Goal: Task Accomplishment & Management: Complete application form

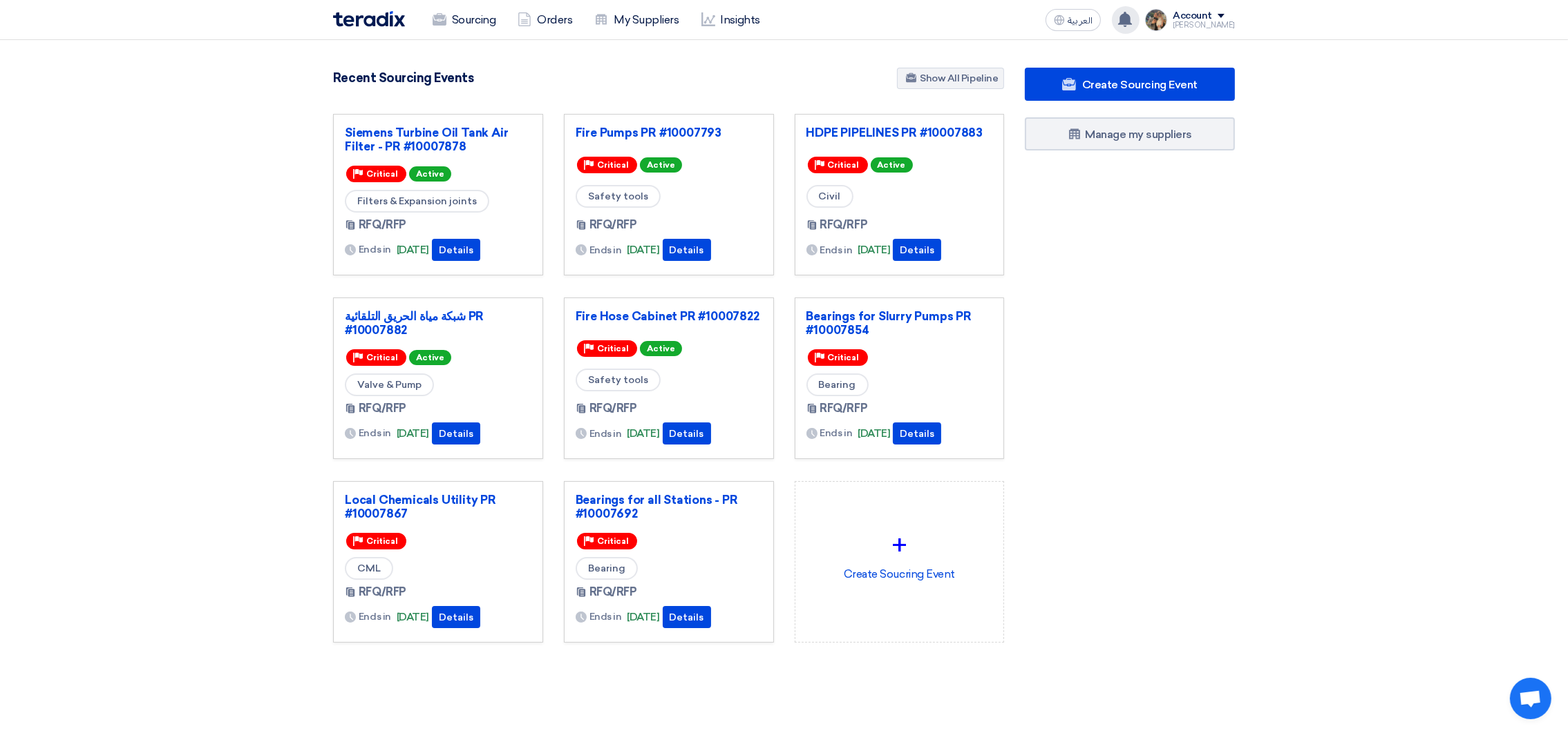
click at [1133, 24] on icon at bounding box center [1125, 19] width 15 height 15
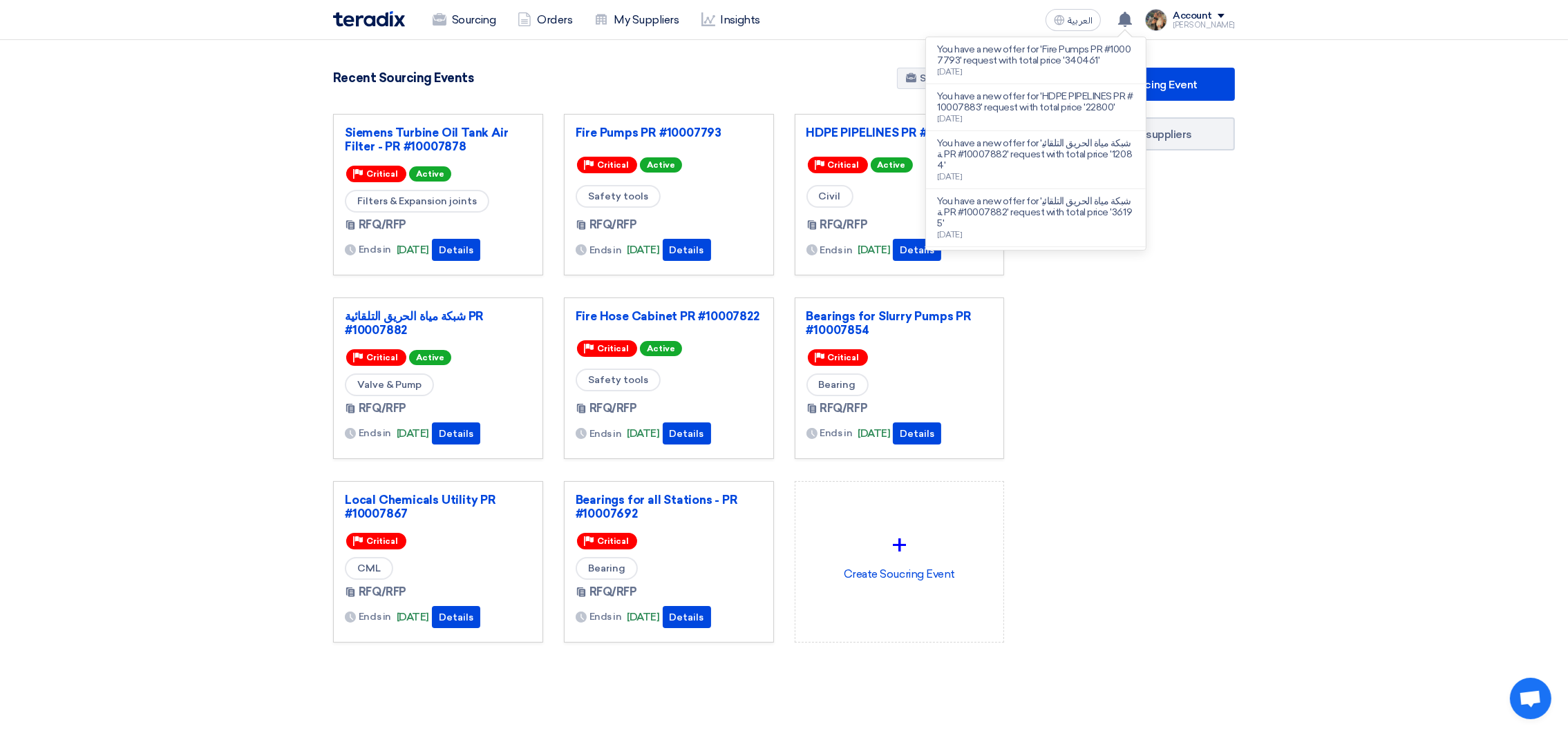
click at [814, 54] on section "3049 RFx remaining 9 Auctions remaining Create Sourcing Event" at bounding box center [784, 389] width 1568 height 697
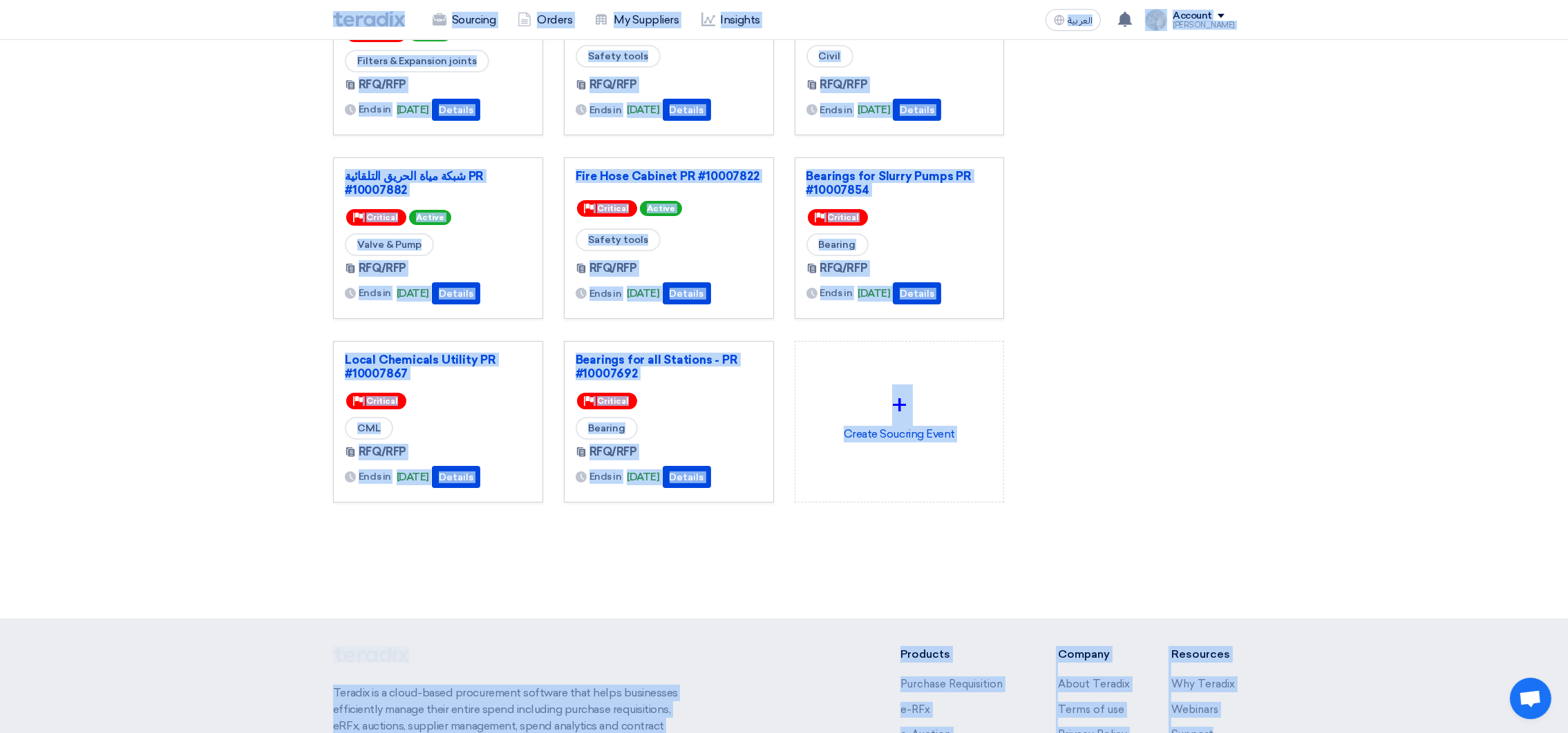
scroll to position [338, 0]
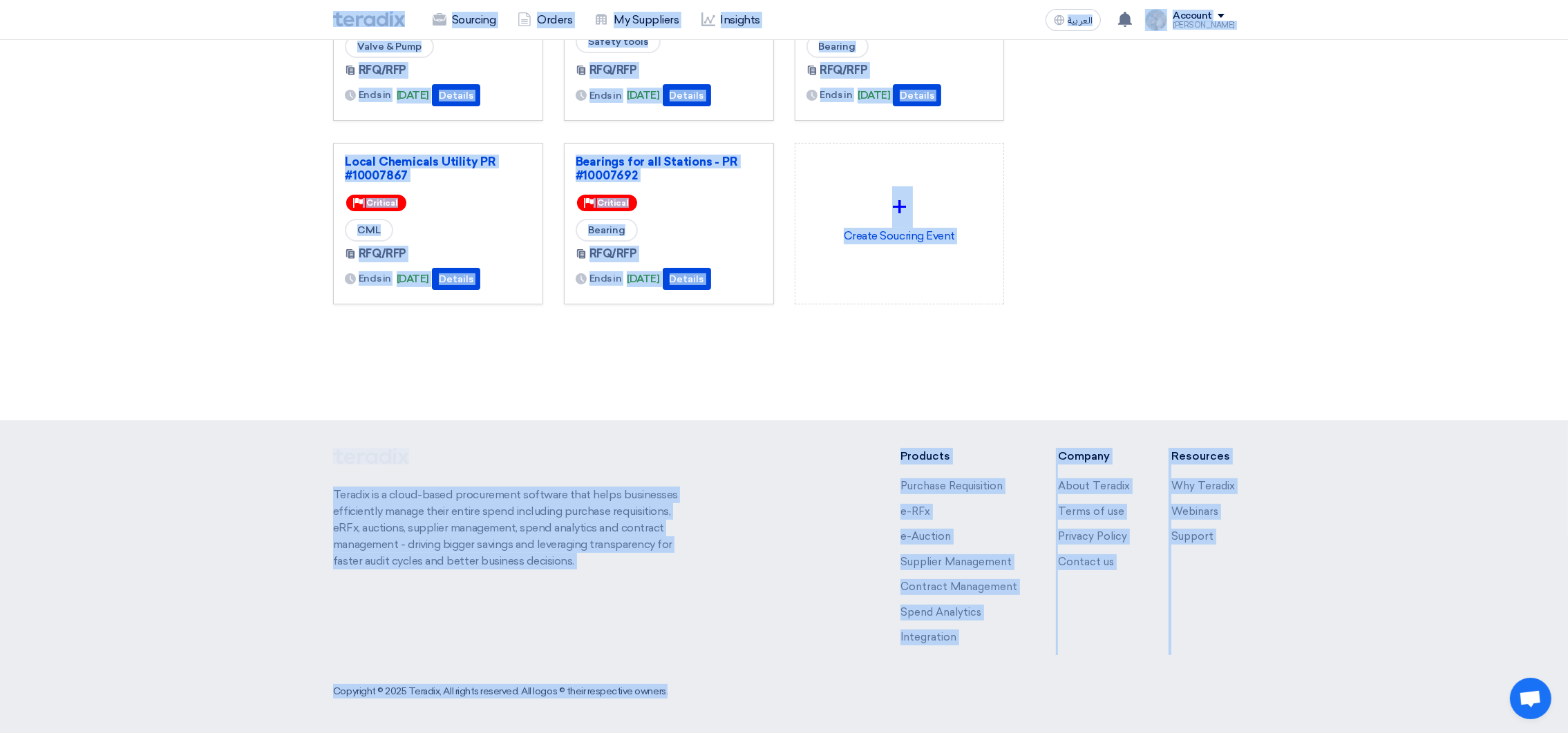
drag, startPoint x: 316, startPoint y: 27, endPoint x: 1365, endPoint y: 763, distance: 1281.4
click at [1365, 733] on html "Sourcing Orders My Suppliers Insights العربية ع You have a new offer for 'Fire …" at bounding box center [784, 198] width 1568 height 1072
click at [1166, 210] on div "Create Sourcing Event Manage my suppliers" at bounding box center [1130, 44] width 231 height 630
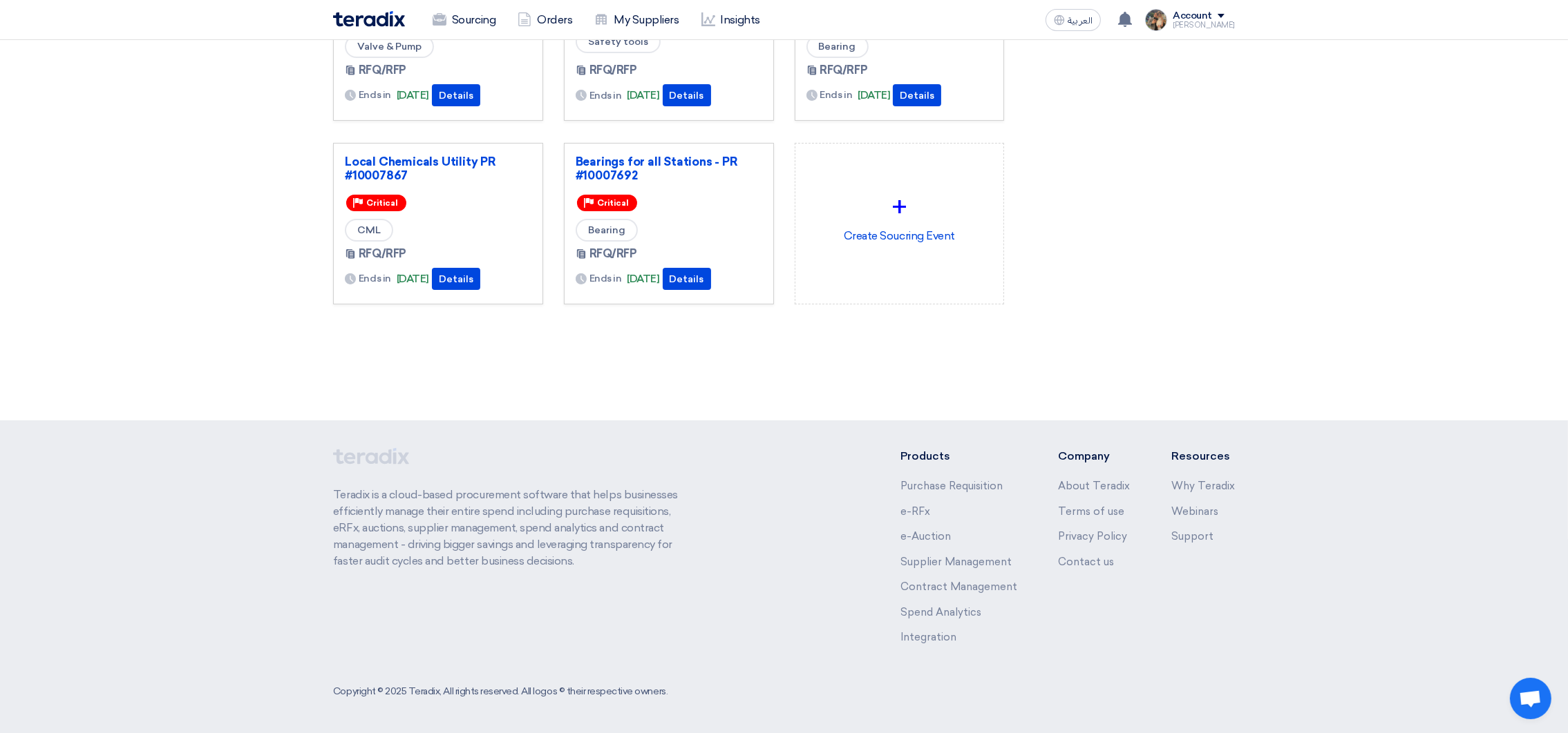
scroll to position [0, 0]
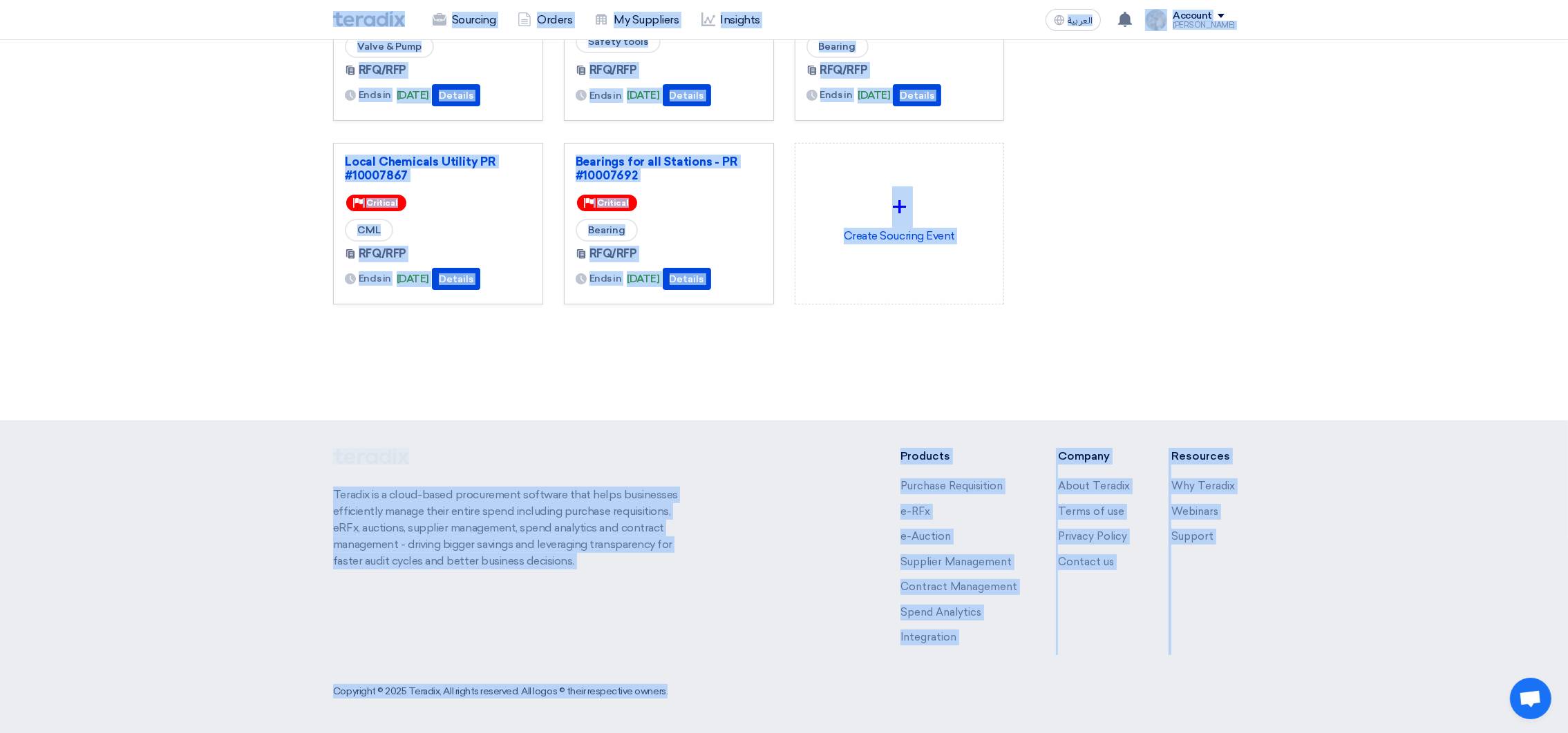
drag, startPoint x: 317, startPoint y: 16, endPoint x: 1406, endPoint y: 781, distance: 1330.8
click at [1406, 733] on html "Sourcing Orders My Suppliers Insights العربية ع You have a new offer for 'Fire …" at bounding box center [784, 198] width 1568 height 1072
click at [1216, 365] on section "3049 RFx remaining 9 Auctions remaining Create Sourcing Event" at bounding box center [784, 50] width 1568 height 697
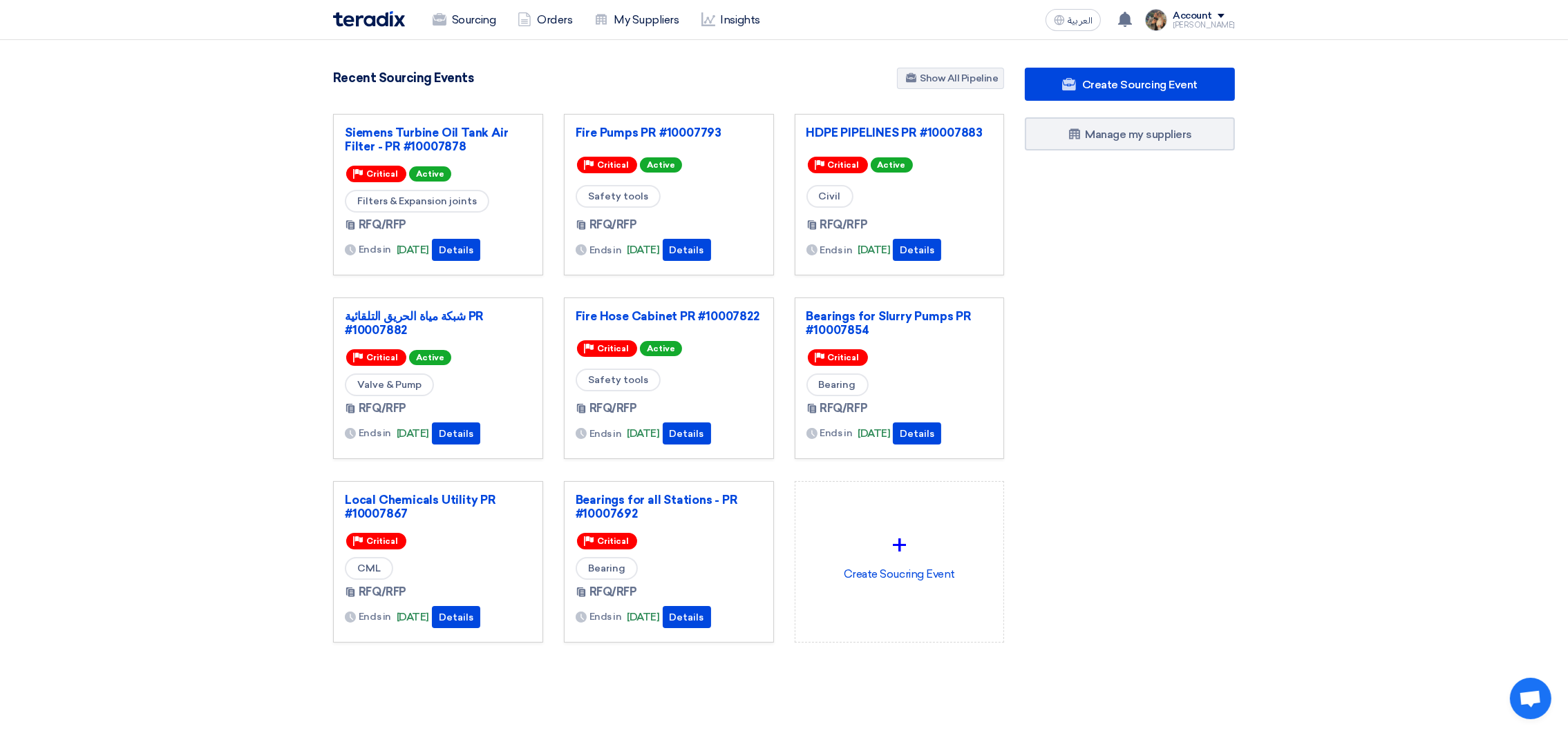
click at [670, 68] on div "Recent Sourcing Events Show All Pipeline" at bounding box center [668, 79] width 671 height 24
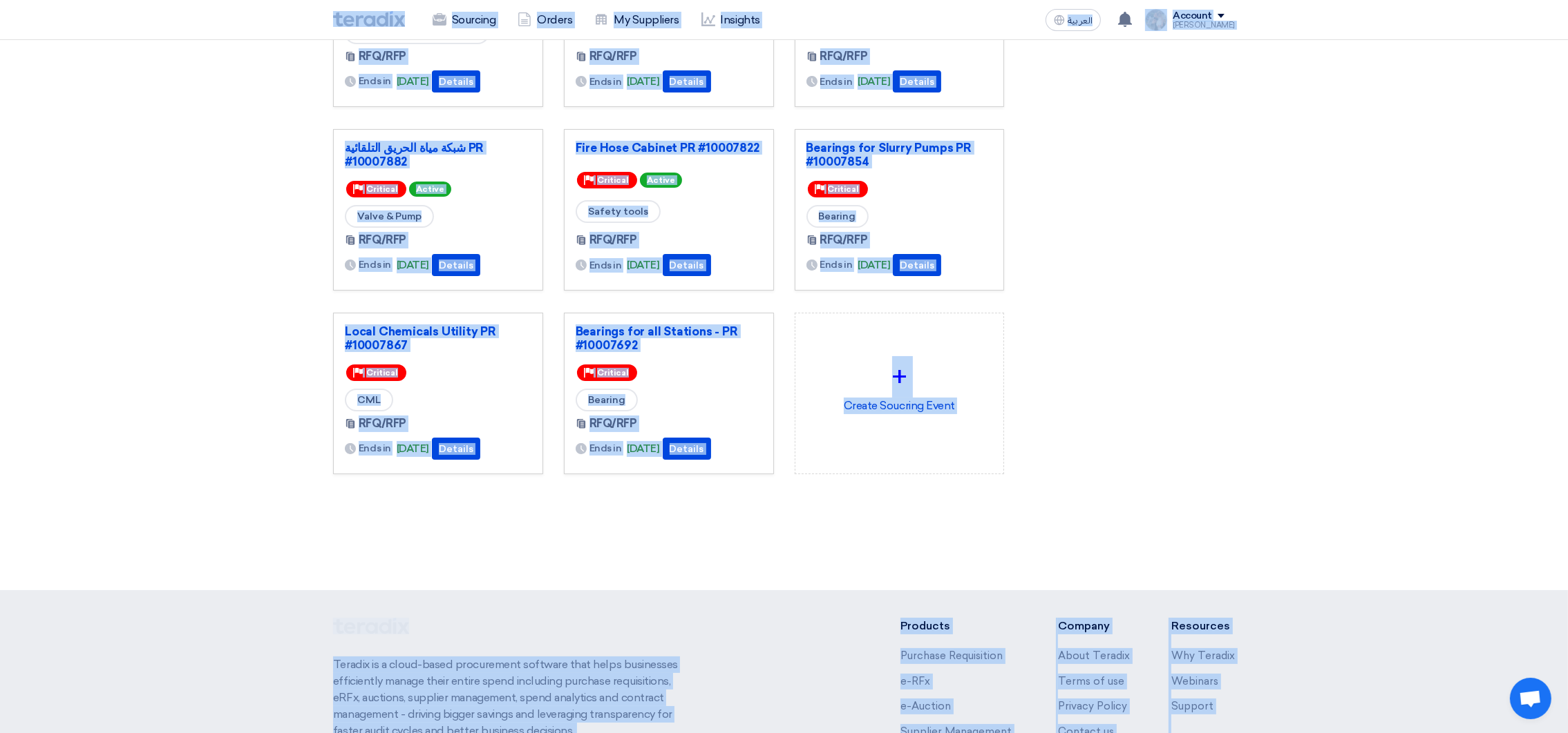
scroll to position [338, 0]
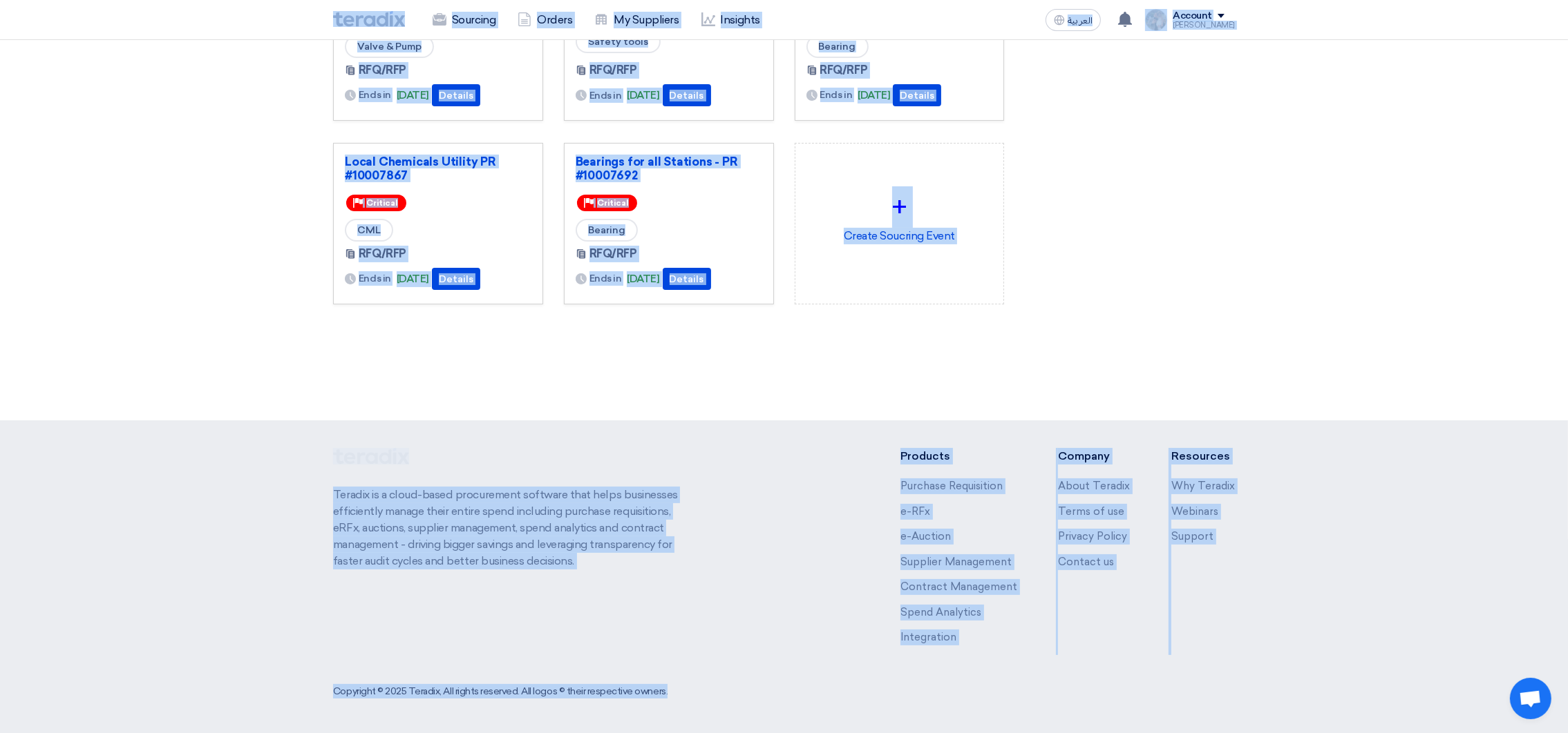
drag, startPoint x: 289, startPoint y: 14, endPoint x: 1195, endPoint y: 727, distance: 1152.9
click at [1196, 733] on html "Sourcing Orders My Suppliers Insights العربية ع You have a new offer for 'Fire …" at bounding box center [784, 198] width 1568 height 1072
click at [1146, 288] on div "Create Sourcing Event Manage my suppliers" at bounding box center [1130, 44] width 231 height 630
drag, startPoint x: 292, startPoint y: 14, endPoint x: 1315, endPoint y: 413, distance: 1098.1
click at [1545, 733] on html "Sourcing Orders My Suppliers Insights العربية ع You have a new offer for 'Fire …" at bounding box center [784, 198] width 1568 height 1072
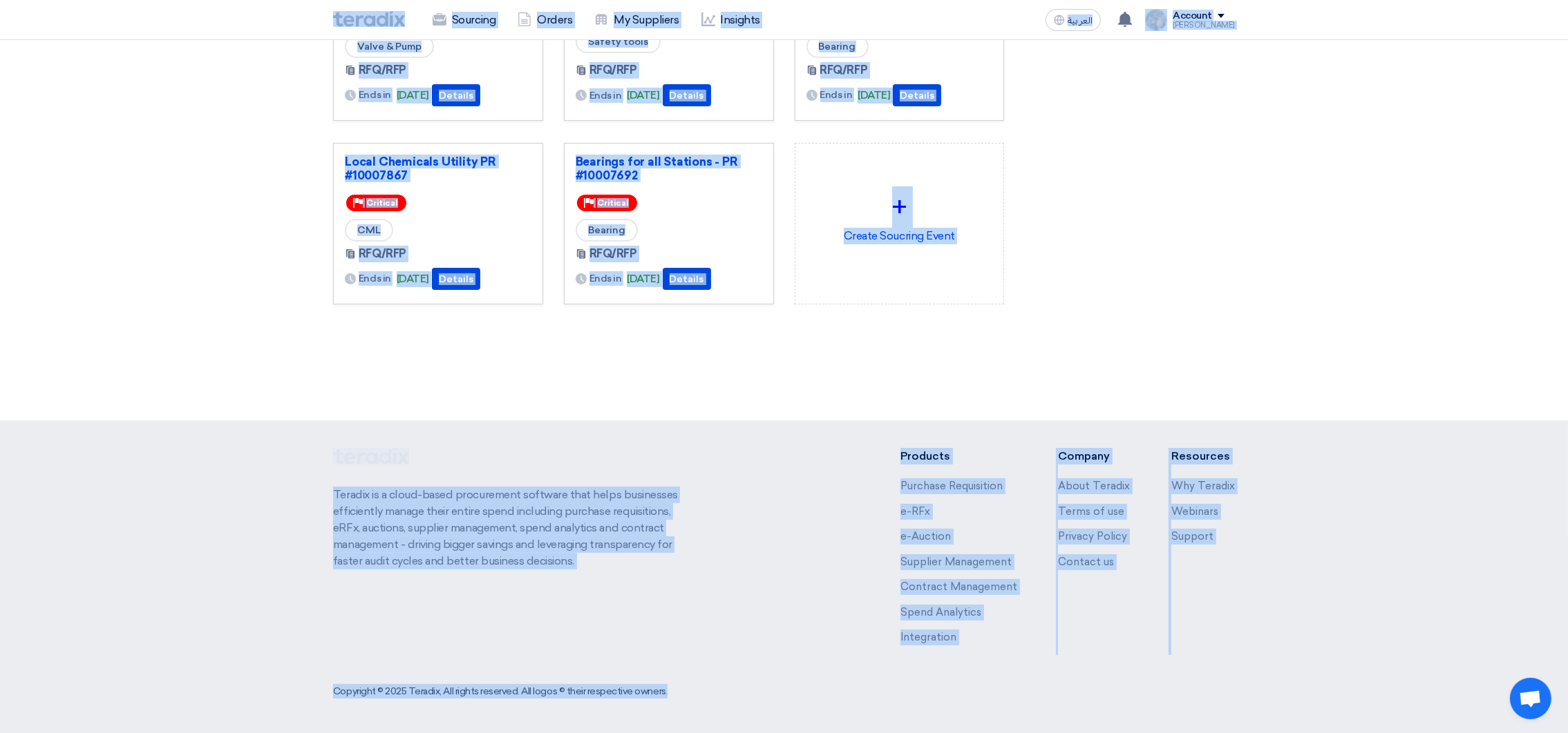
click at [1189, 300] on div "Create Sourcing Event Manage my suppliers" at bounding box center [1130, 44] width 231 height 630
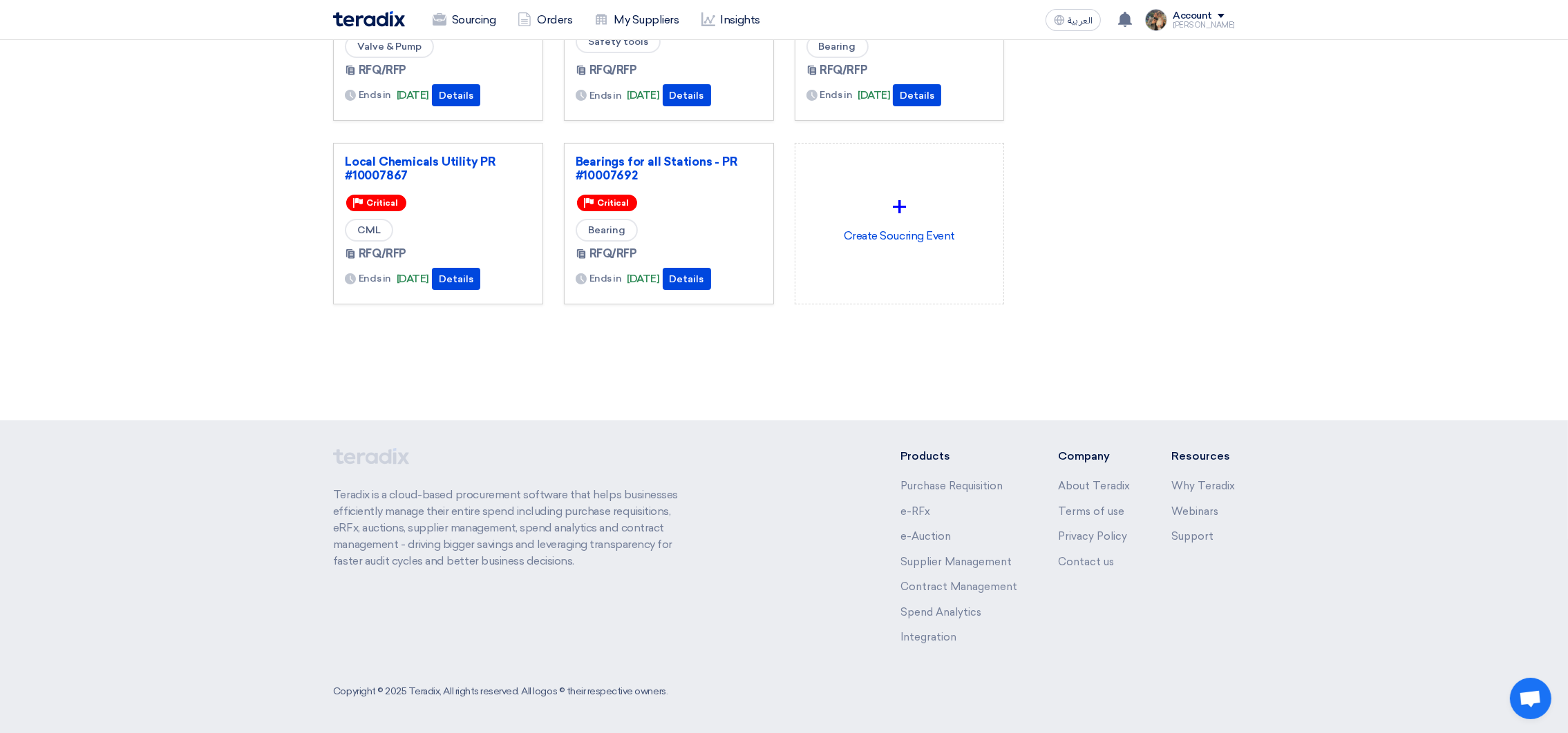
scroll to position [0, 0]
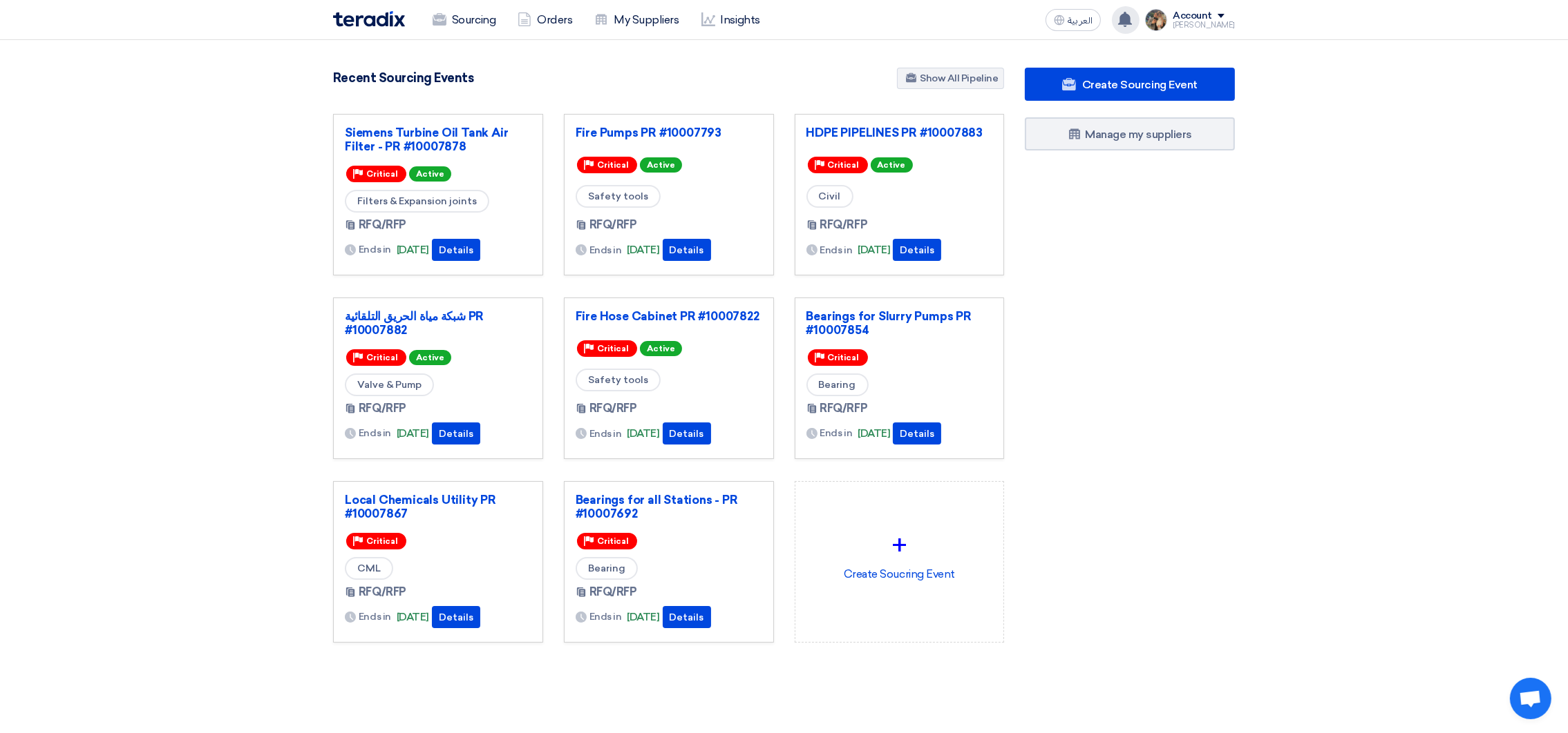
click at [1132, 22] on use at bounding box center [1125, 19] width 14 height 15
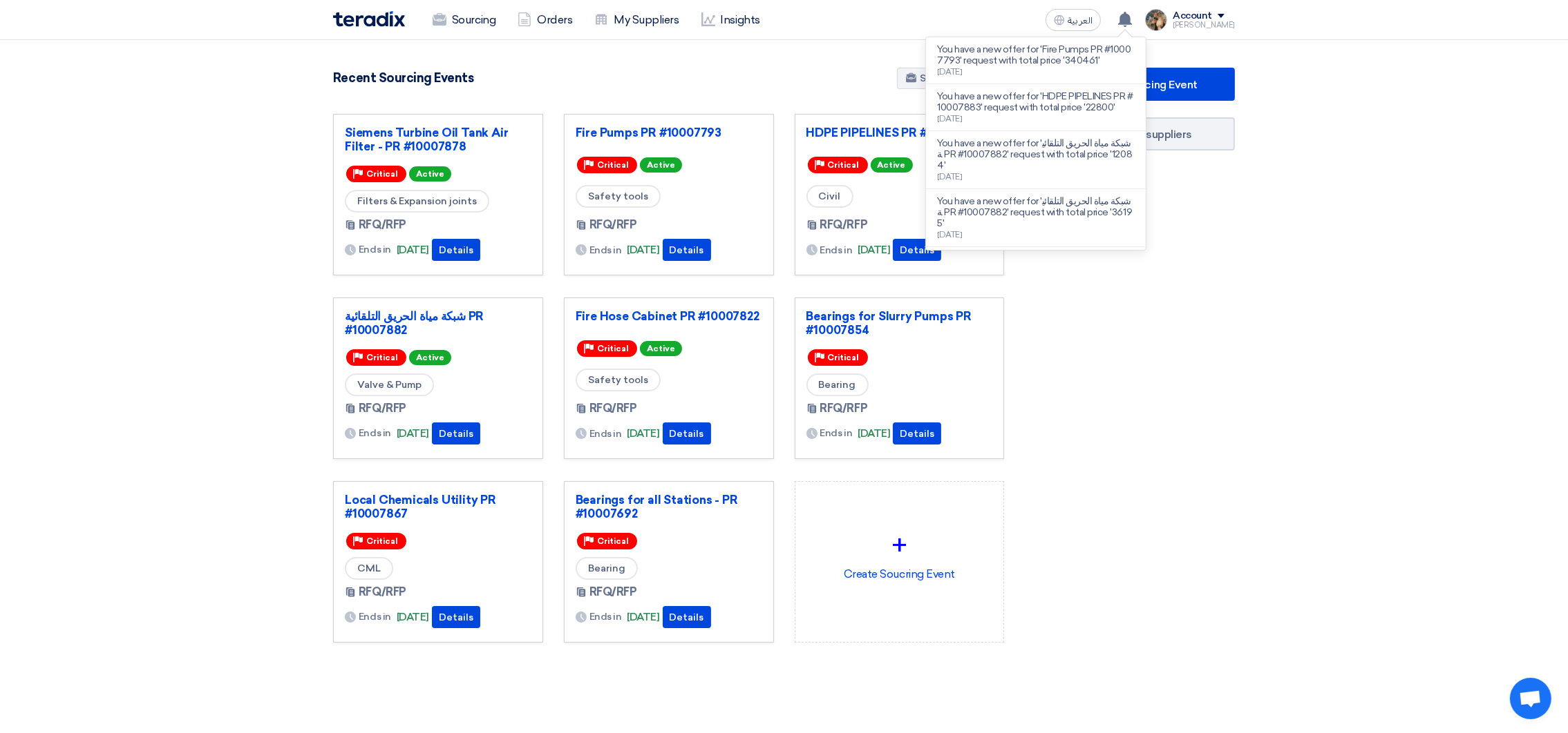
click at [663, 78] on div "Recent Sourcing Events Show All Pipeline" at bounding box center [668, 79] width 671 height 24
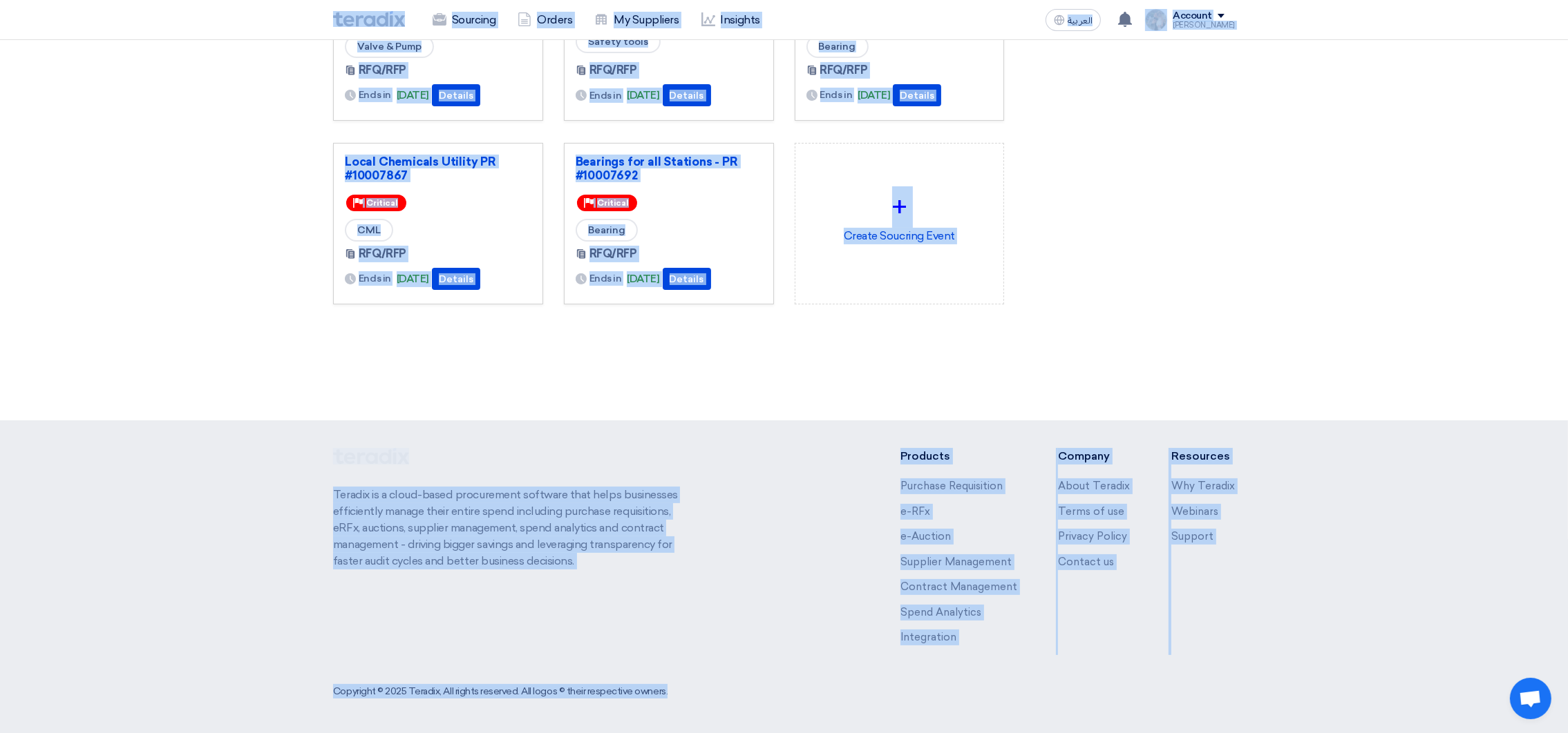
drag, startPoint x: 289, startPoint y: 22, endPoint x: 1380, endPoint y: 723, distance: 1296.8
click at [1404, 733] on html "Sourcing Orders My Suppliers Insights العربية ع You have a new offer for 'Fire …" at bounding box center [784, 198] width 1568 height 1072
click at [1105, 292] on div "Create Sourcing Event Manage my suppliers" at bounding box center [1130, 44] width 231 height 630
drag, startPoint x: 316, startPoint y: 15, endPoint x: 1197, endPoint y: 437, distance: 976.9
click at [1362, 733] on html "Sourcing Orders My Suppliers Insights العربية ع You have a new offer for 'Fire …" at bounding box center [784, 198] width 1568 height 1072
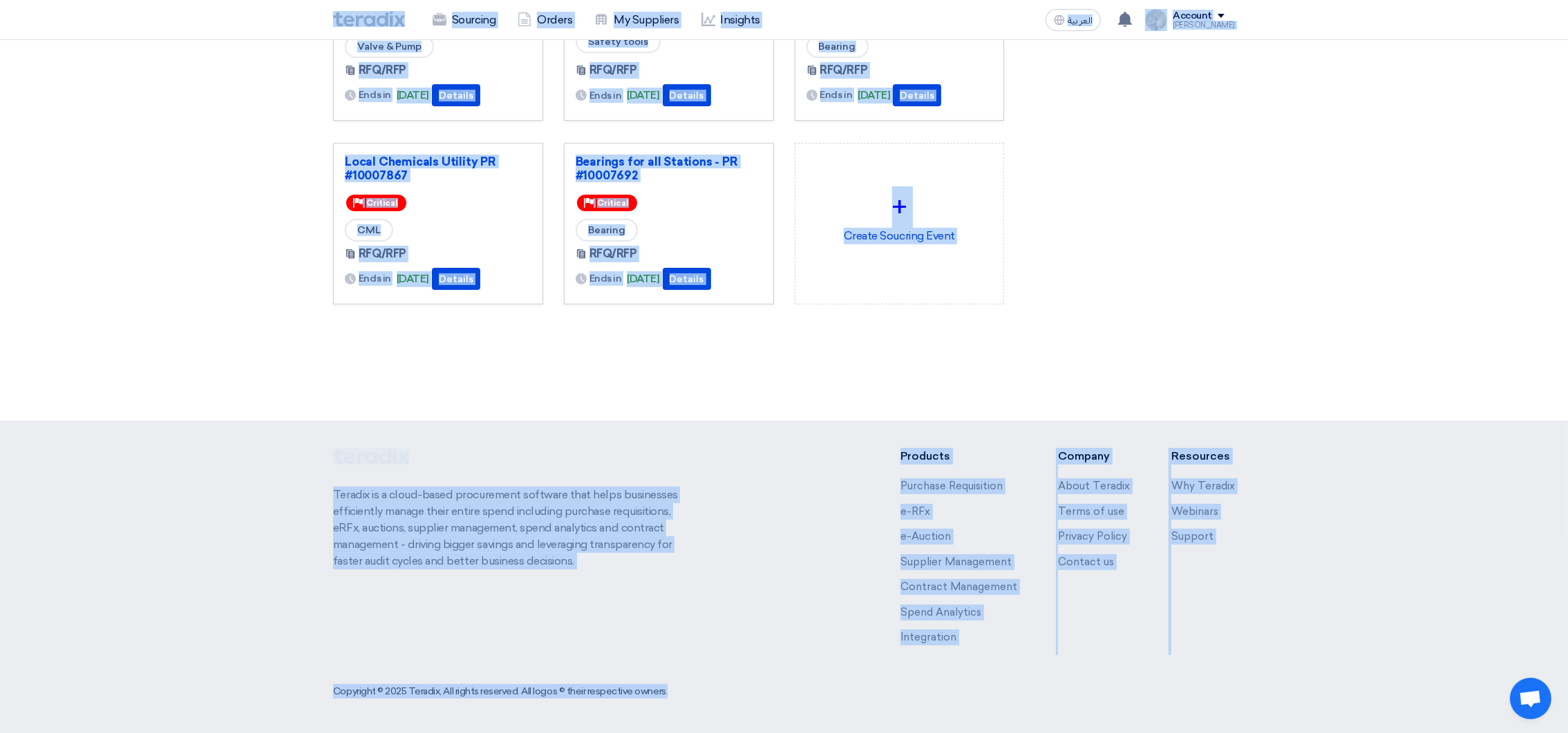
click at [1093, 283] on div "Create Sourcing Event Manage my suppliers" at bounding box center [1130, 44] width 231 height 630
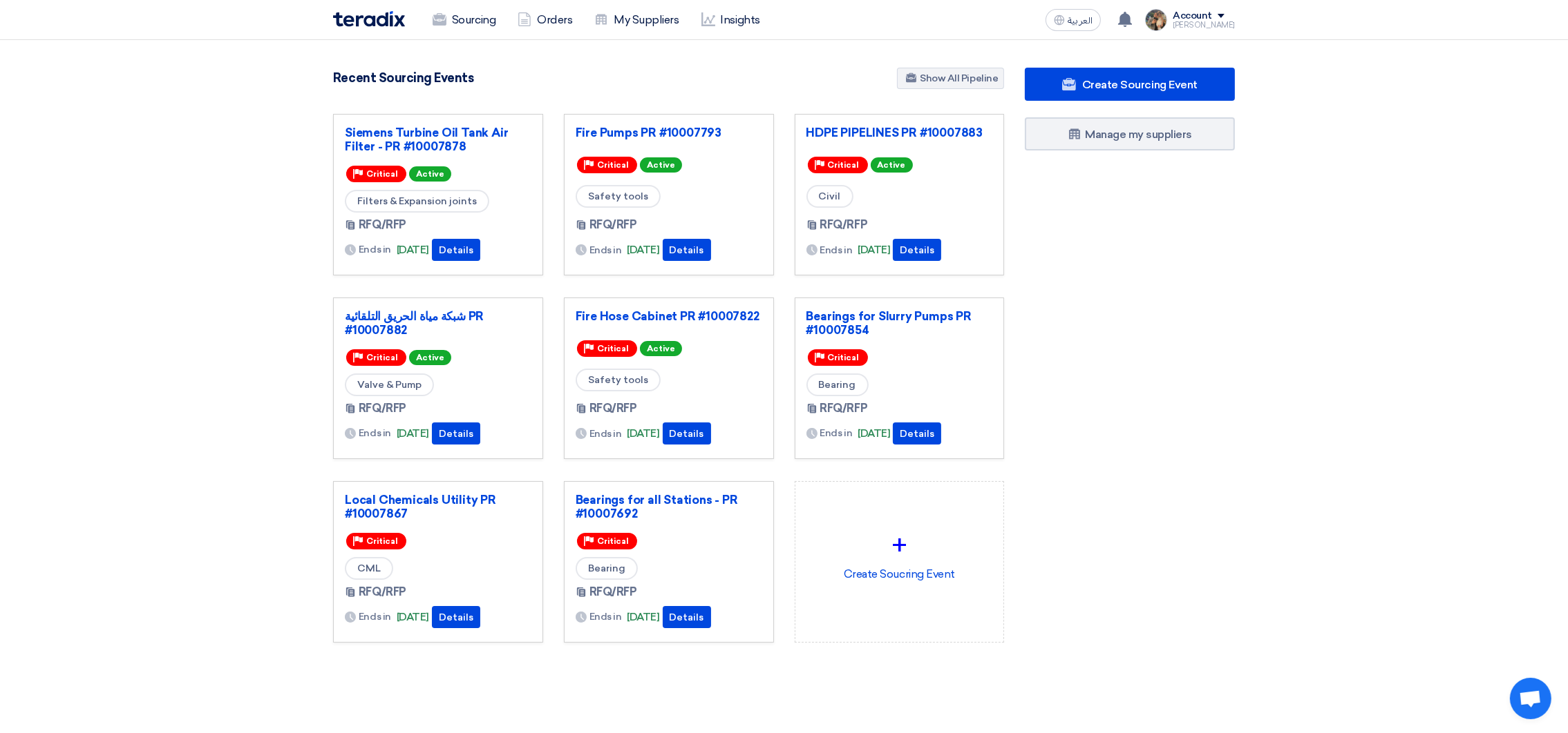
click at [503, 81] on div "Recent Sourcing Events Show All Pipeline" at bounding box center [668, 79] width 671 height 24
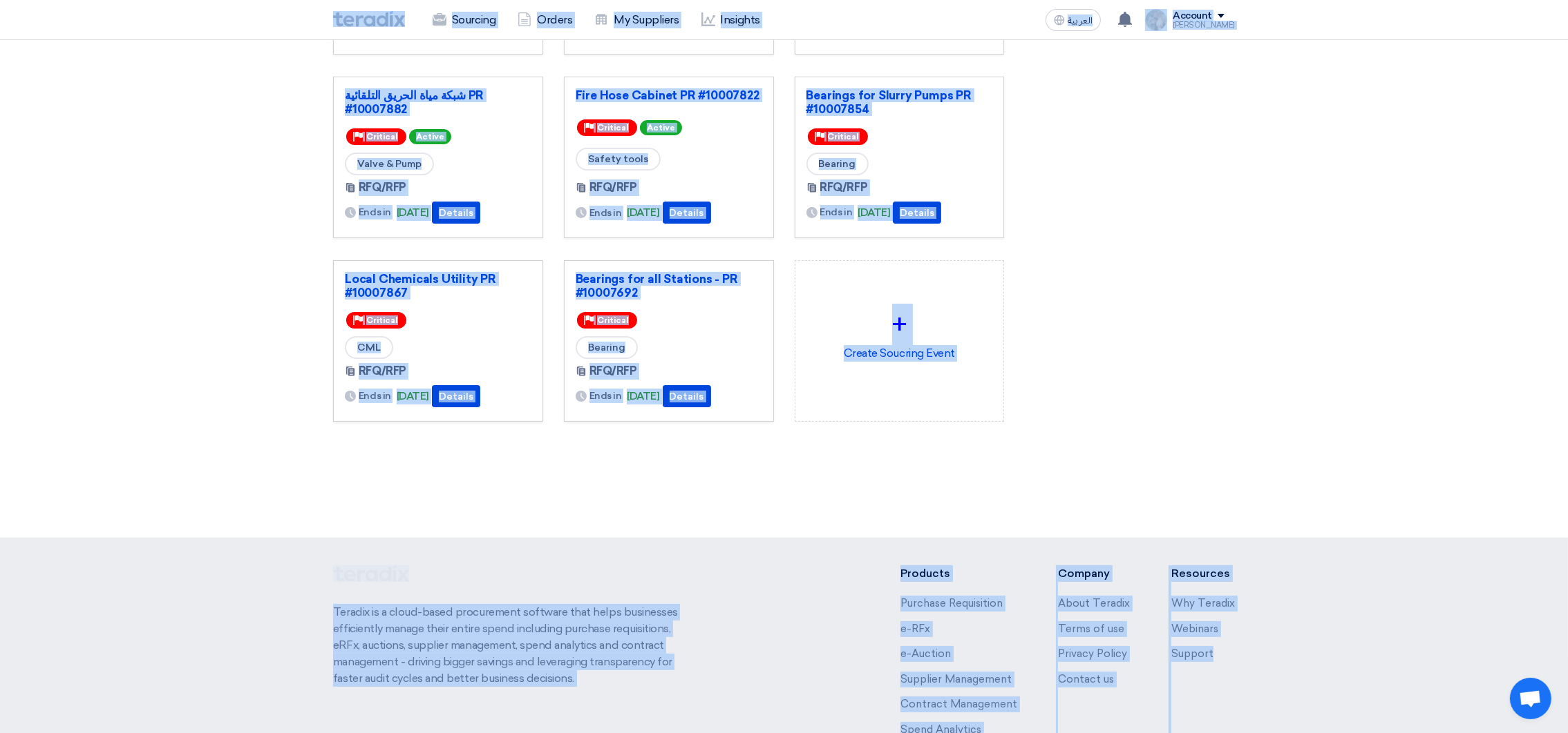
scroll to position [338, 0]
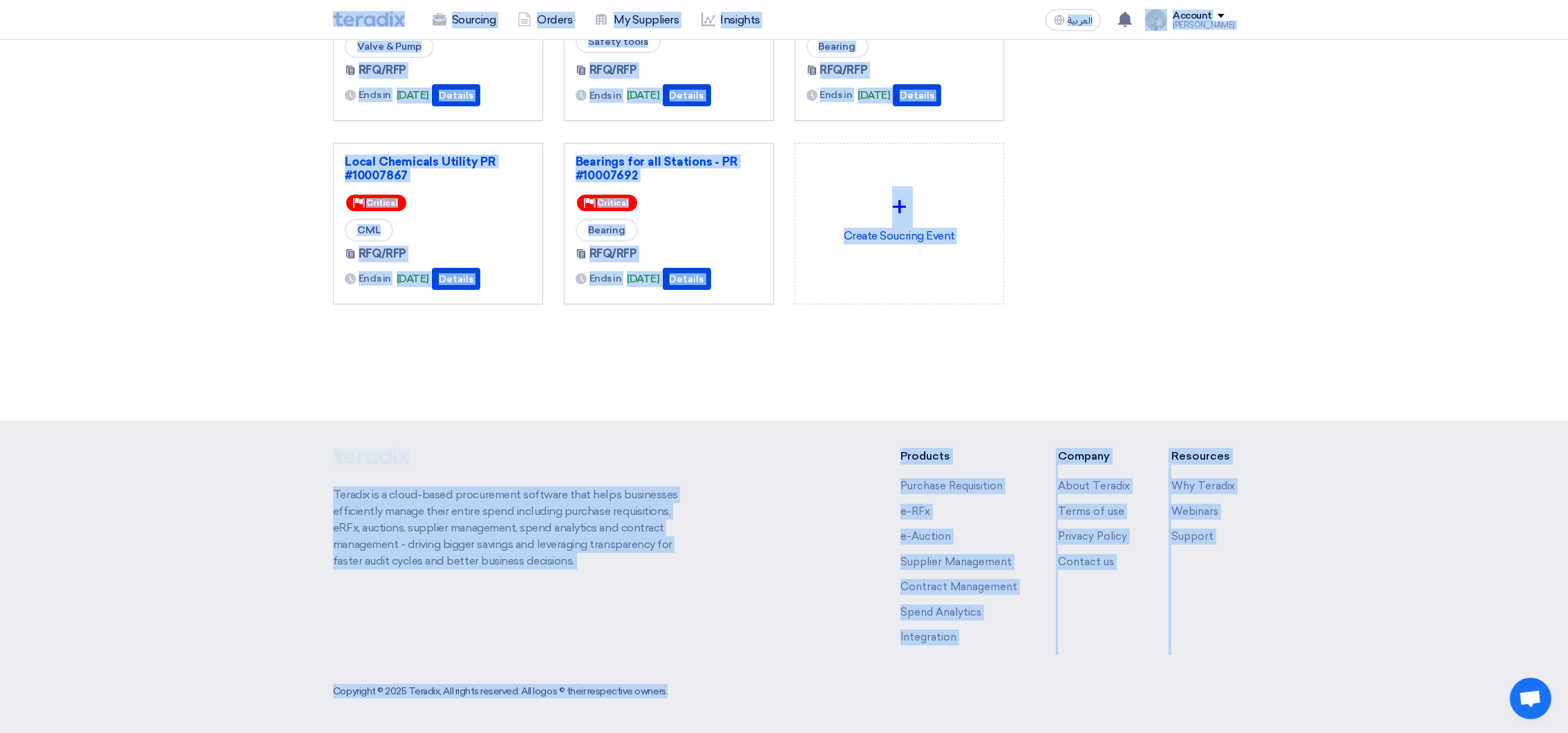
drag, startPoint x: 299, startPoint y: 15, endPoint x: 1360, endPoint y: 784, distance: 1310.4
click at [1360, 733] on html "Sourcing Orders My Suppliers Insights العربية ع You have a new offer for 'Fire …" at bounding box center [784, 198] width 1568 height 1072
click at [1075, 303] on div "Create Sourcing Event Manage my suppliers" at bounding box center [1130, 44] width 231 height 630
drag, startPoint x: 296, startPoint y: 7, endPoint x: 1554, endPoint y: 786, distance: 1479.7
click at [1554, 733] on html "Sourcing Orders My Suppliers Insights العربية ع You have a new offer for 'Fire …" at bounding box center [784, 198] width 1568 height 1072
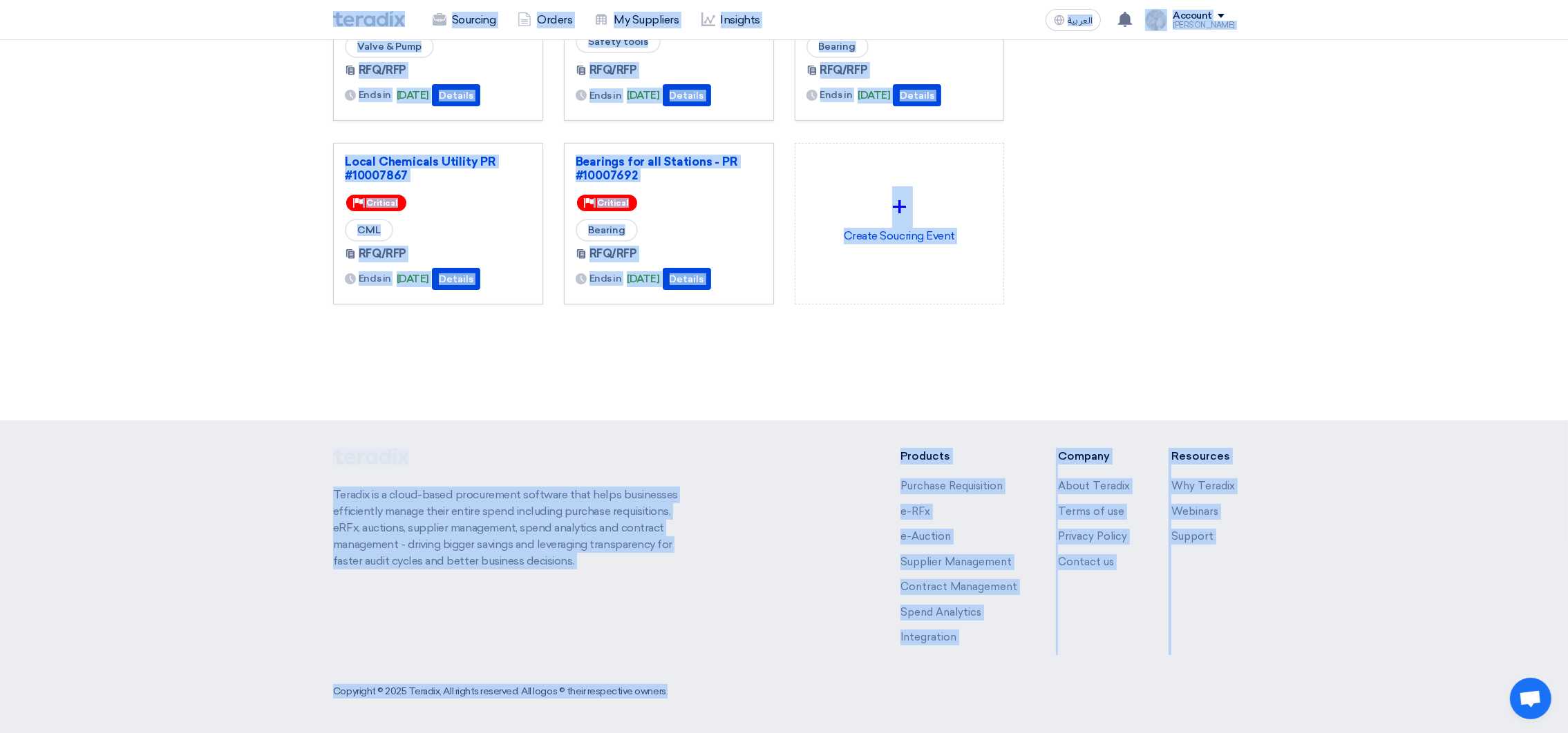
click at [1142, 305] on div "Create Sourcing Event Manage my suppliers" at bounding box center [1130, 44] width 231 height 630
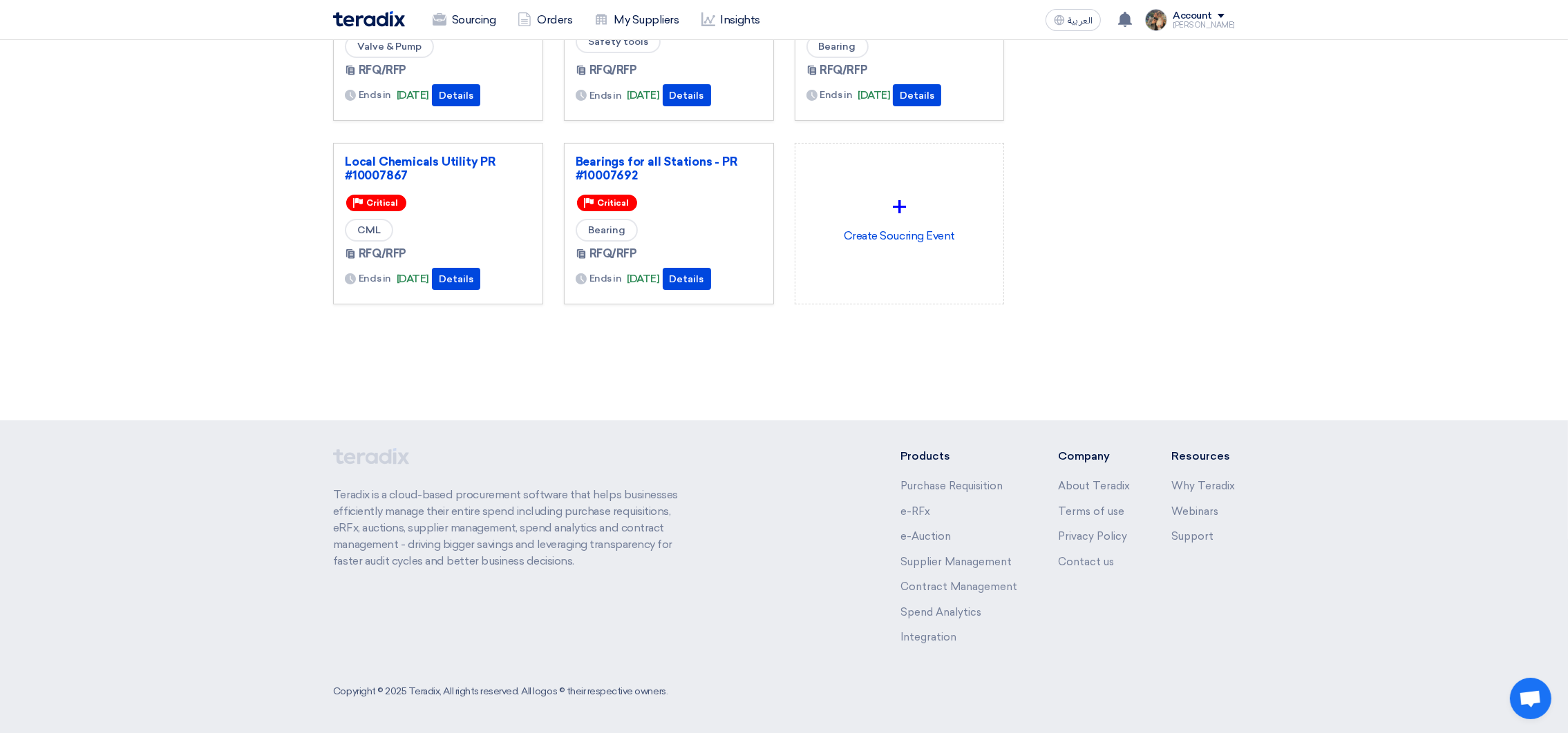
scroll to position [0, 0]
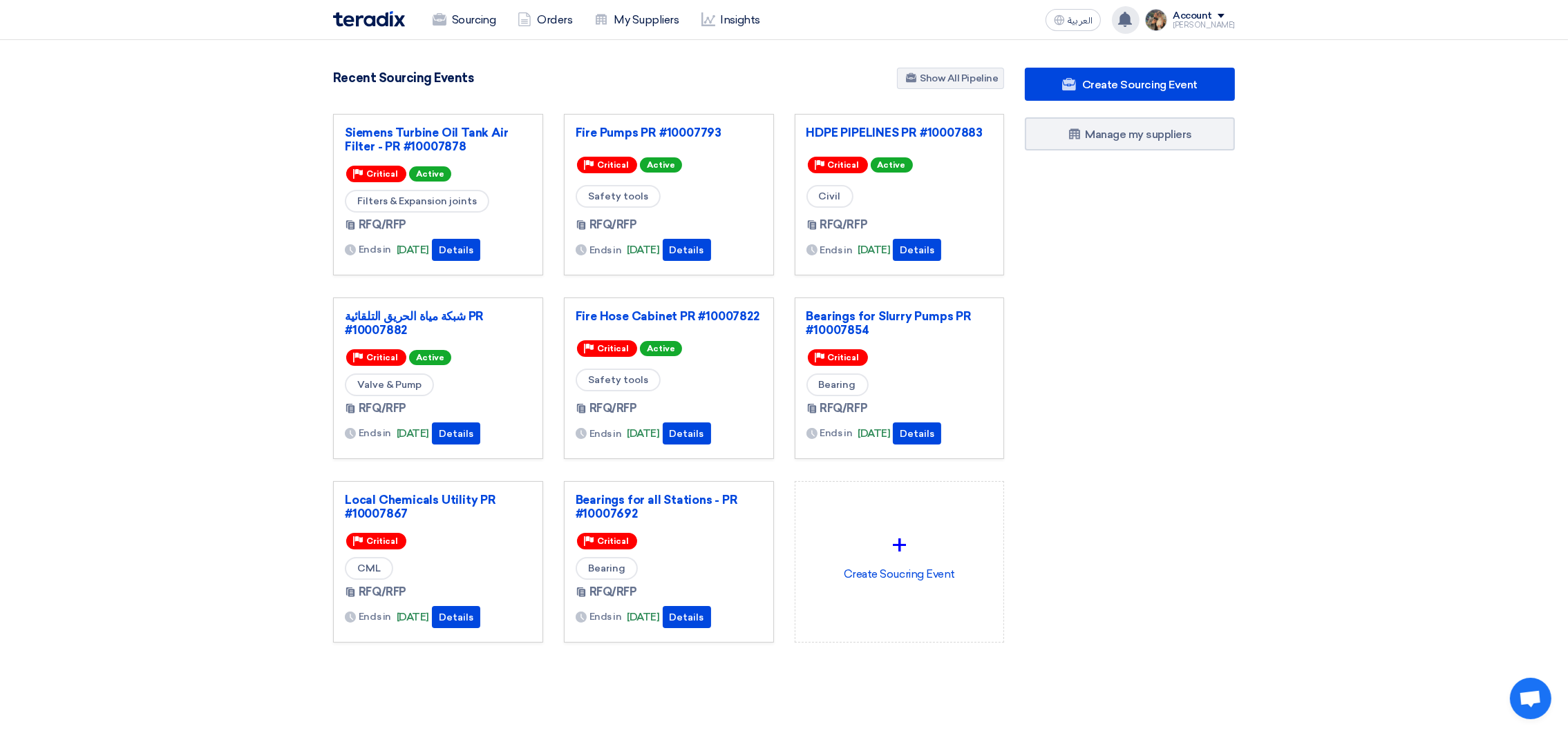
click at [1132, 22] on use at bounding box center [1125, 19] width 14 height 15
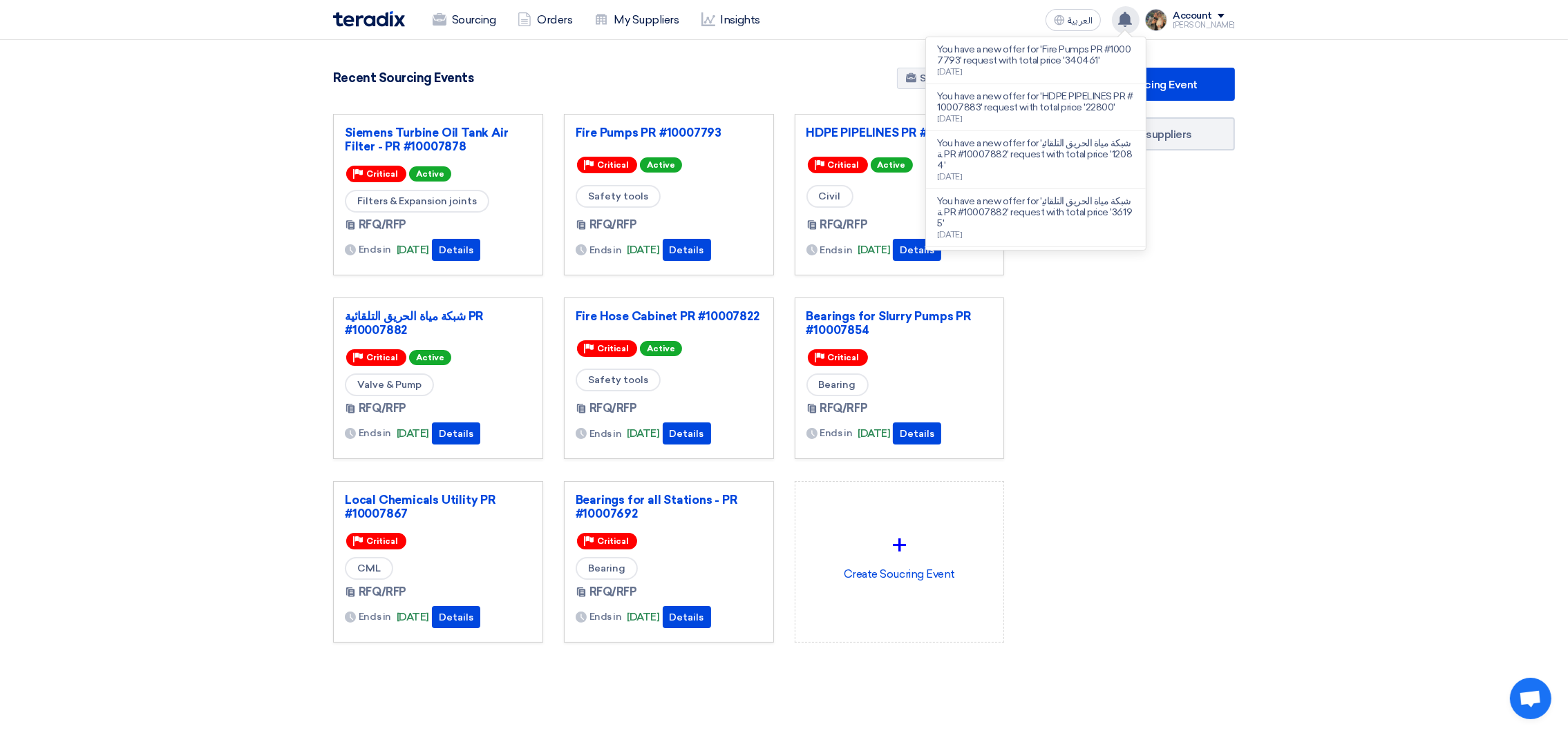
click at [1132, 22] on use at bounding box center [1125, 19] width 14 height 15
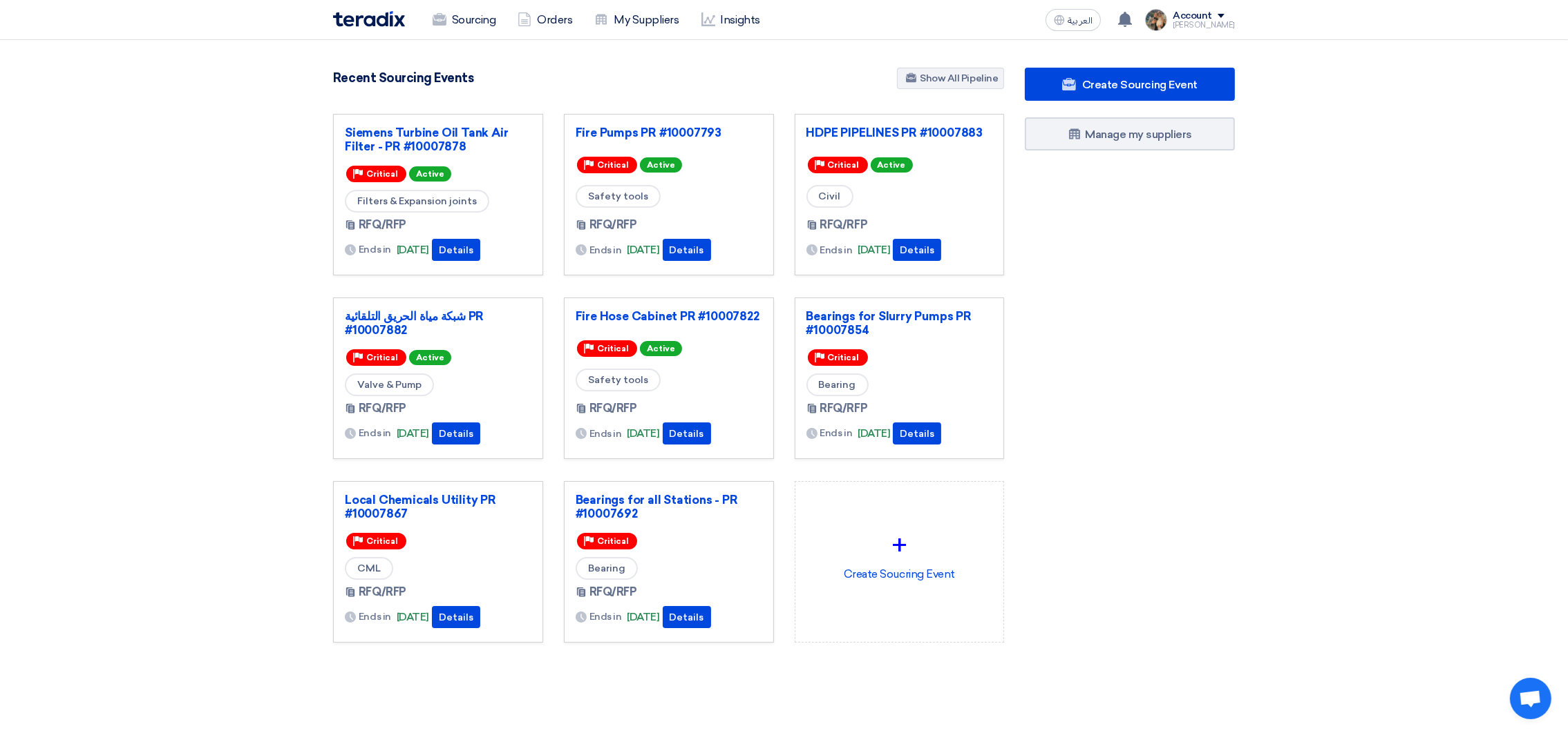
click at [730, 87] on div "Recent Sourcing Events Show All Pipeline" at bounding box center [668, 79] width 671 height 24
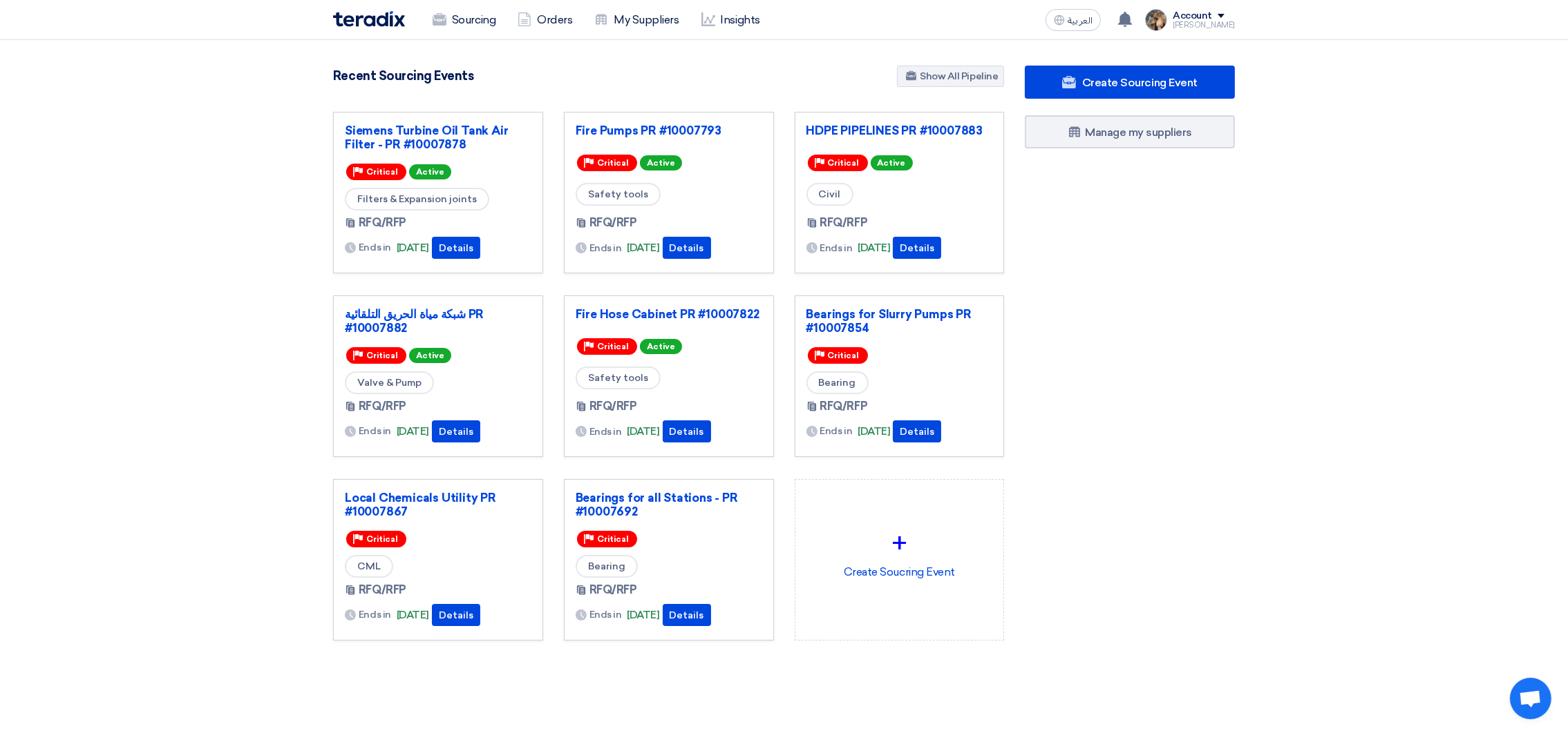
scroll to position [338, 0]
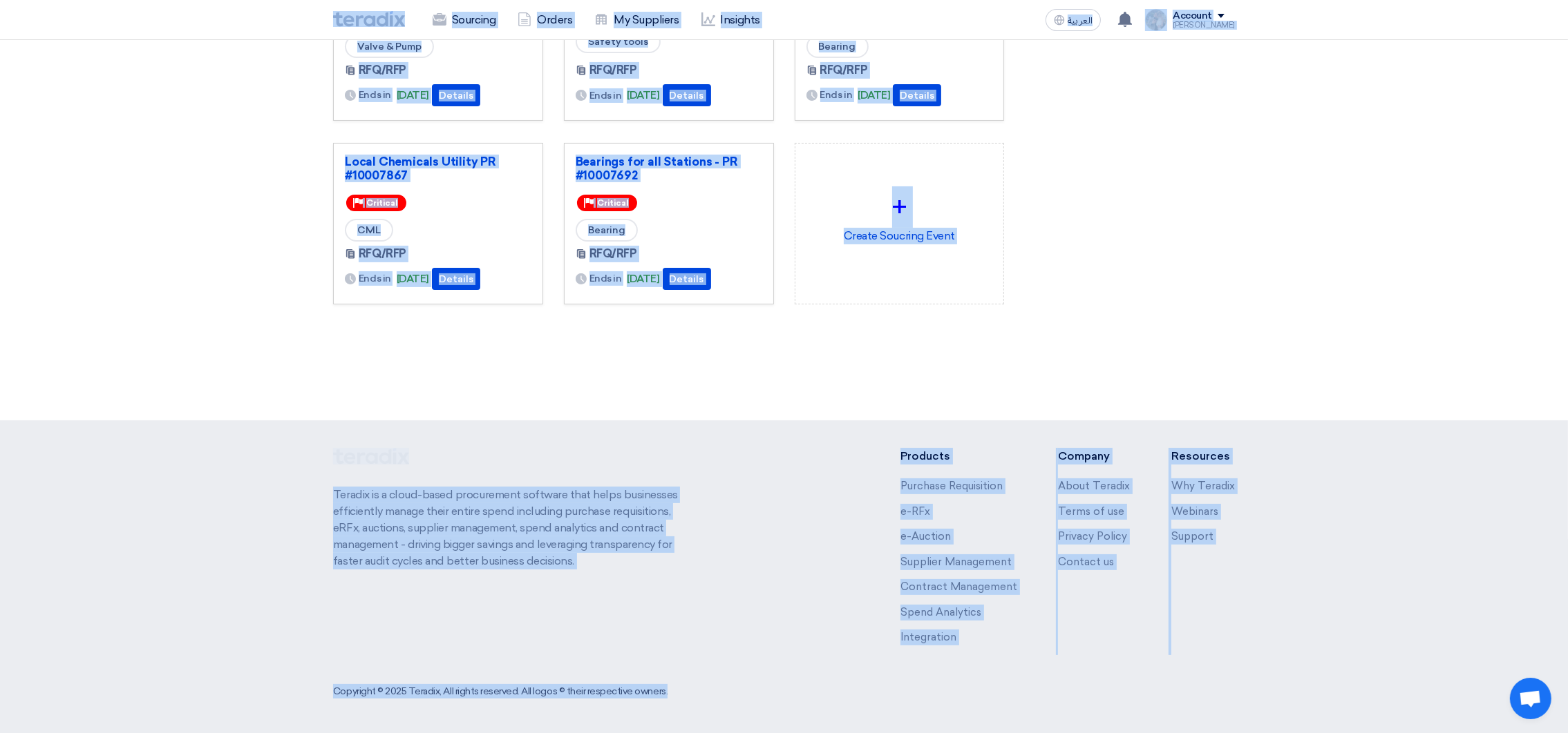
drag, startPoint x: 313, startPoint y: 19, endPoint x: 1377, endPoint y: 654, distance: 1239.1
click at [1459, 733] on html "Sourcing Orders My Suppliers Insights العربية ع You have a new offer for 'Fire …" at bounding box center [784, 198] width 1568 height 1072
click at [1094, 345] on div "Create Sourcing Event Manage my suppliers" at bounding box center [1130, 44] width 231 height 630
drag, startPoint x: 313, startPoint y: 18, endPoint x: 1427, endPoint y: 786, distance: 1353.1
click at [1427, 733] on html "Sourcing Orders My Suppliers Insights العربية ع You have a new offer for 'Fire …" at bounding box center [784, 198] width 1568 height 1072
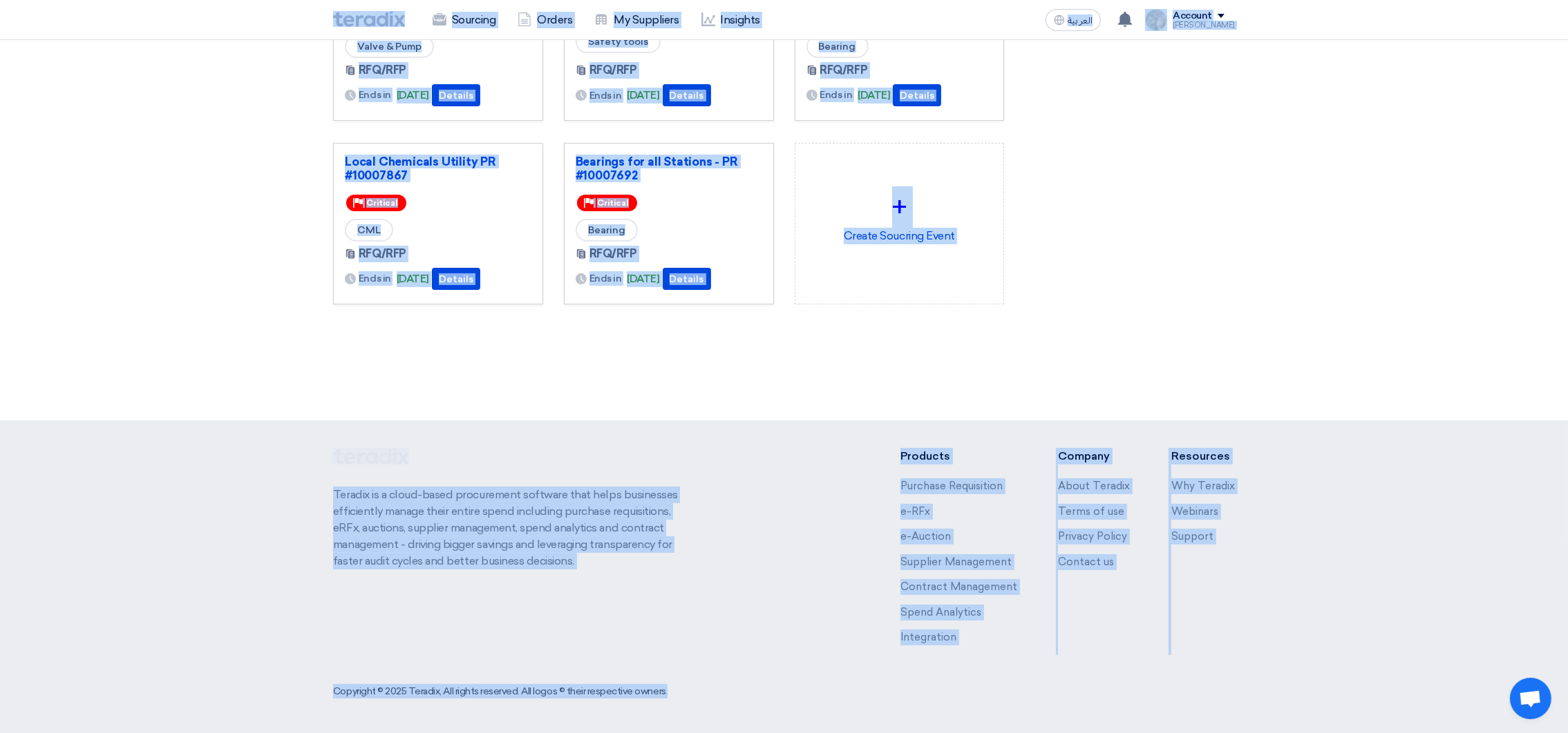
click at [1093, 228] on div "Create Sourcing Event Manage my suppliers" at bounding box center [1130, 44] width 231 height 630
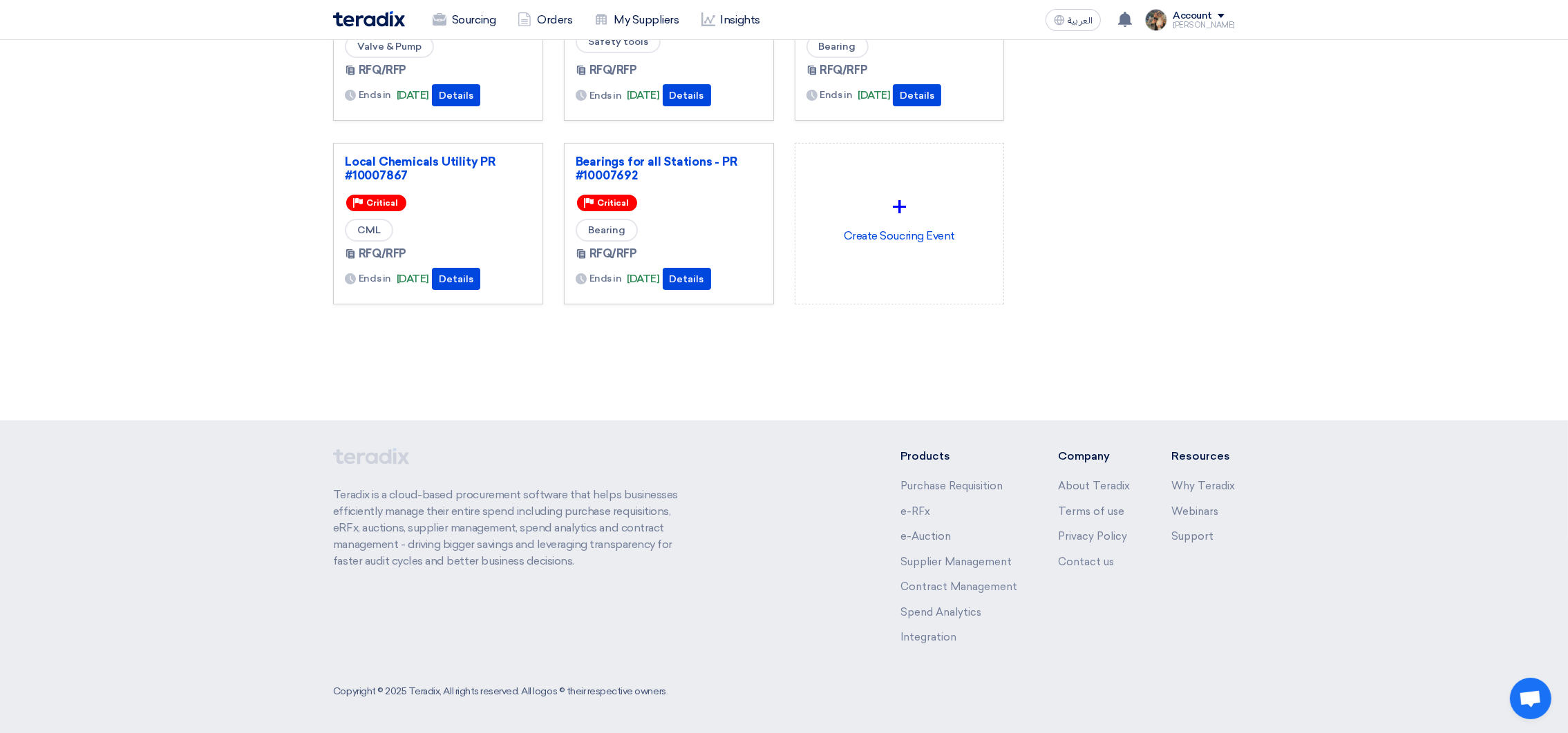
scroll to position [0, 0]
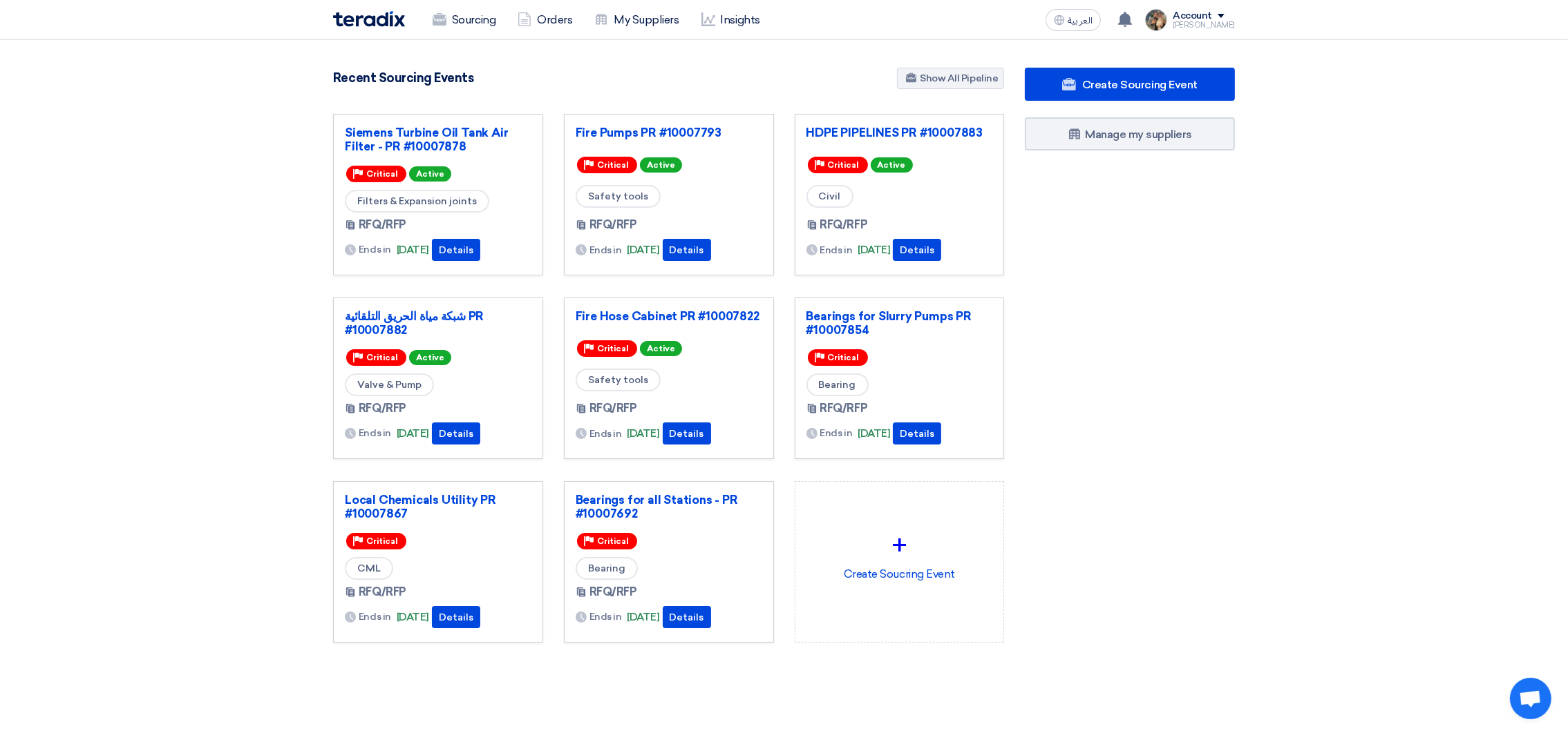
click at [196, 136] on section "3049 RFx remaining 9 Auctions remaining Create Sourcing Event" at bounding box center [784, 389] width 1568 height 697
click at [448, 26] on link "Sourcing" at bounding box center [464, 20] width 85 height 30
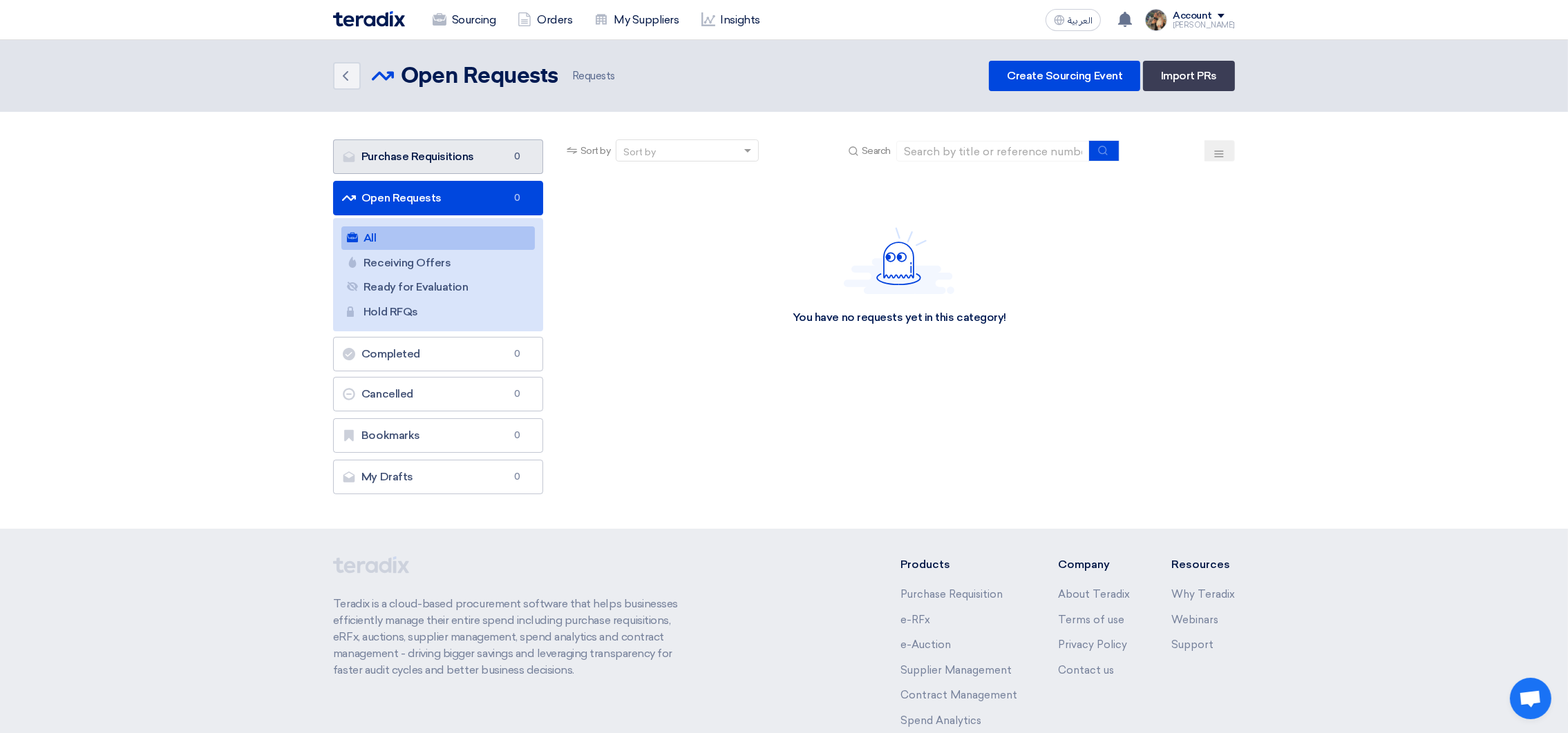
click at [398, 153] on link "Purchase Requisitions Purchase Requisitions 0" at bounding box center [438, 156] width 210 height 34
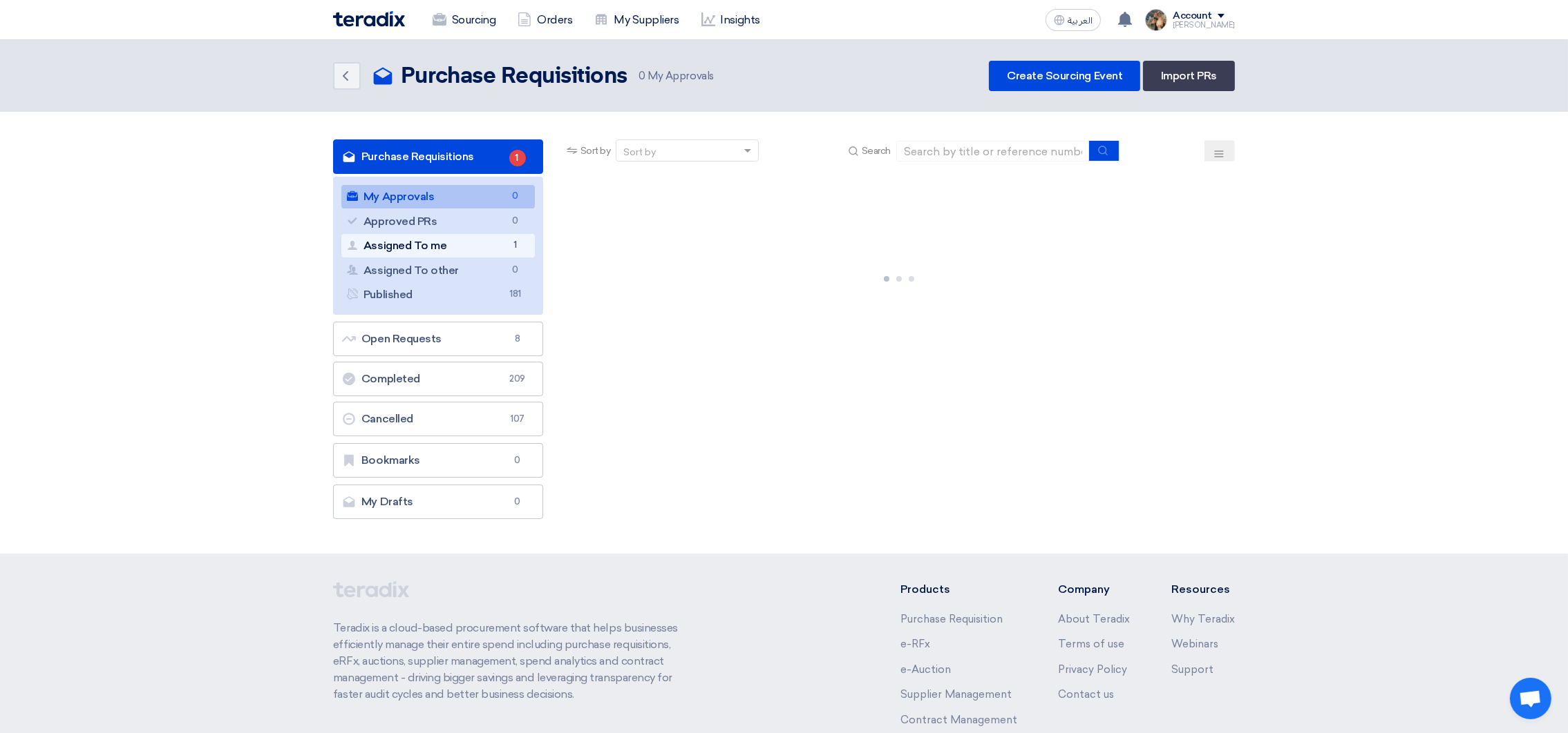
click at [438, 238] on link "Assigned To me Assigned To me 1" at bounding box center [438, 245] width 193 height 23
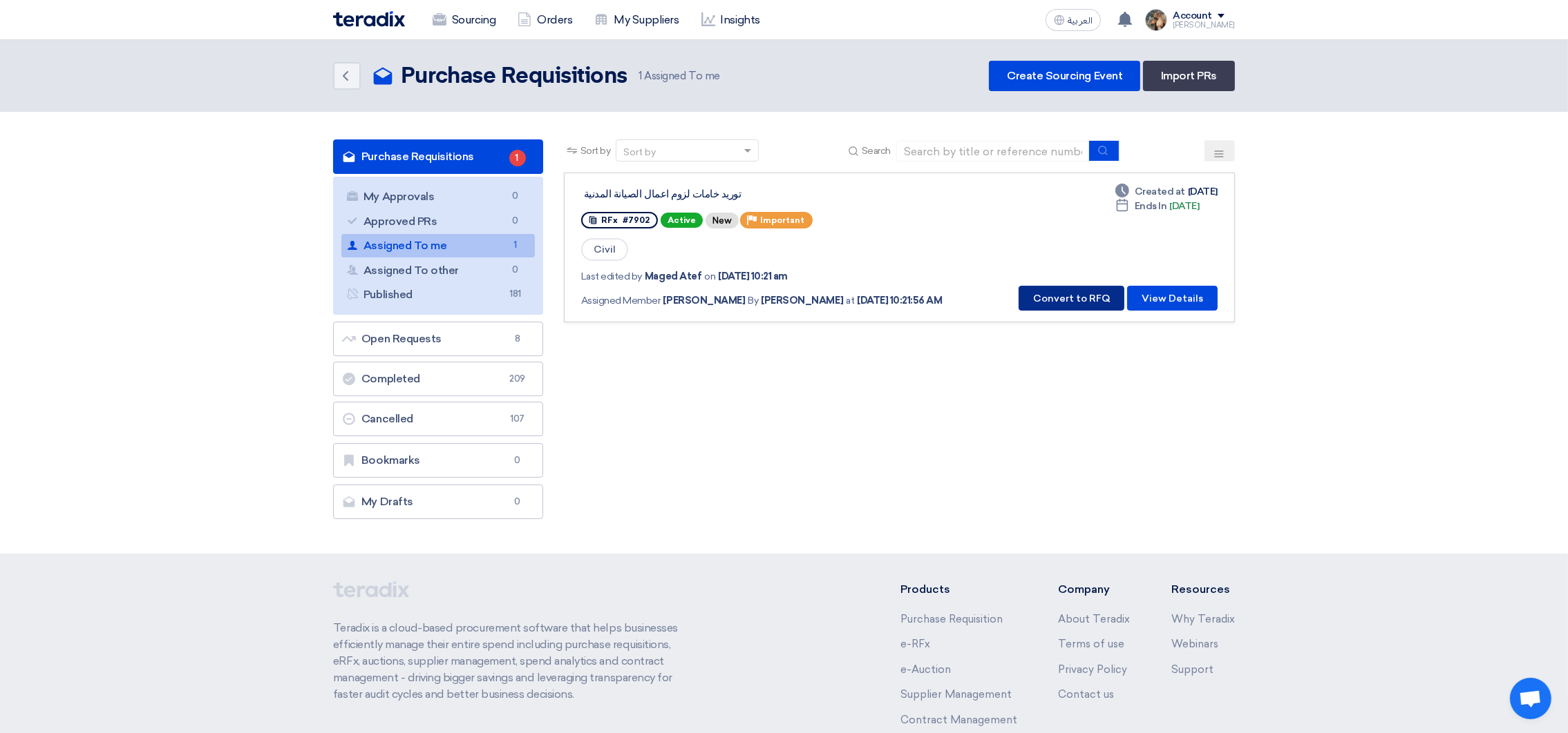
click at [1074, 300] on button "Convert to RFQ" at bounding box center [1072, 298] width 106 height 25
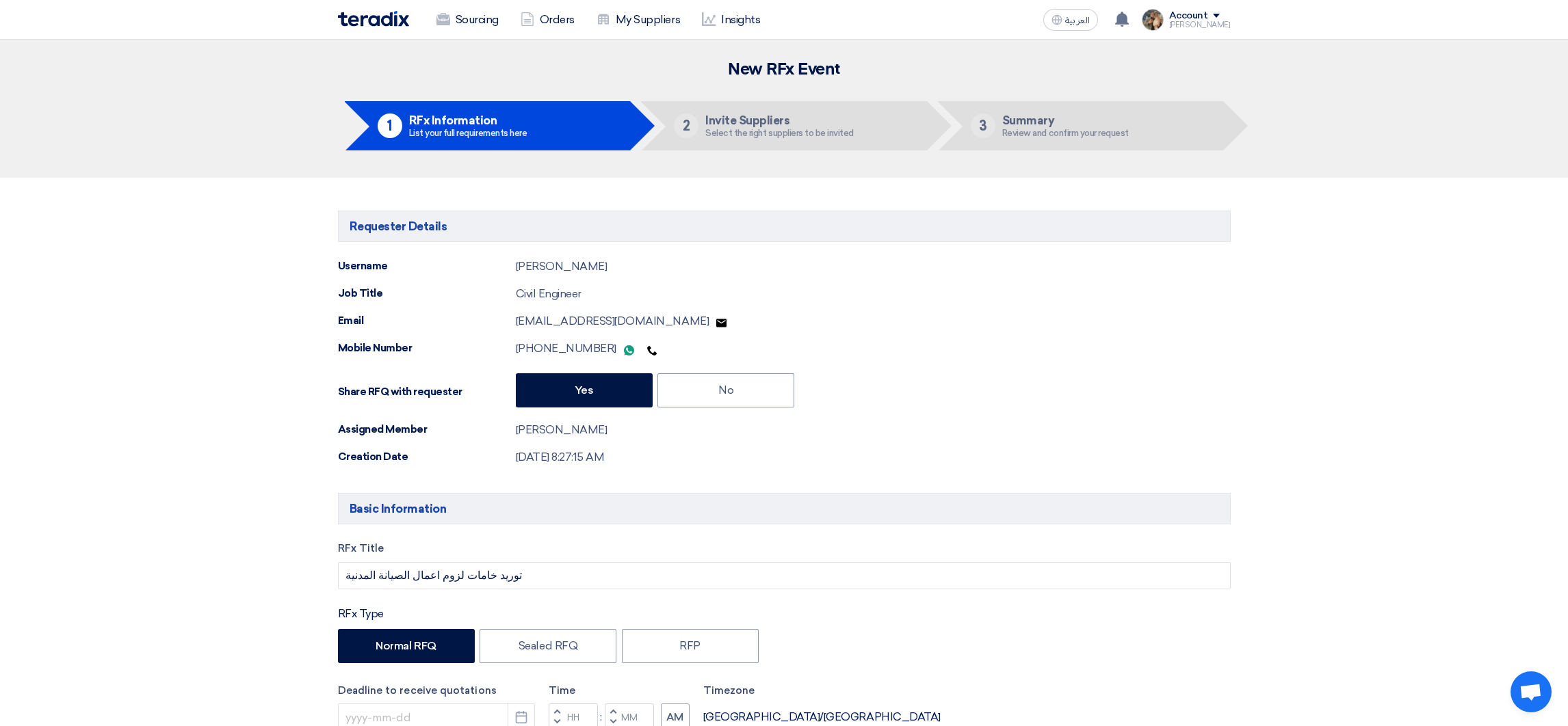
type input "[DATE]"
type input "11"
type input "00"
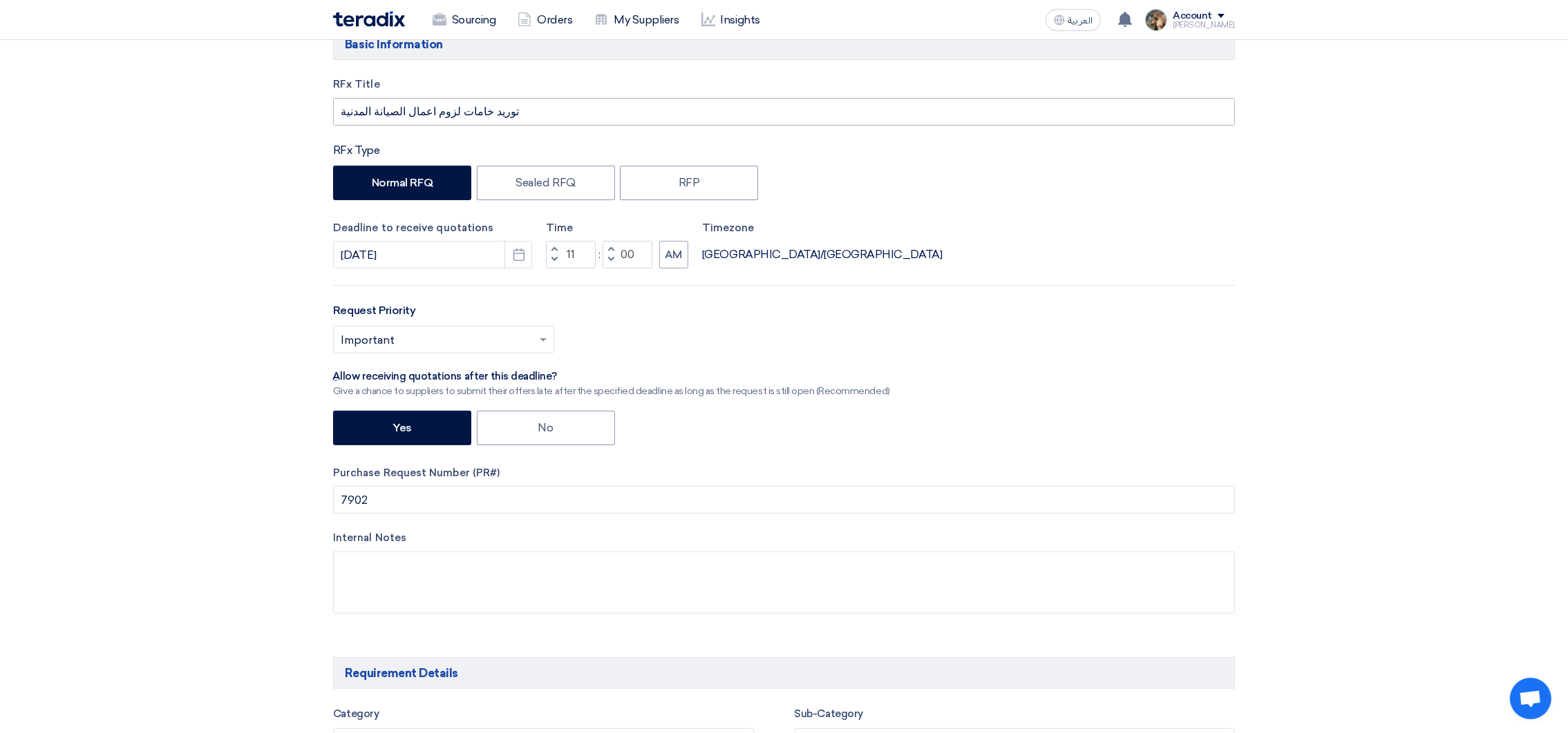
scroll to position [518, 0]
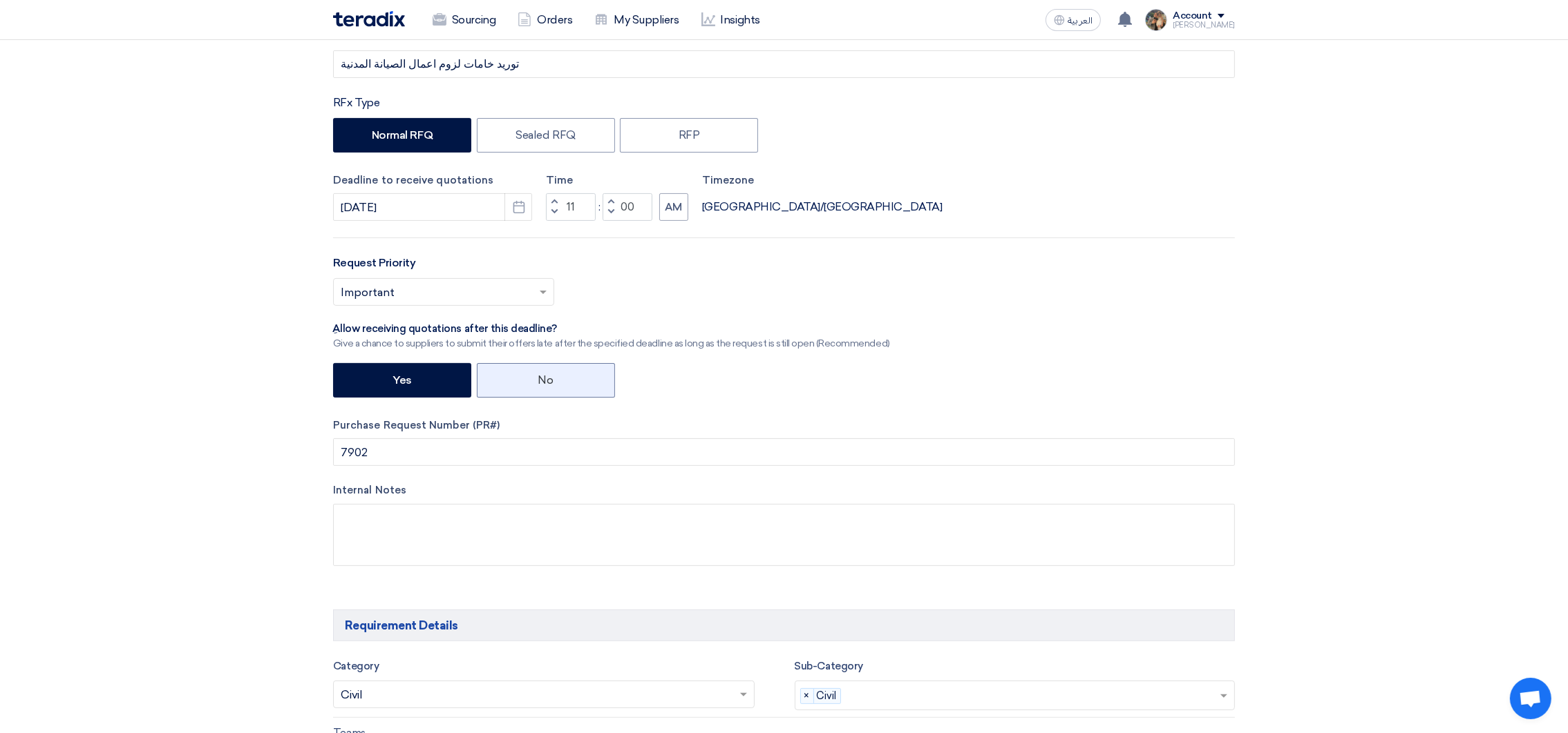
click at [584, 369] on label "No" at bounding box center [546, 380] width 138 height 34
click at [548, 375] on input "No" at bounding box center [542, 379] width 9 height 9
radio input "true"
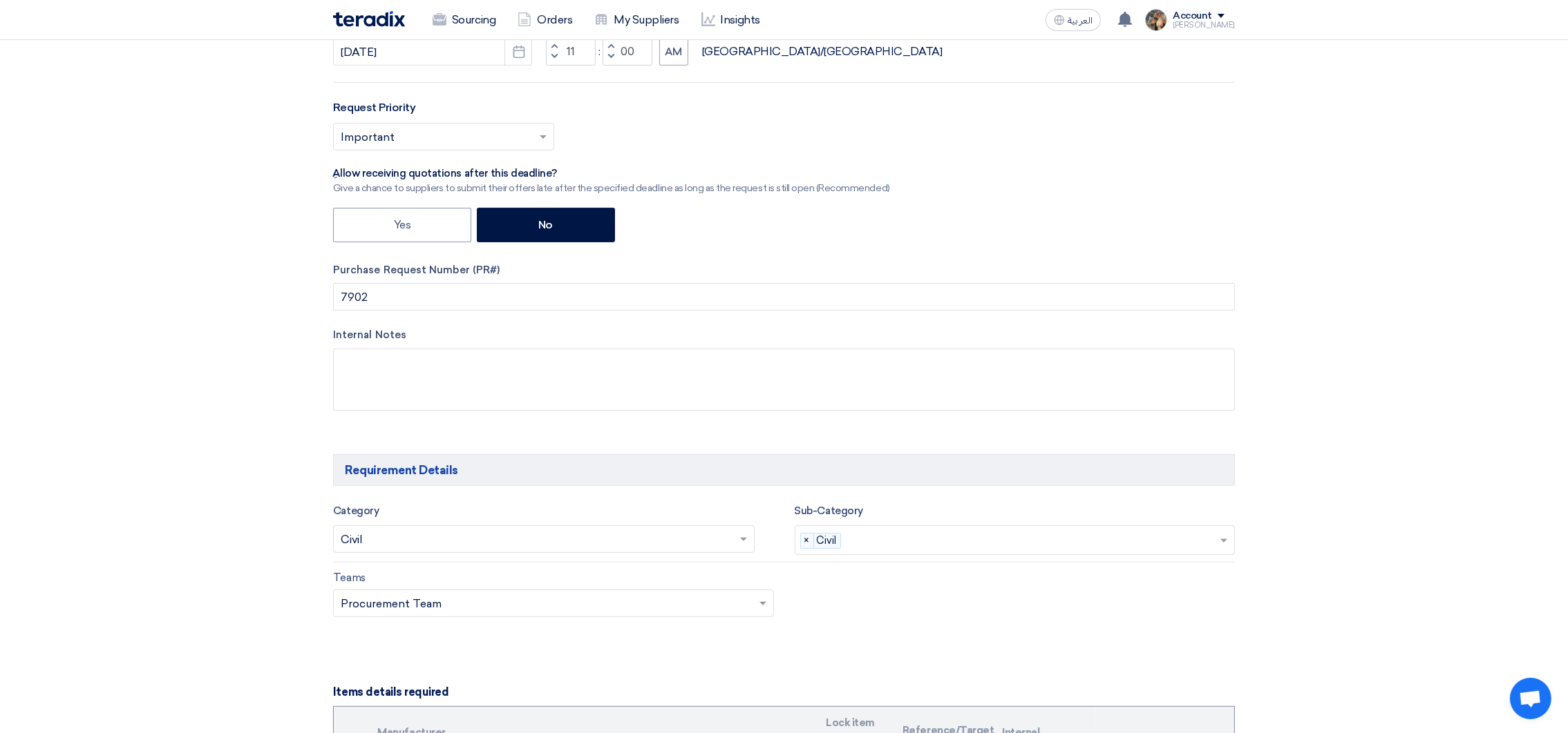
scroll to position [828, 0]
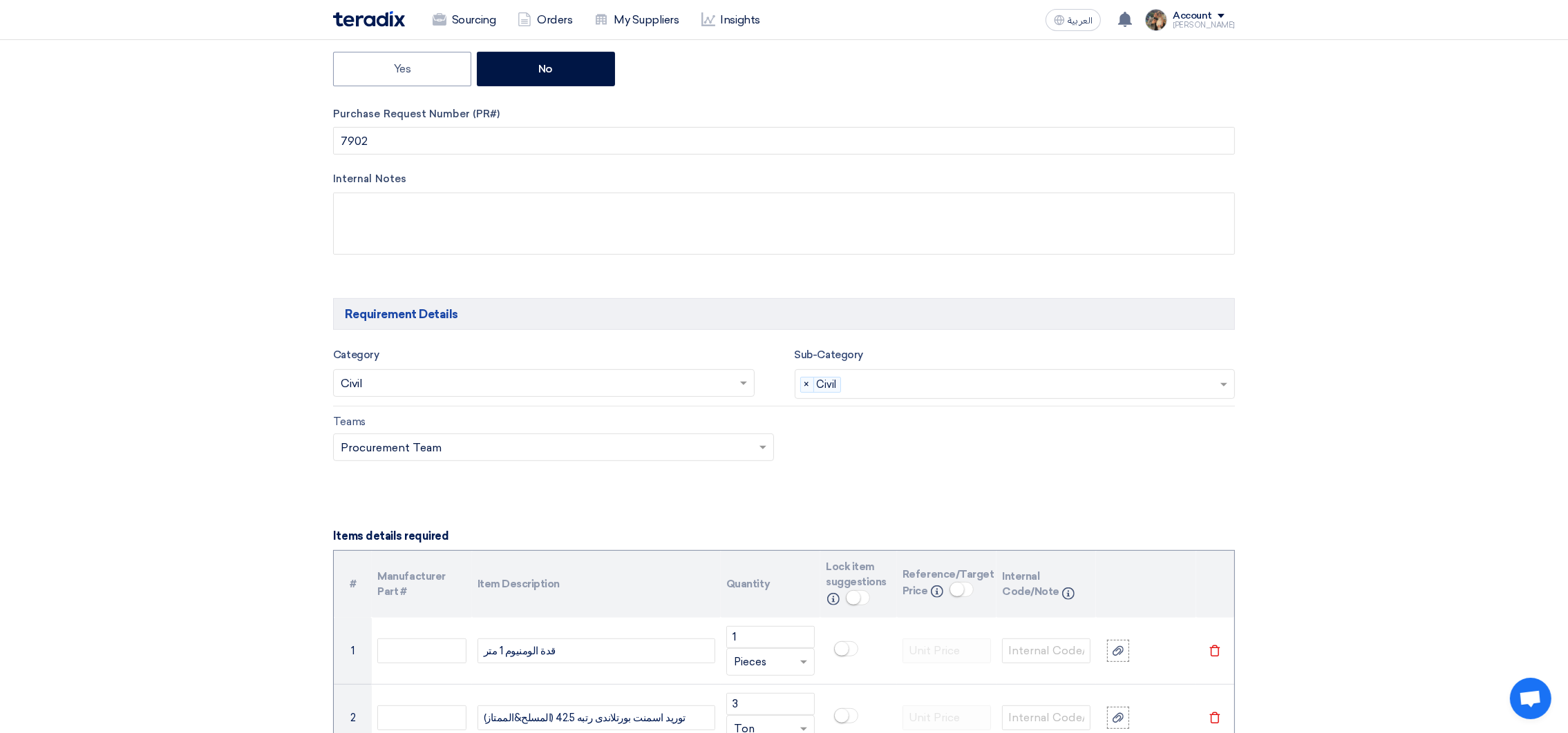
click at [484, 395] on input "text" at bounding box center [537, 385] width 393 height 22
click at [803, 390] on span "×" at bounding box center [807, 385] width 13 height 15
click at [600, 380] on input "text" at bounding box center [537, 385] width 393 height 22
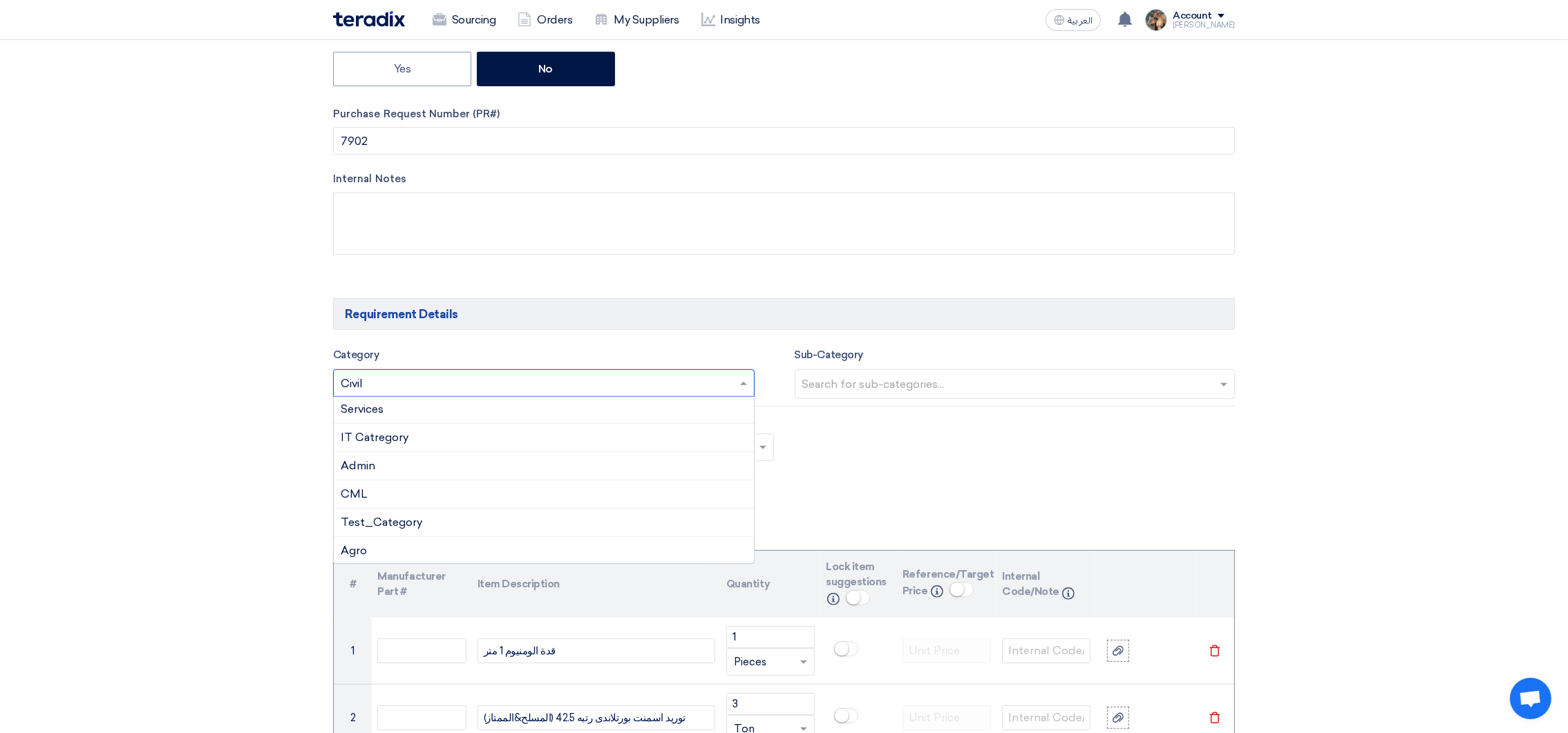
scroll to position [0, 0]
click at [375, 530] on span "Test_Category" at bounding box center [382, 524] width 82 height 13
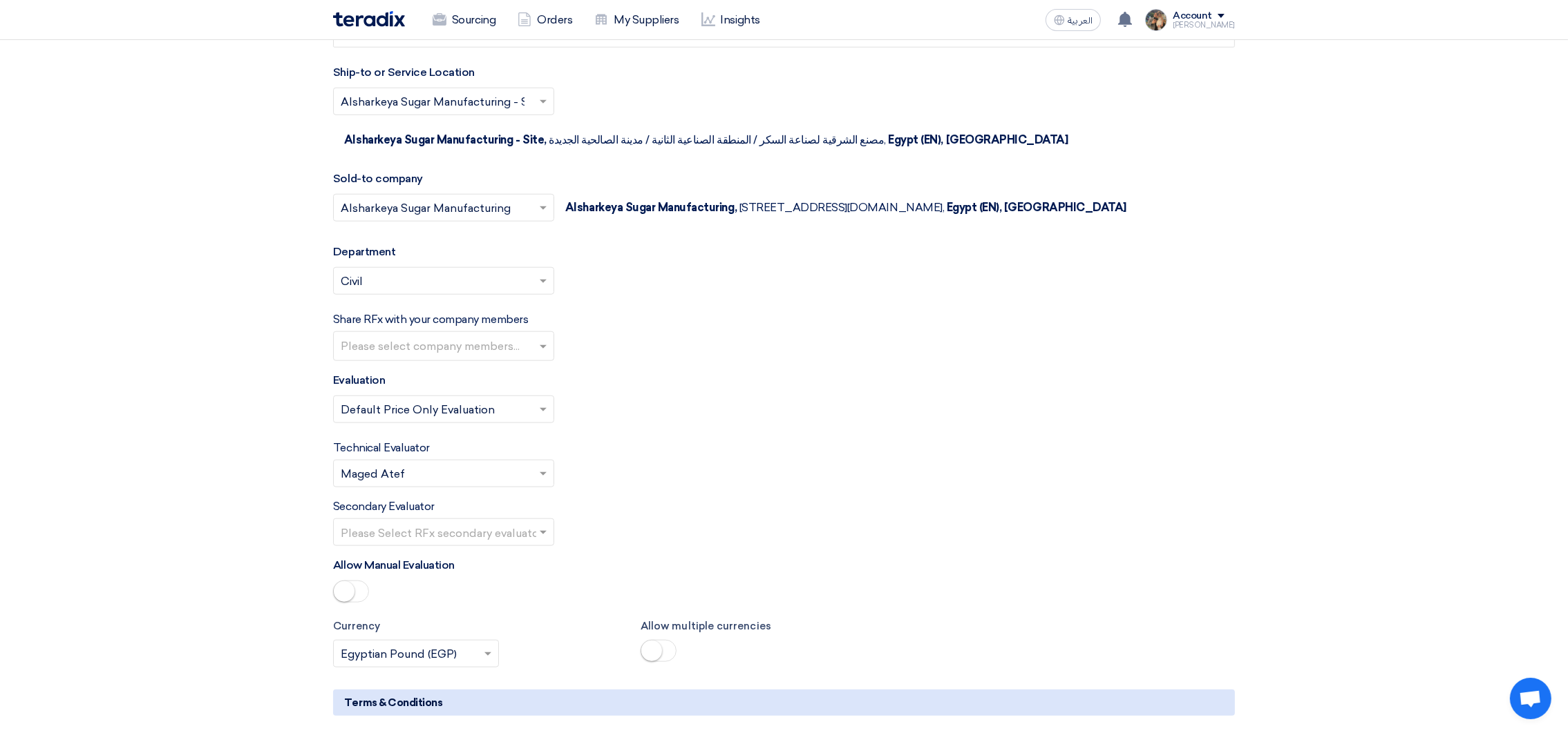
scroll to position [2796, 0]
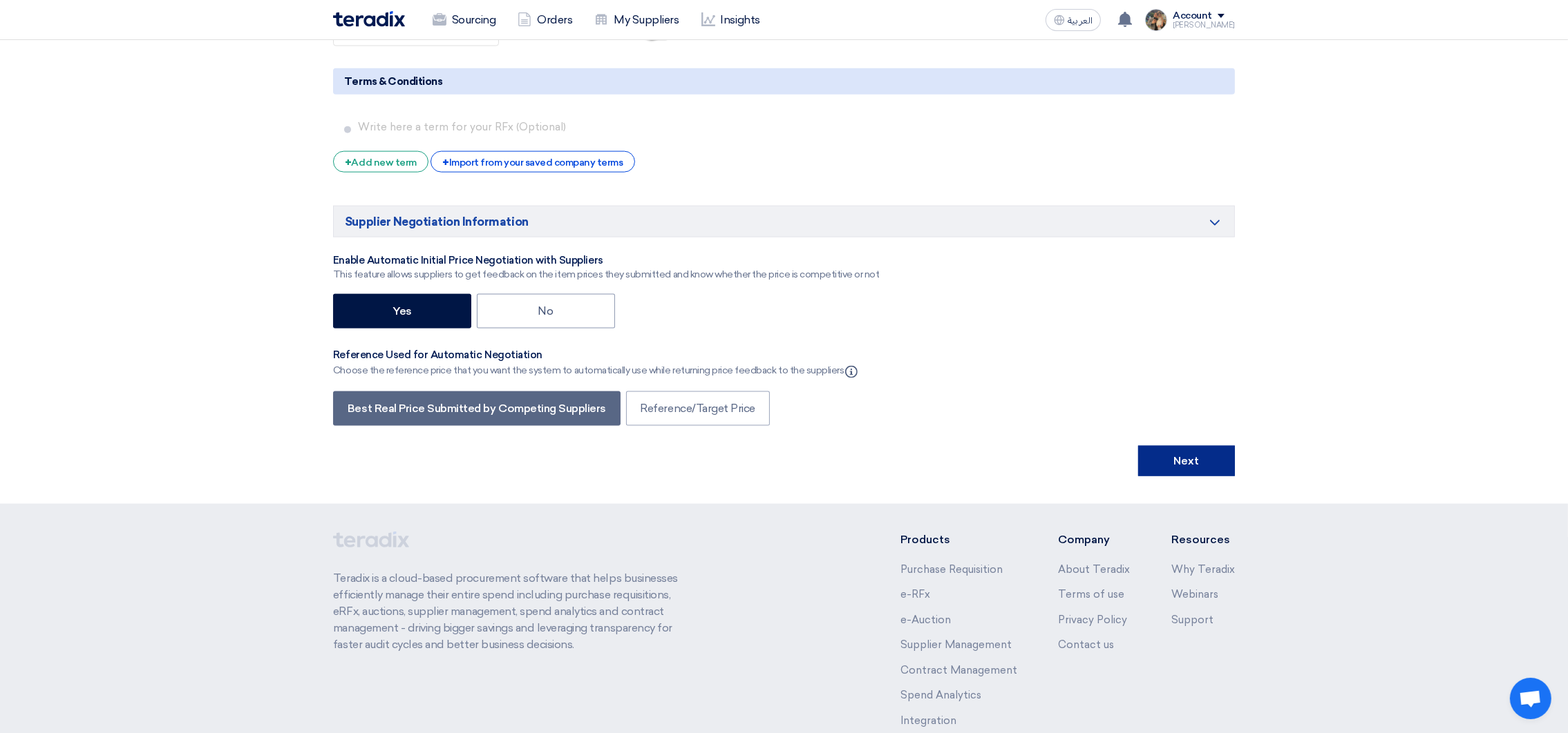
click at [1166, 472] on button "Next" at bounding box center [1186, 461] width 97 height 30
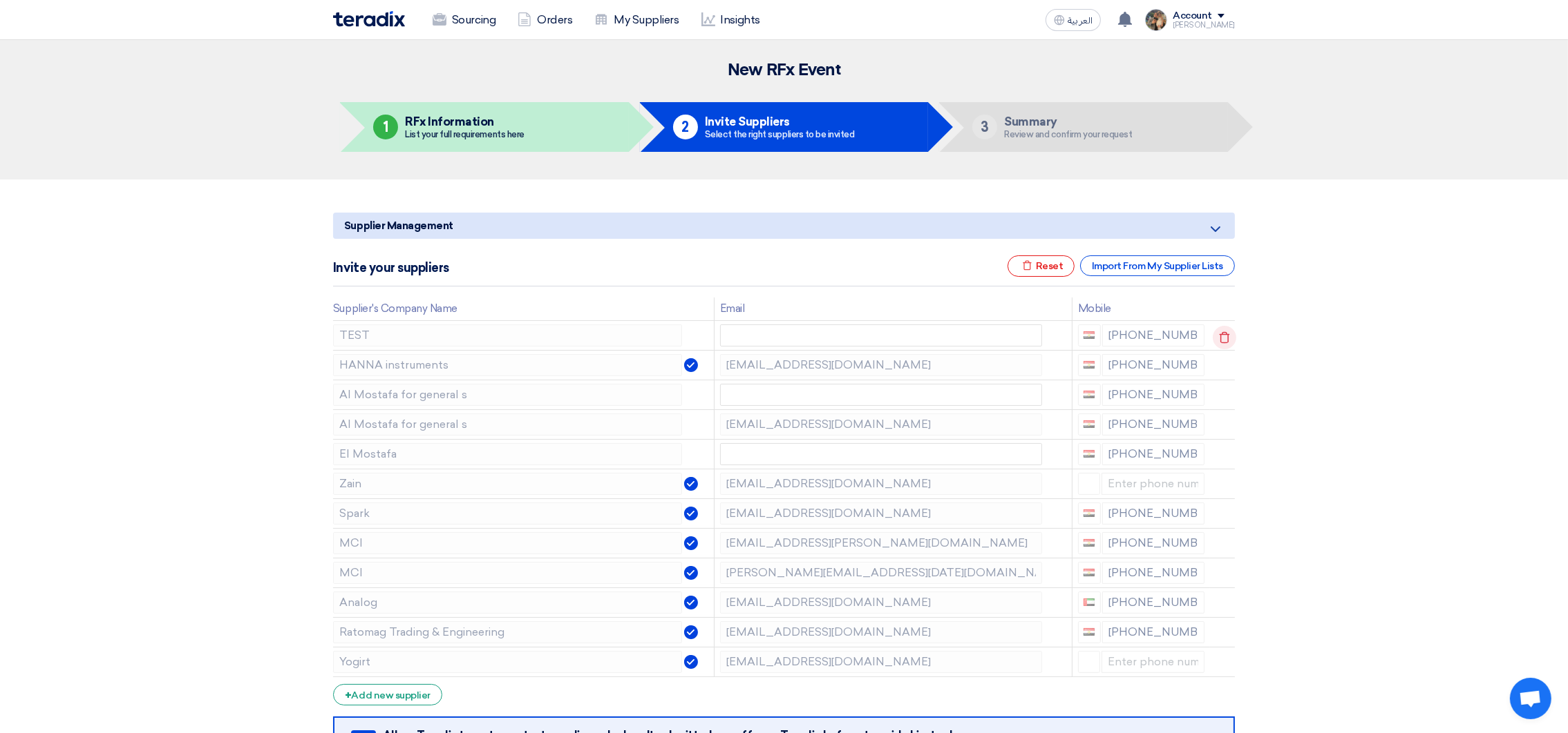
click at [1224, 332] on use at bounding box center [1224, 337] width 10 height 12
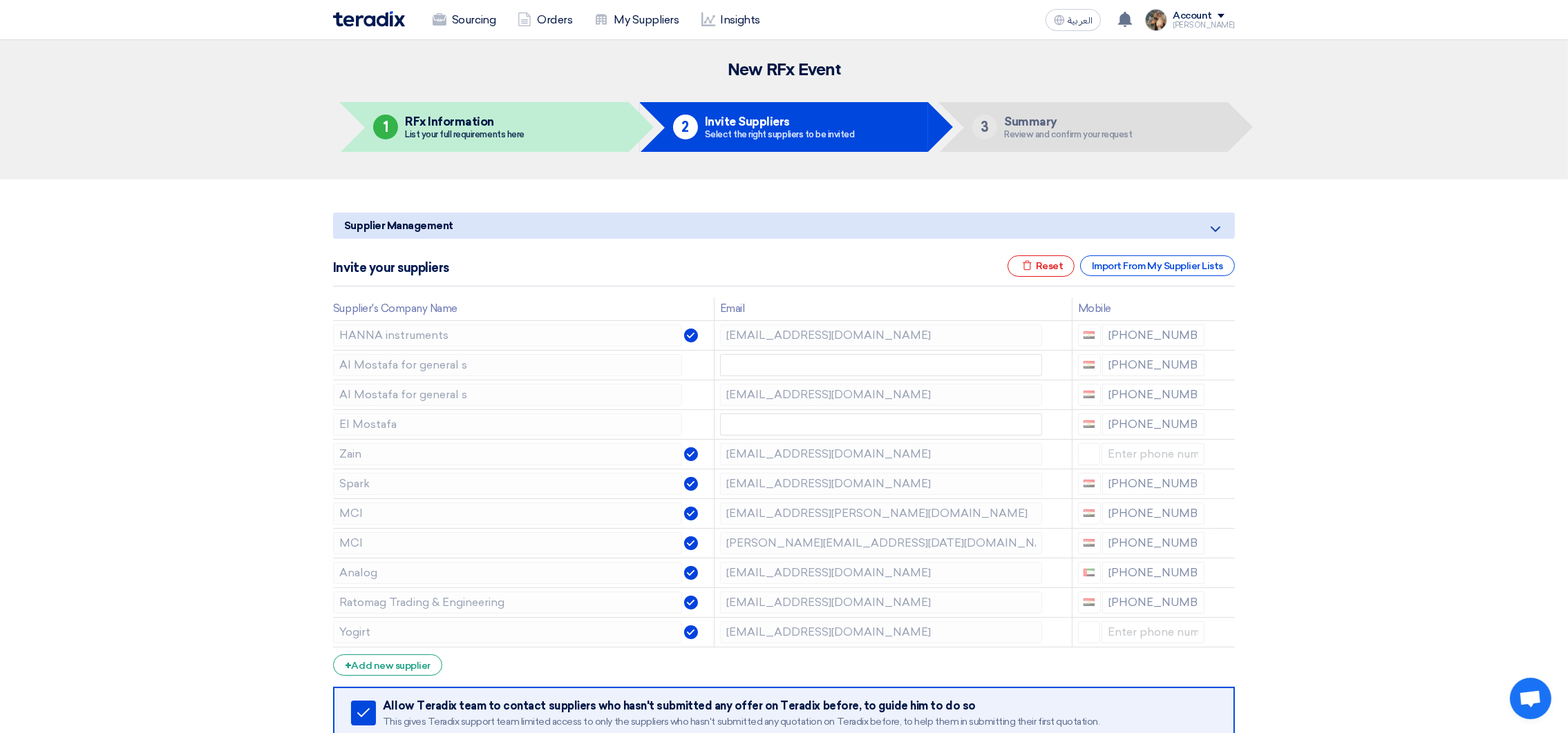
click at [0, 0] on use at bounding box center [0, 0] width 0 height 0
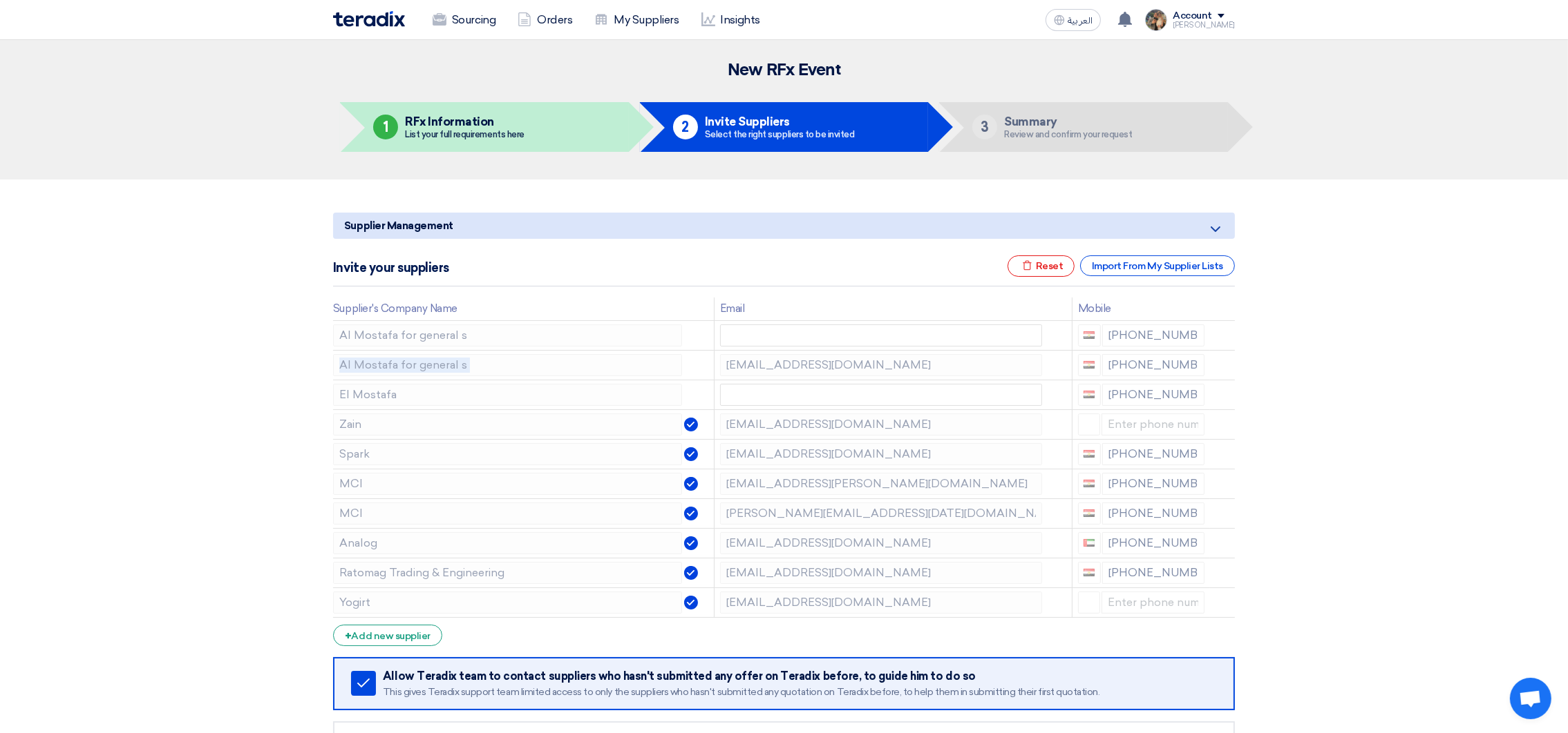
click at [0, 0] on use at bounding box center [0, 0] width 0 height 0
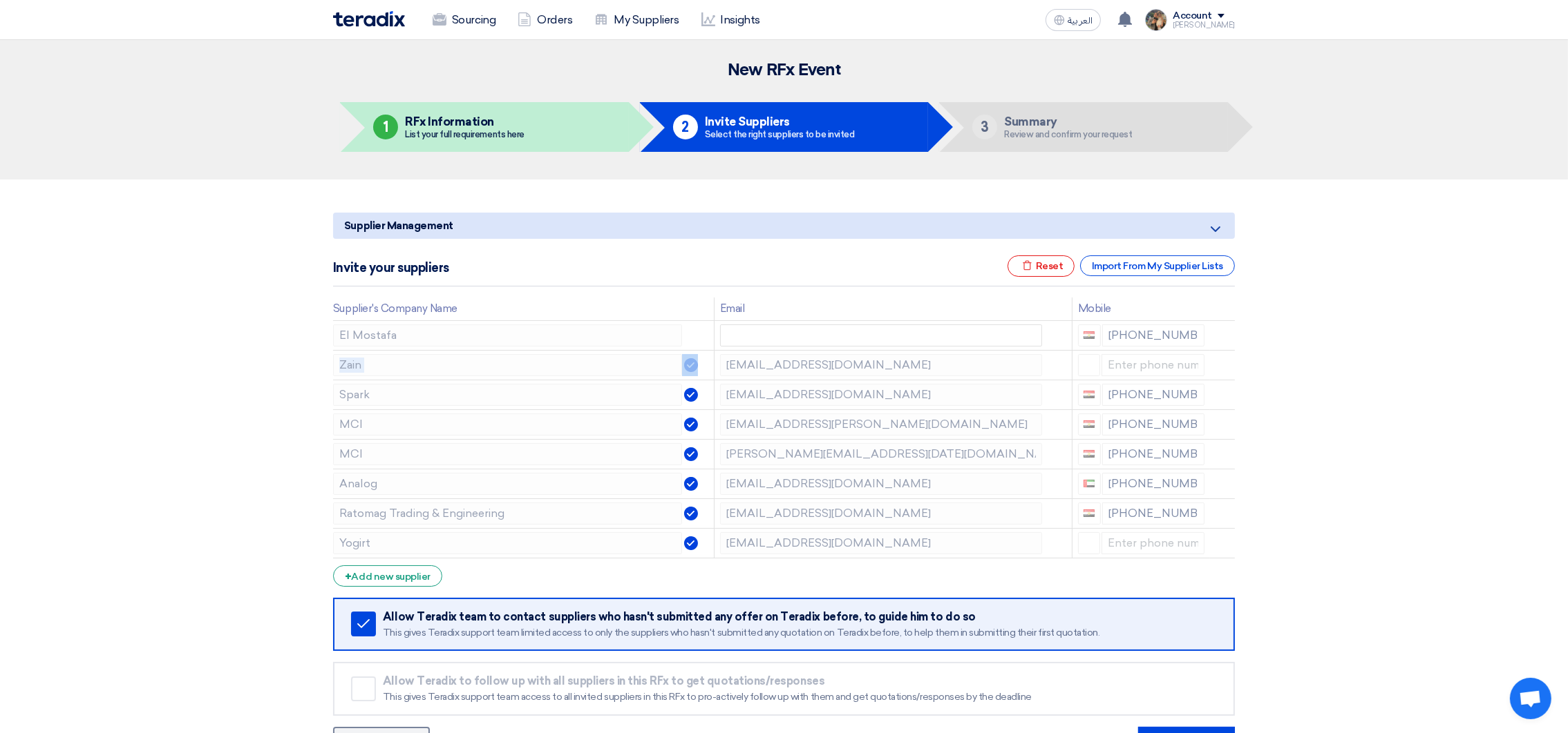
click at [0, 0] on use at bounding box center [0, 0] width 0 height 0
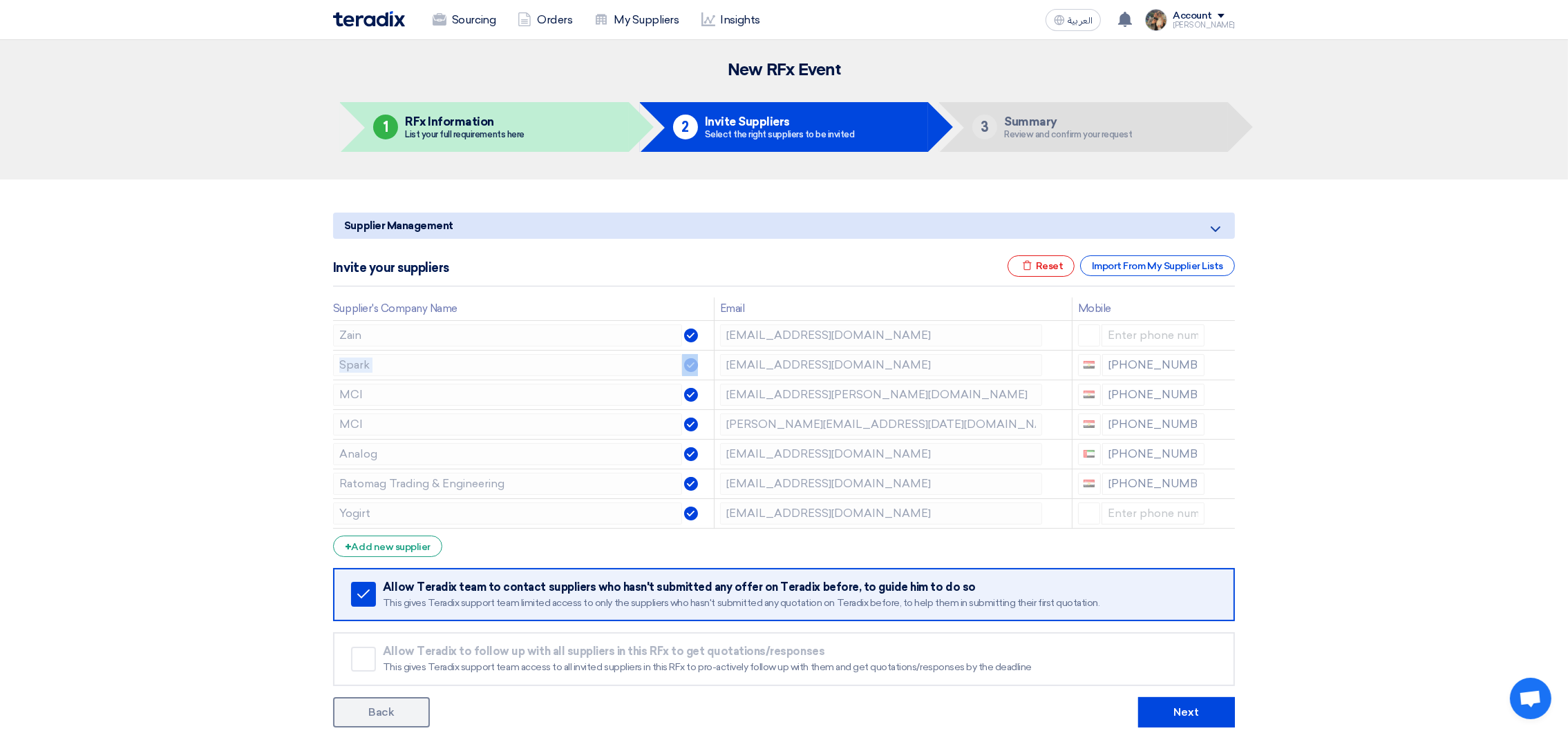
click at [0, 0] on use at bounding box center [0, 0] width 0 height 0
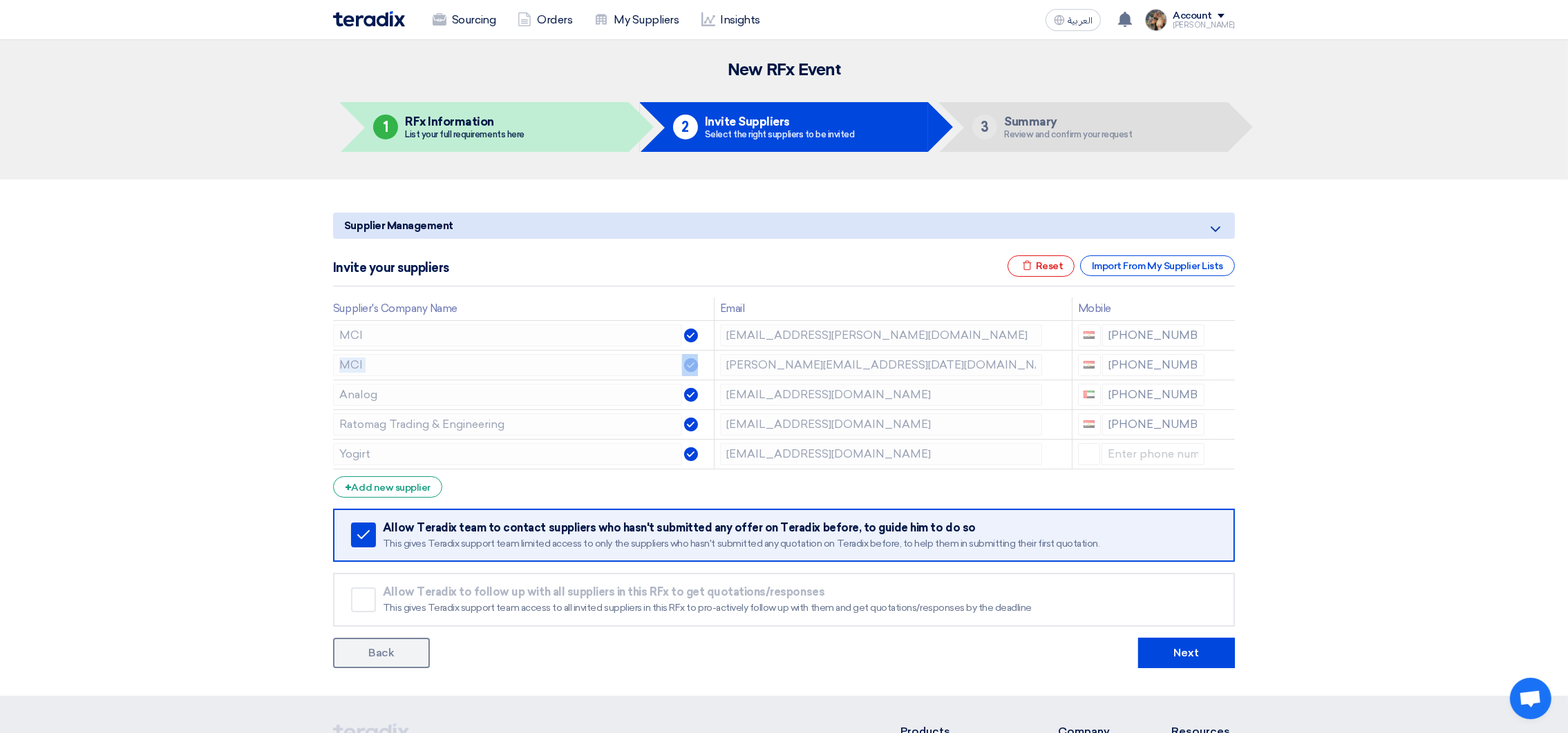
click at [0, 0] on use at bounding box center [0, 0] width 0 height 0
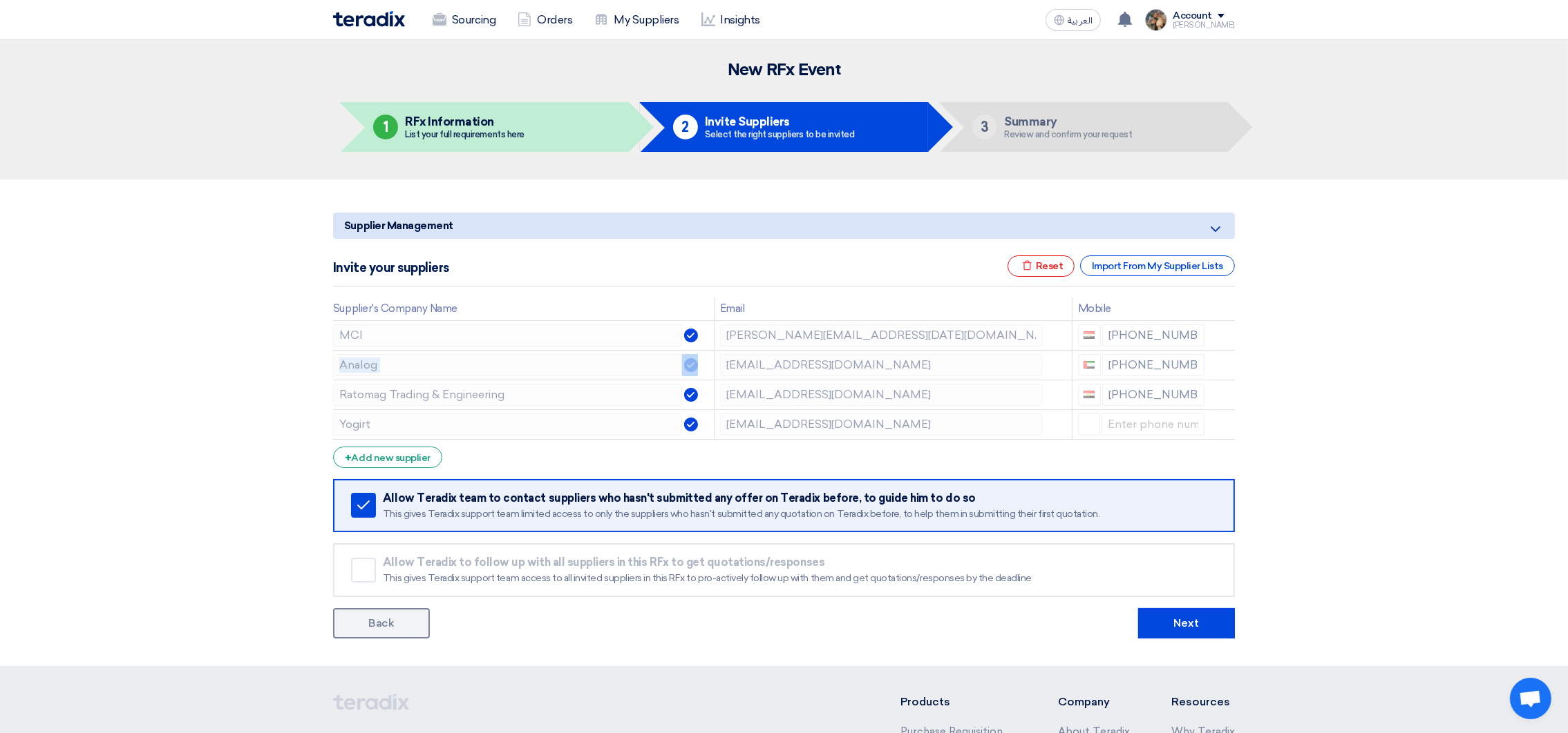
click at [0, 0] on use at bounding box center [0, 0] width 0 height 0
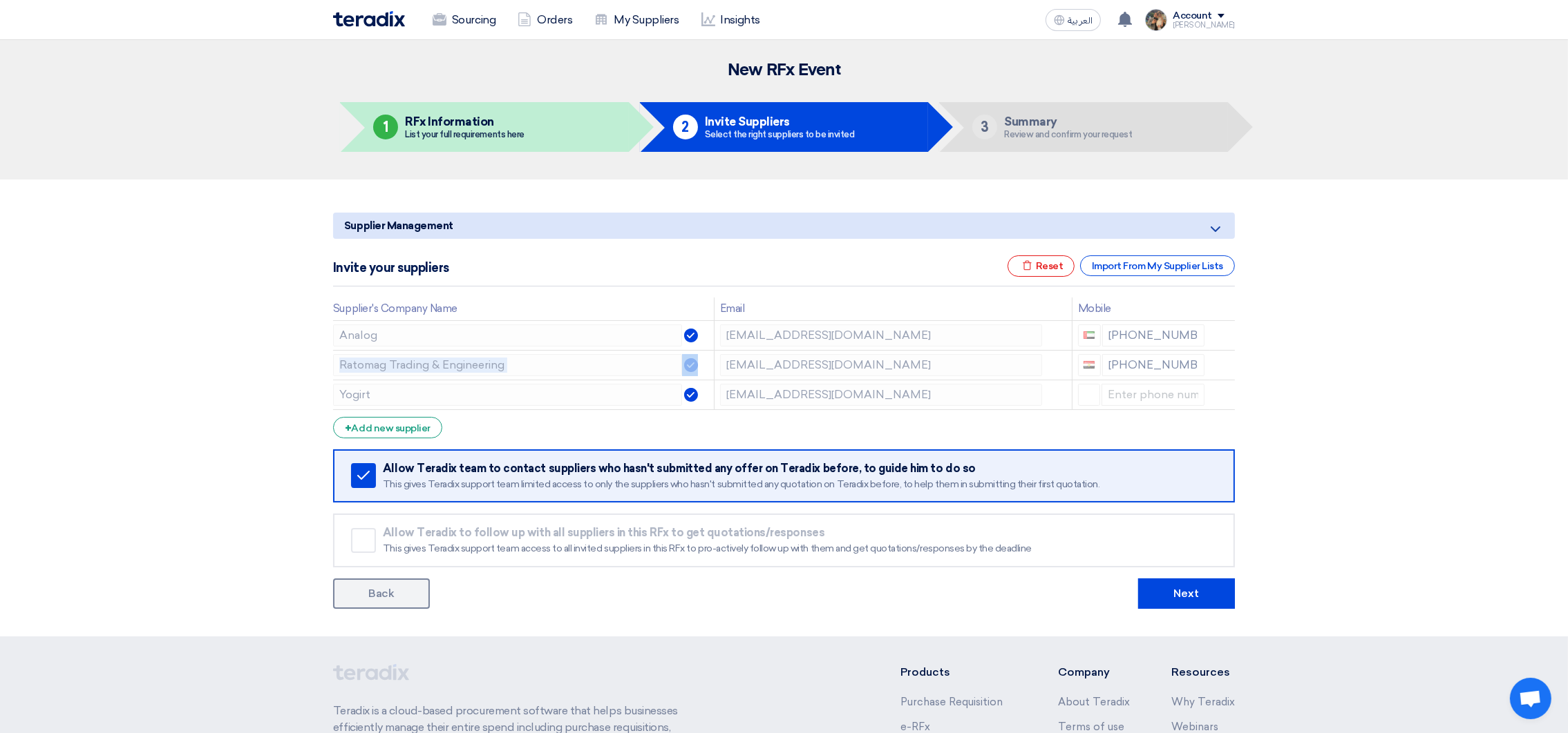
click at [0, 0] on use at bounding box center [0, 0] width 0 height 0
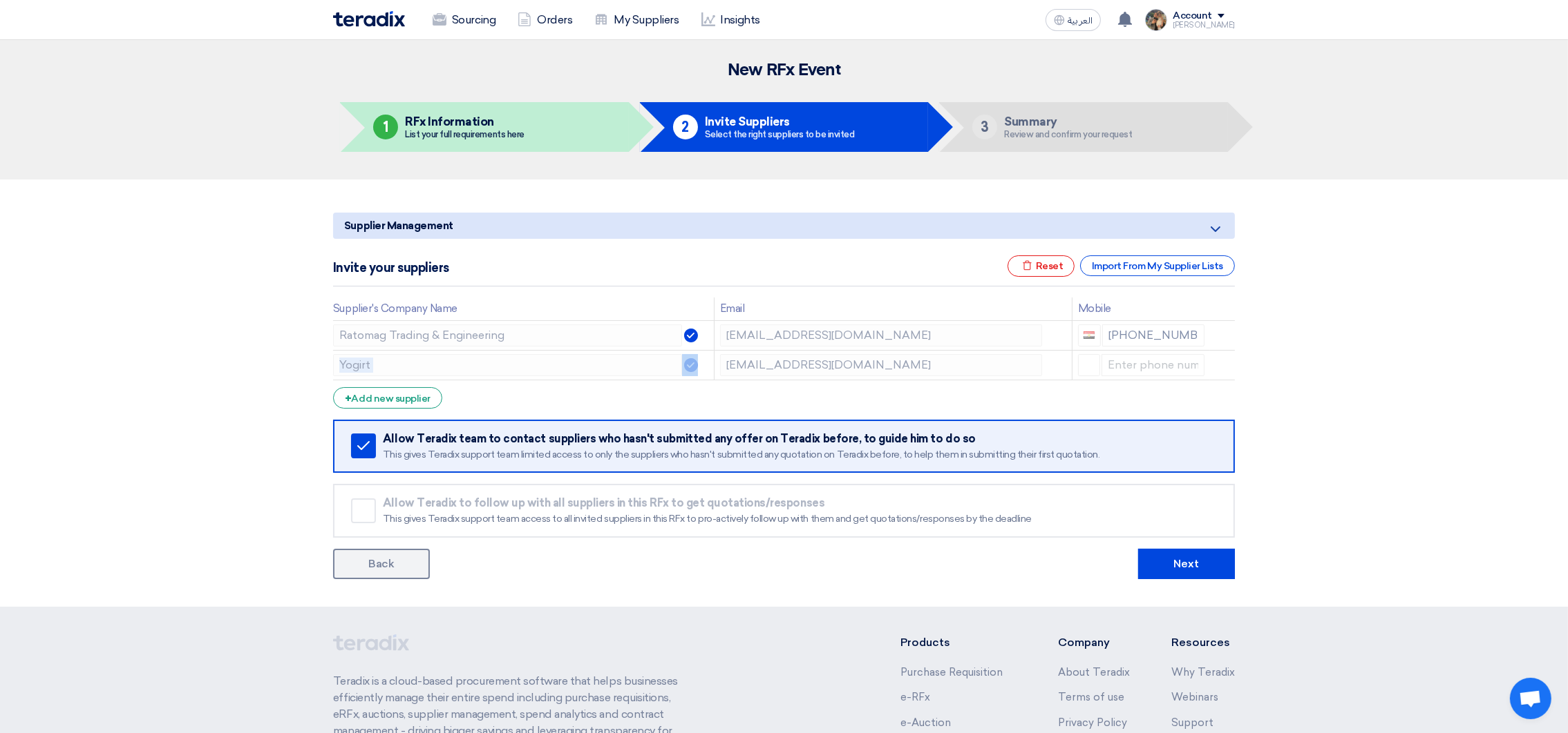
click at [0, 0] on use at bounding box center [0, 0] width 0 height 0
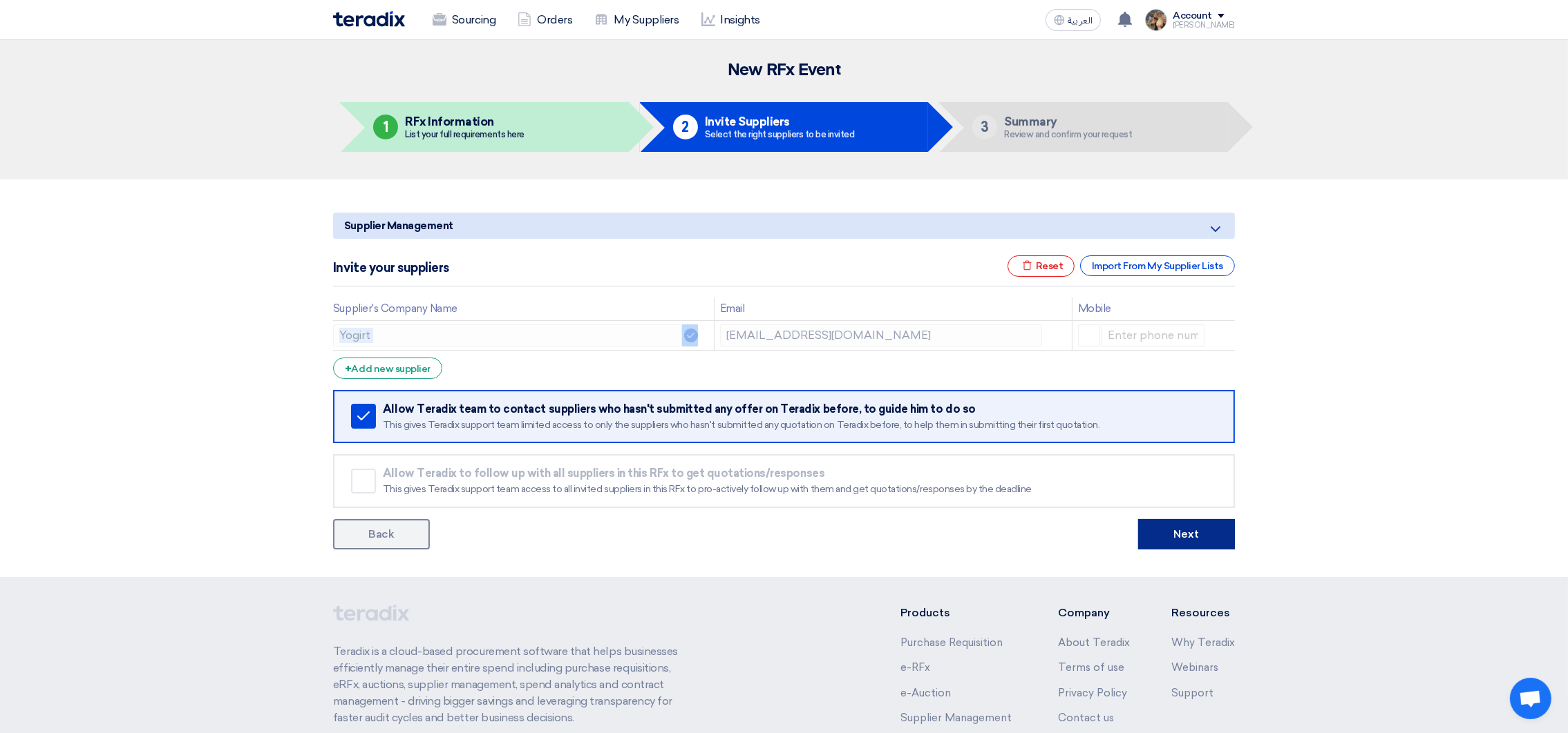
click at [1188, 521] on button "Next" at bounding box center [1186, 534] width 97 height 30
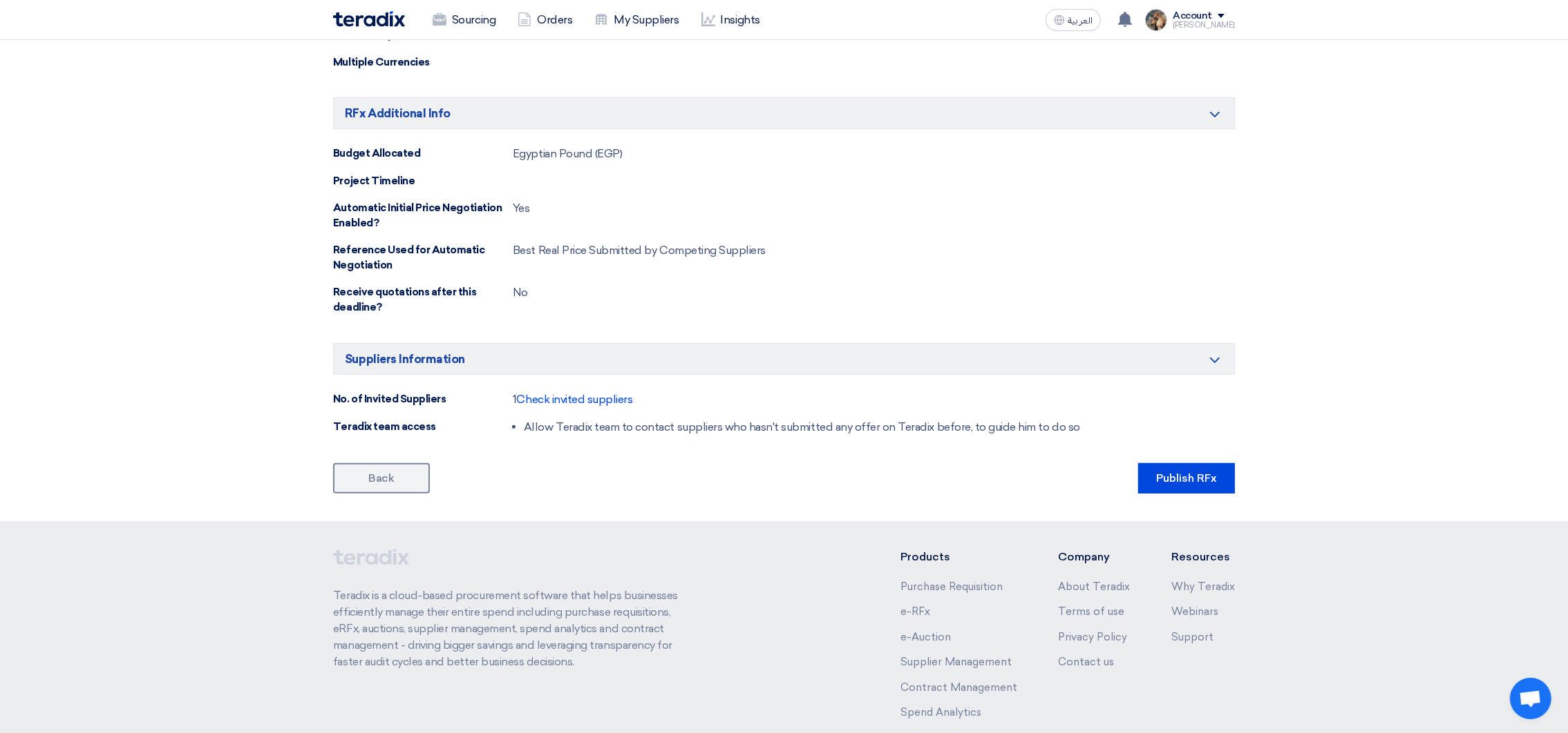
scroll to position [829, 0]
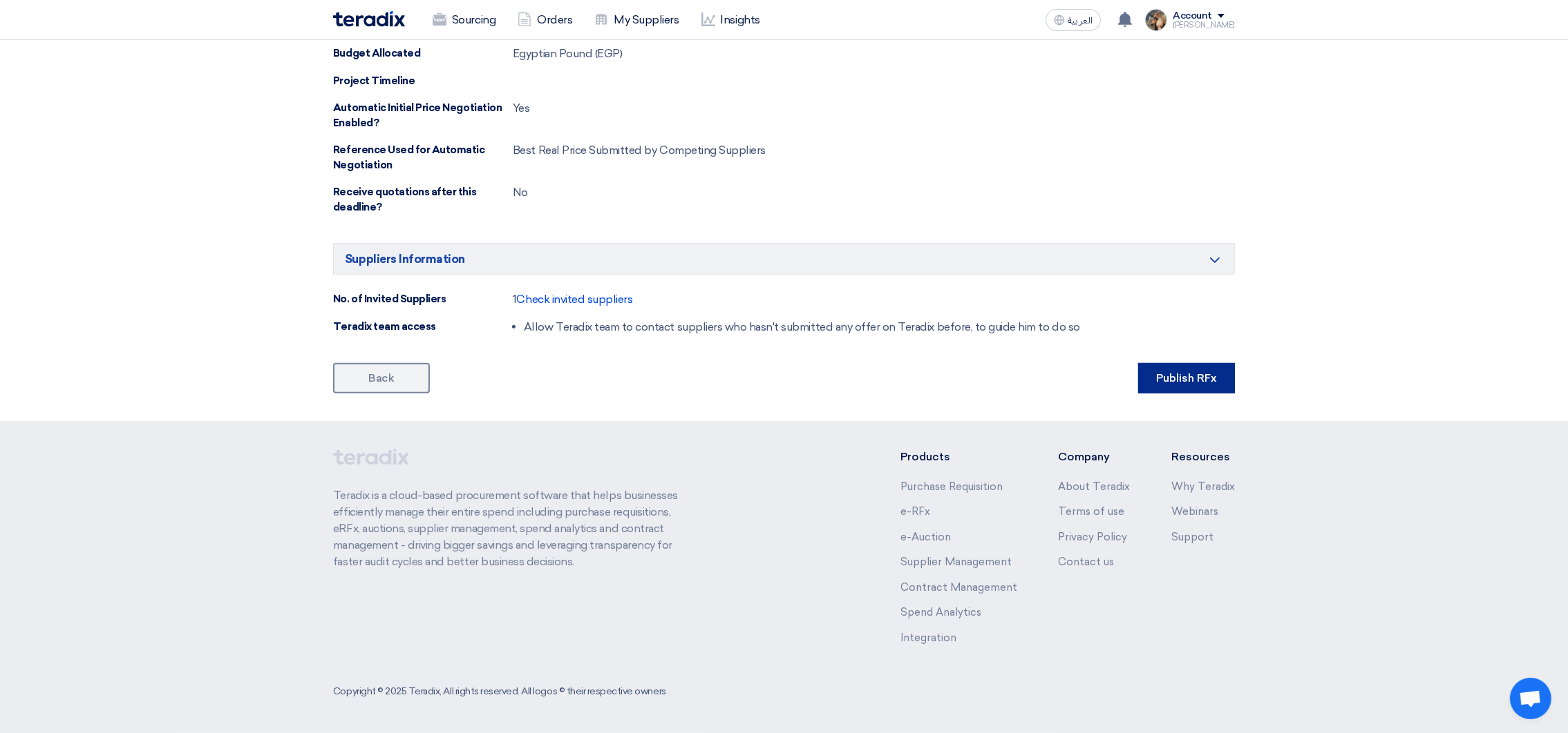
click at [1182, 380] on button "Publish RFx" at bounding box center [1186, 378] width 97 height 30
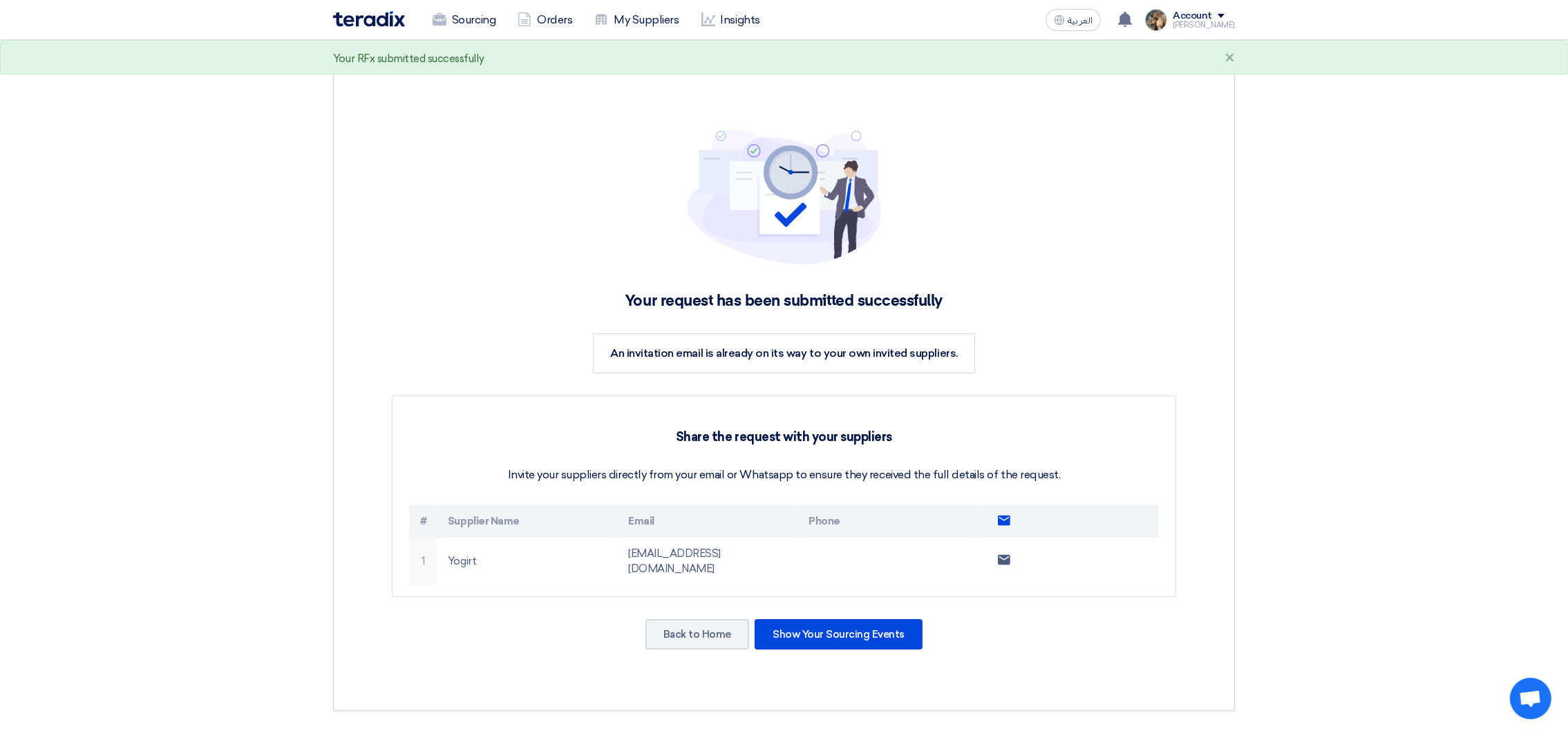
click at [346, 18] on img at bounding box center [369, 19] width 72 height 16
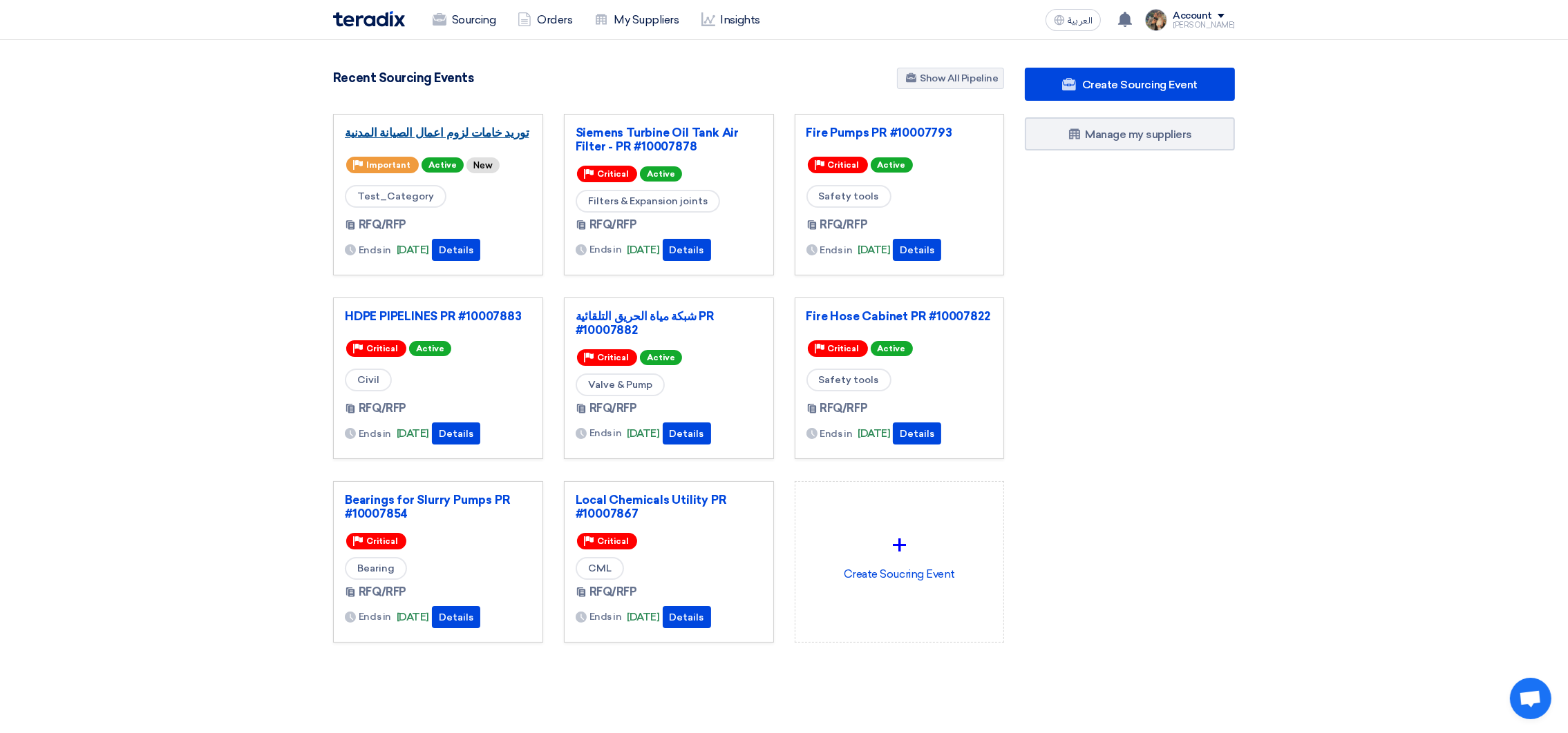
click at [476, 131] on link "توريد خامات لزوم اعمال الصيانة المدنية" at bounding box center [438, 132] width 187 height 14
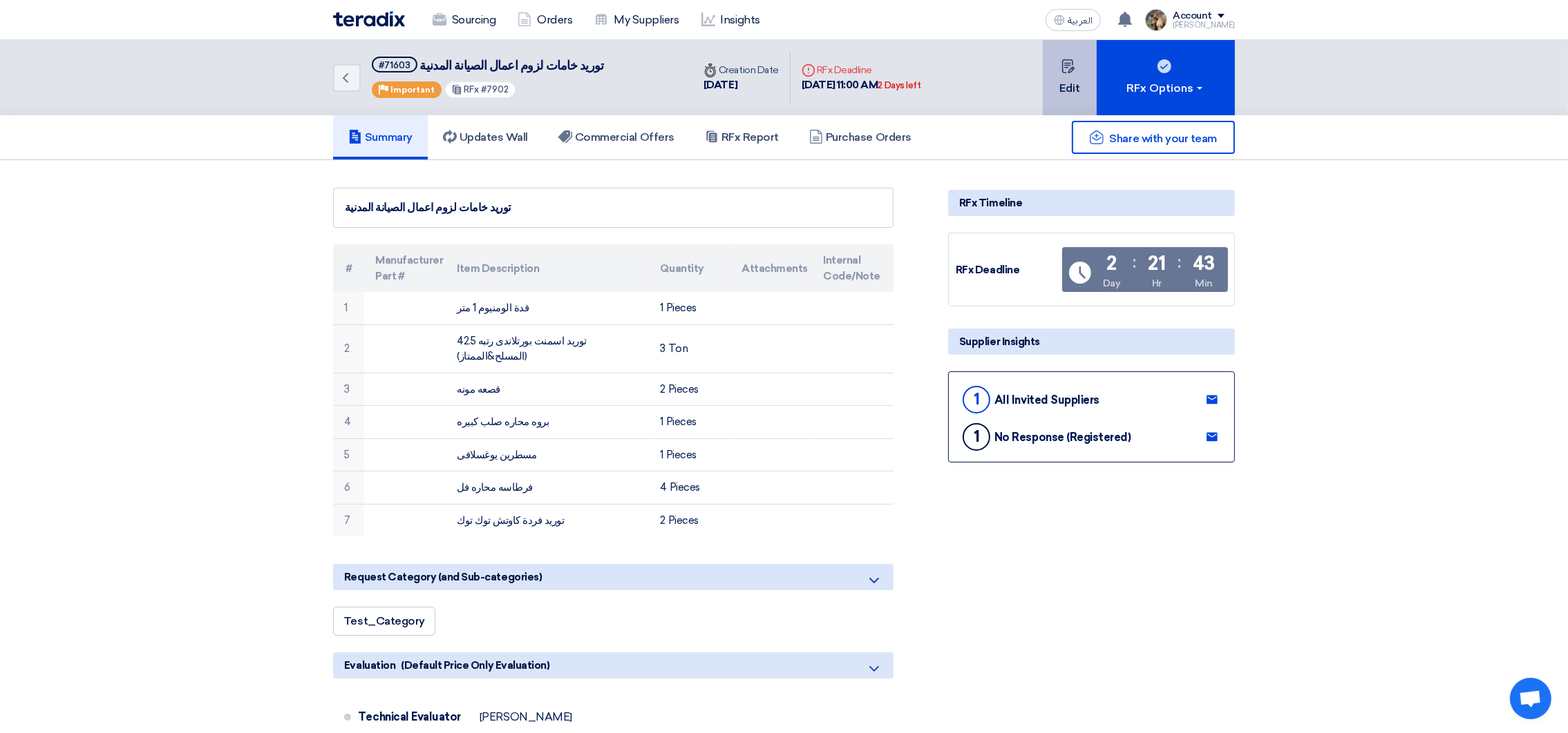
click at [1089, 89] on button "Edit" at bounding box center [1069, 78] width 54 height 75
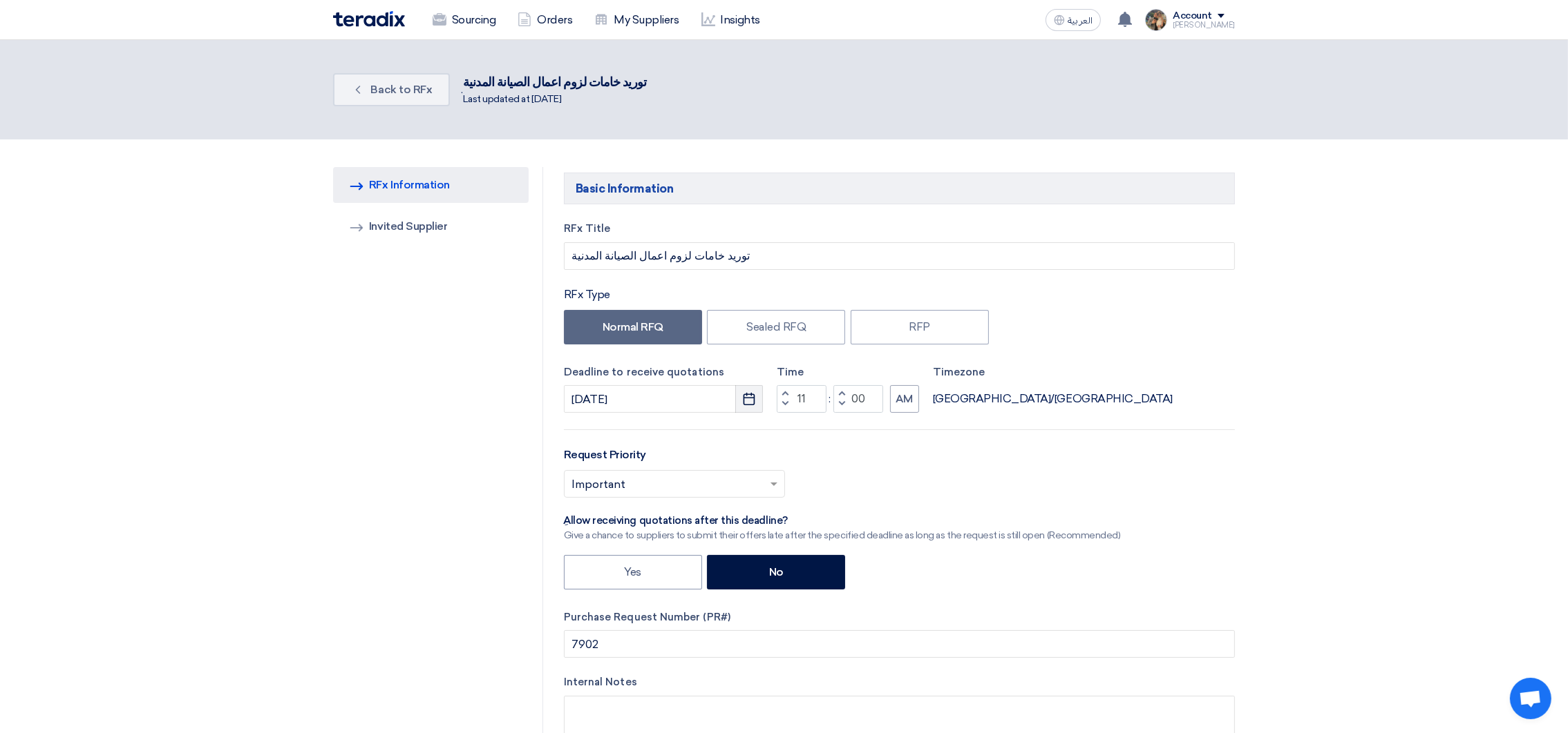
click at [744, 397] on use "button" at bounding box center [750, 399] width 12 height 13
select select "10"
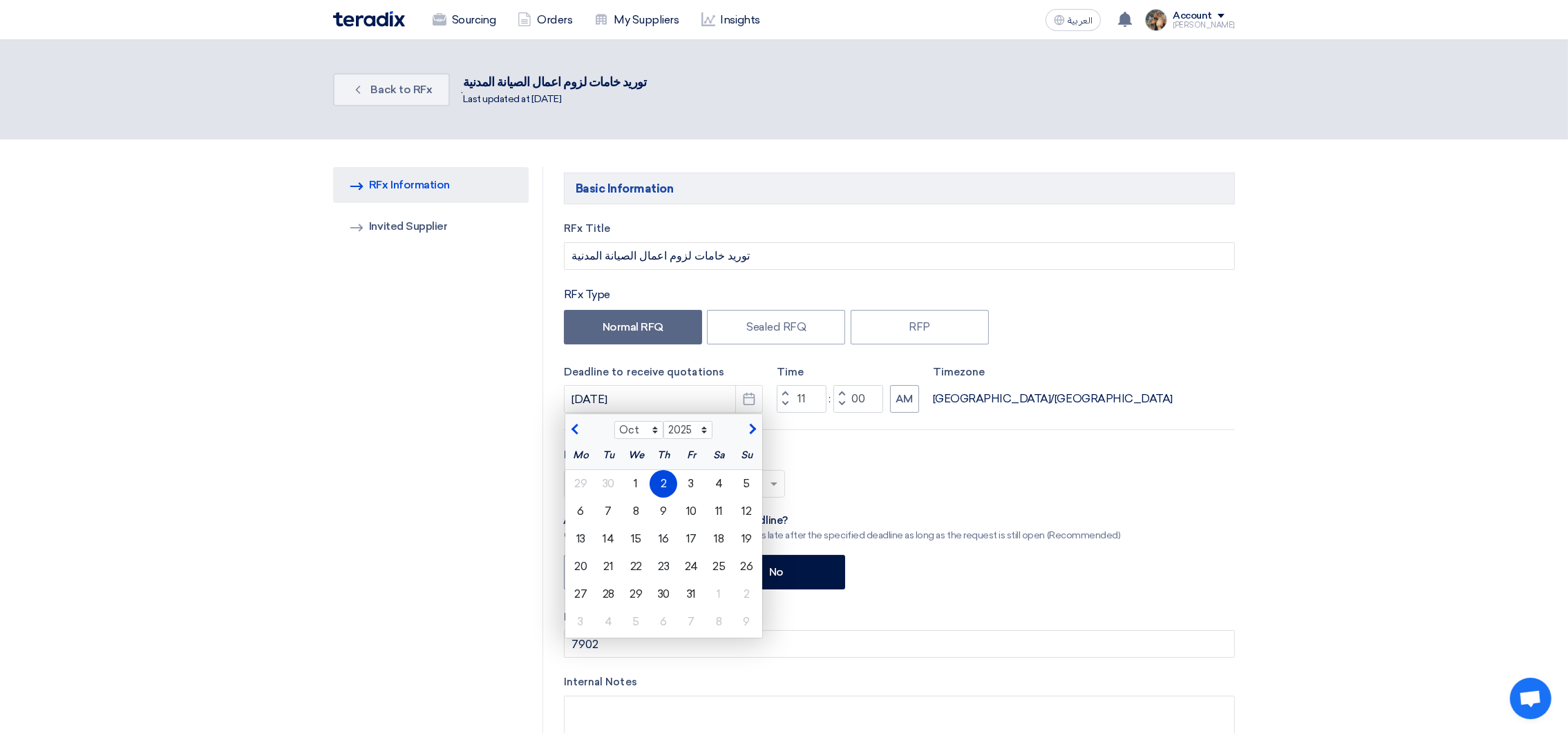
click at [585, 482] on div "29" at bounding box center [580, 484] width 27 height 27
type input "[DATE]"
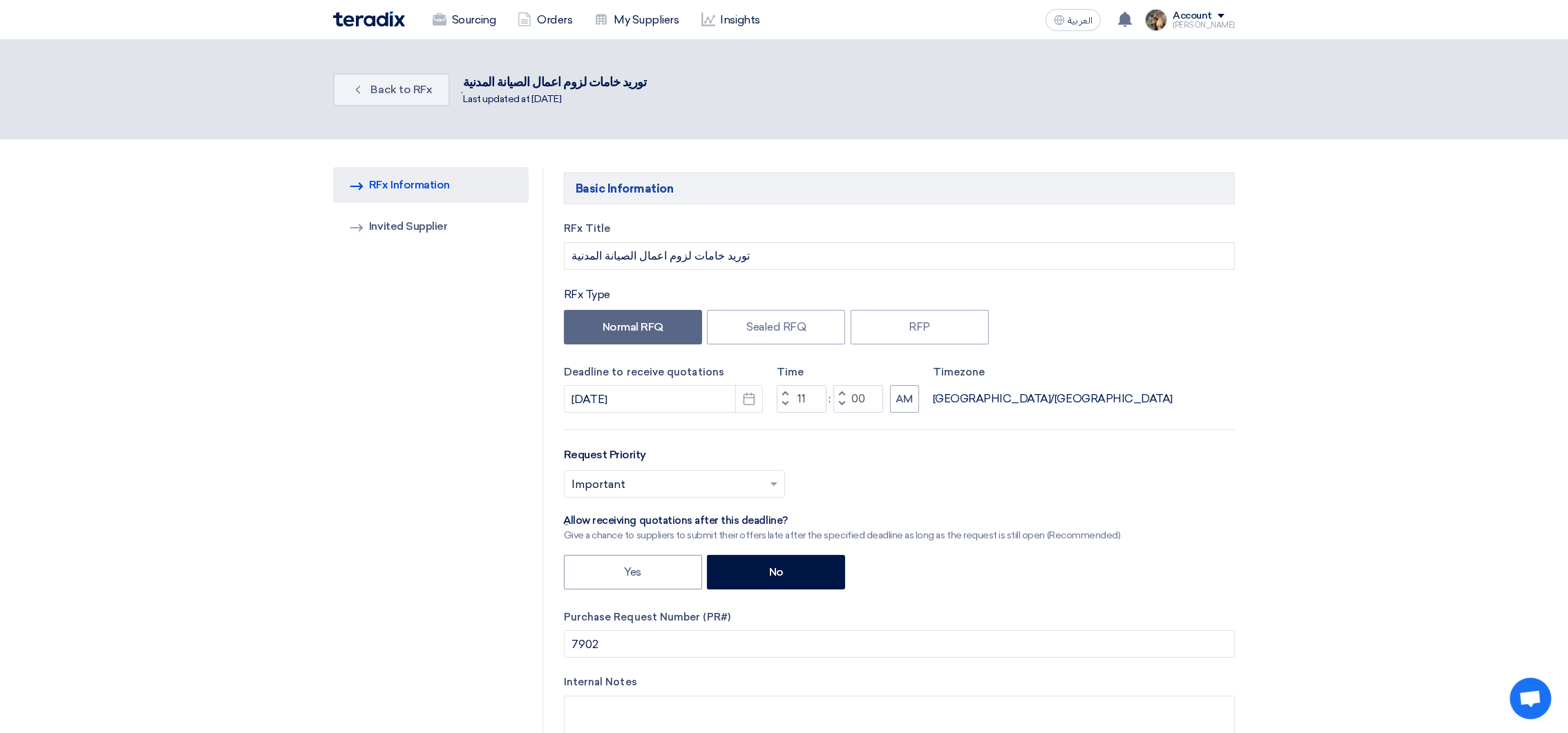
click at [786, 391] on button "Increment hours" at bounding box center [785, 394] width 17 height 18
click at [786, 391] on span "button" at bounding box center [785, 393] width 5 height 8
click at [782, 393] on button "Increment hours" at bounding box center [785, 394] width 17 height 18
click at [783, 408] on span "button" at bounding box center [785, 404] width 5 height 8
type input "01"
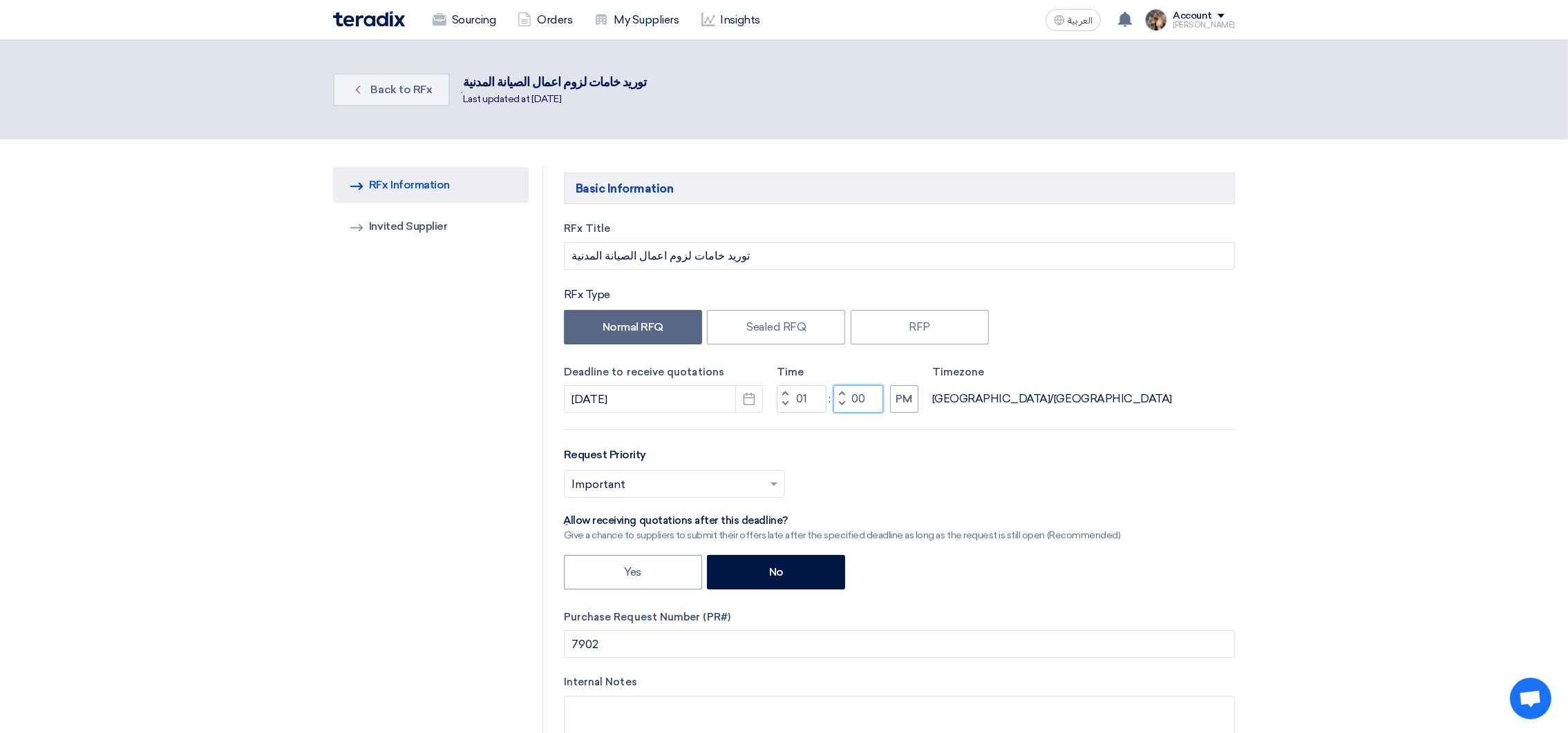
drag, startPoint x: 867, startPoint y: 397, endPoint x: 844, endPoint y: 399, distance: 23.1
click at [844, 399] on div "Increment minutes 00 Decrement minutes" at bounding box center [859, 399] width 50 height 27
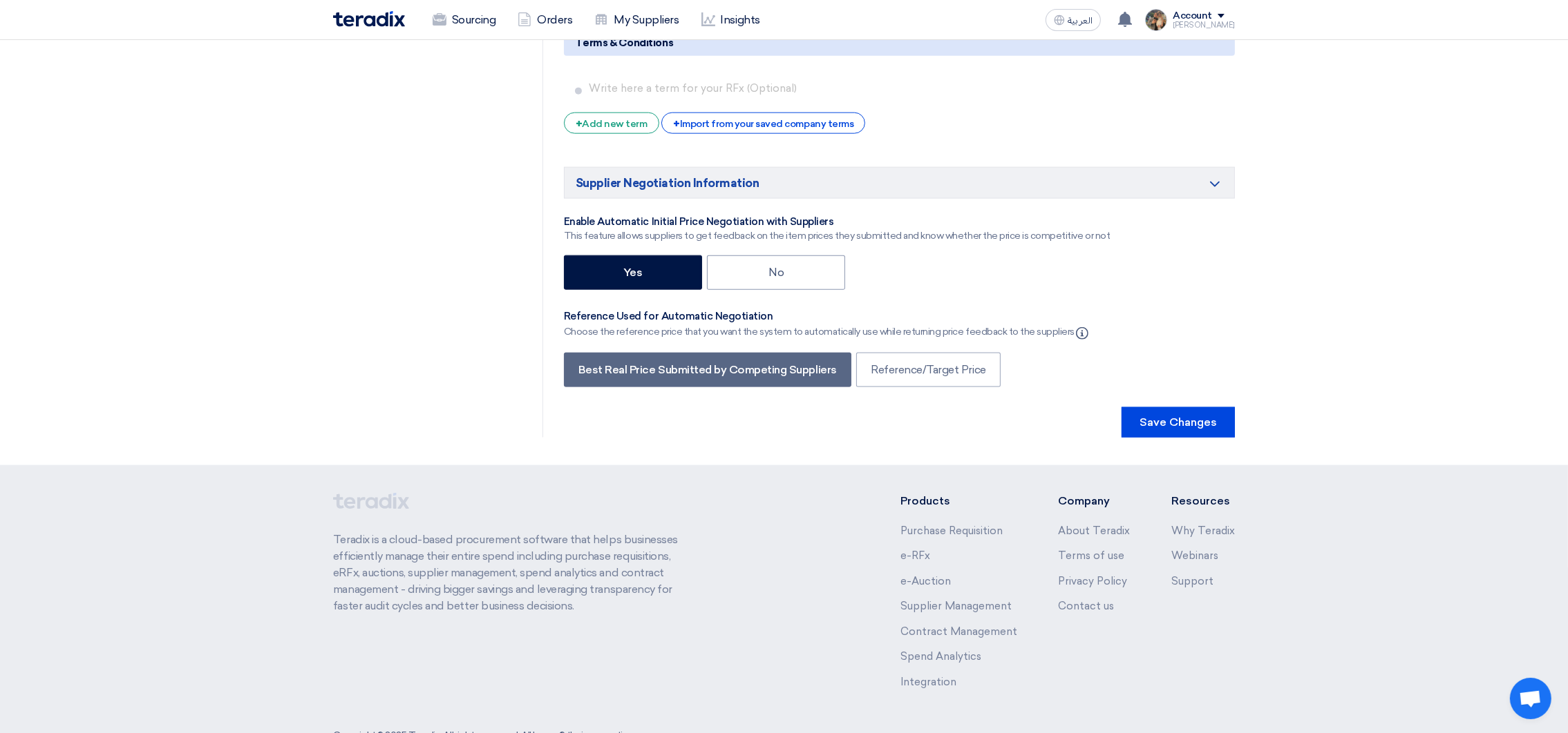
scroll to position [2640, 0]
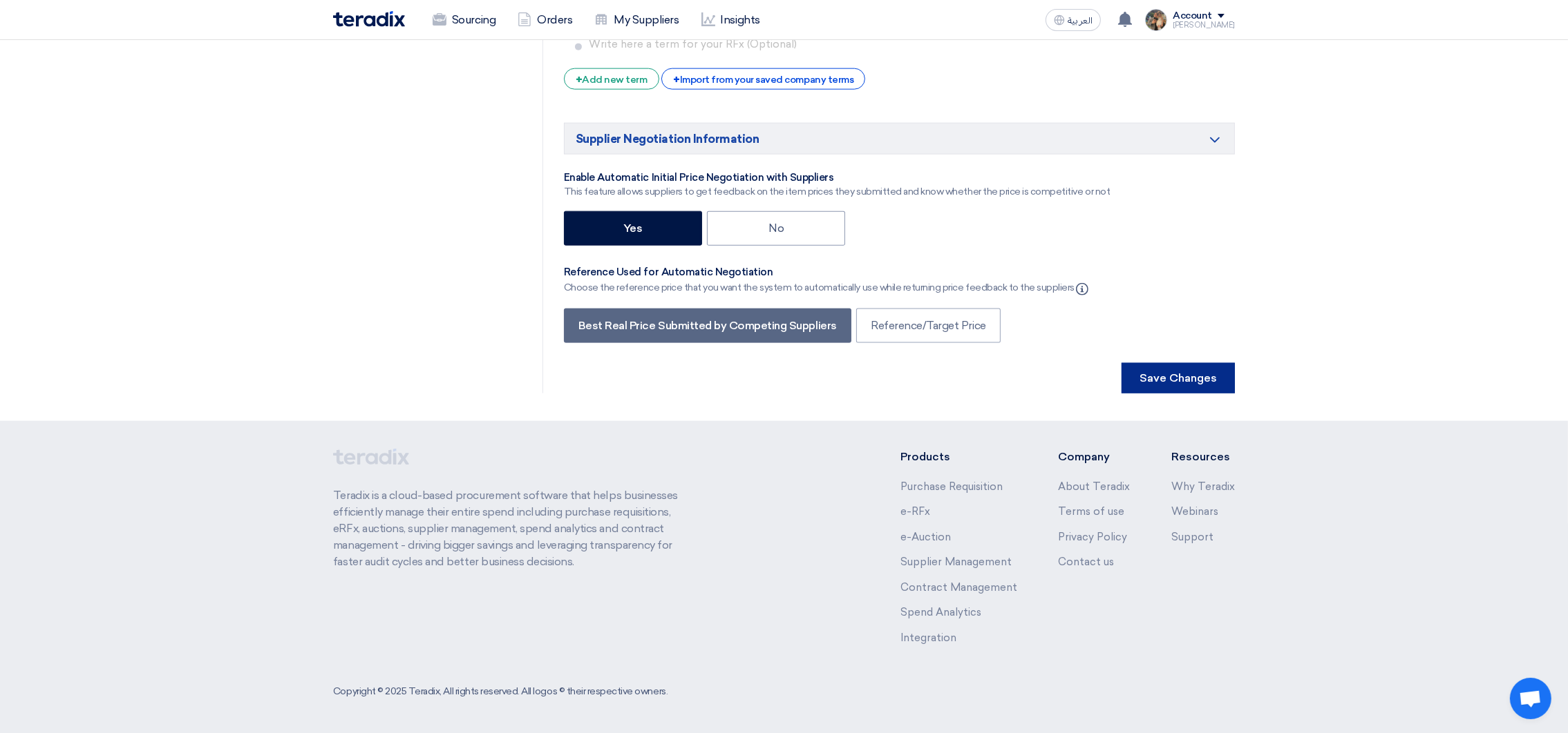
type input "18"
click at [1213, 384] on button "Save Changes" at bounding box center [1178, 378] width 113 height 30
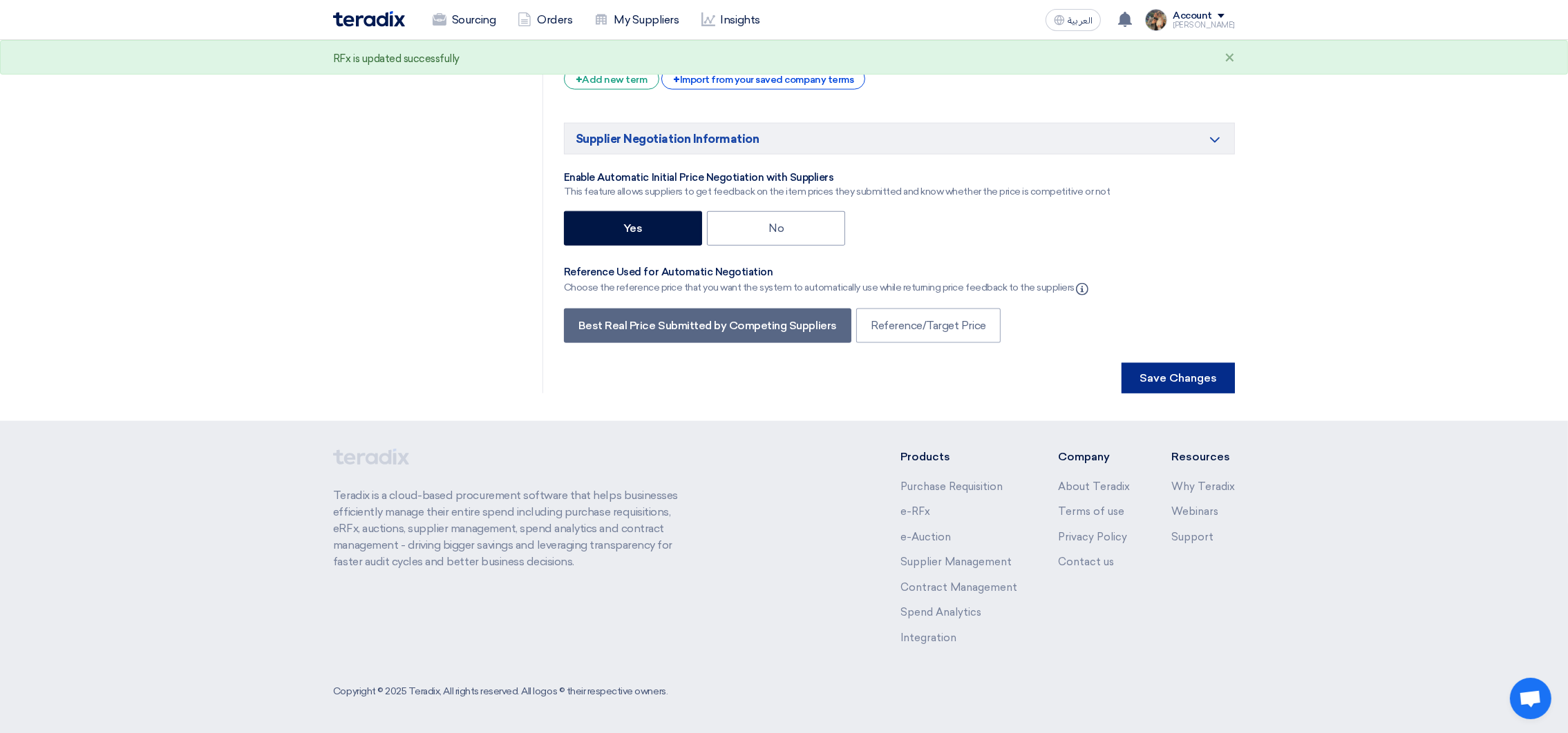
scroll to position [0, 0]
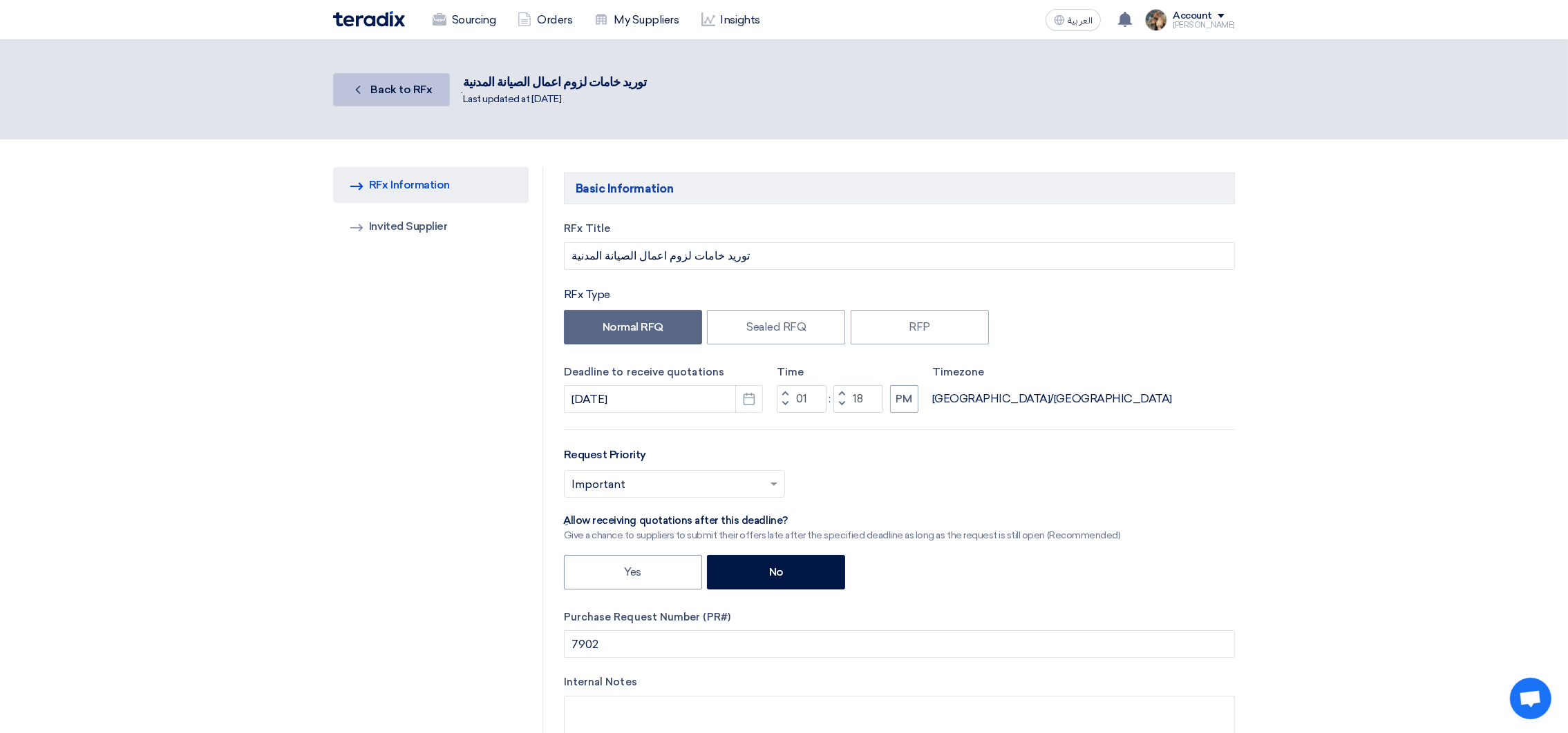
click at [396, 87] on span "Back to RFx" at bounding box center [402, 89] width 62 height 13
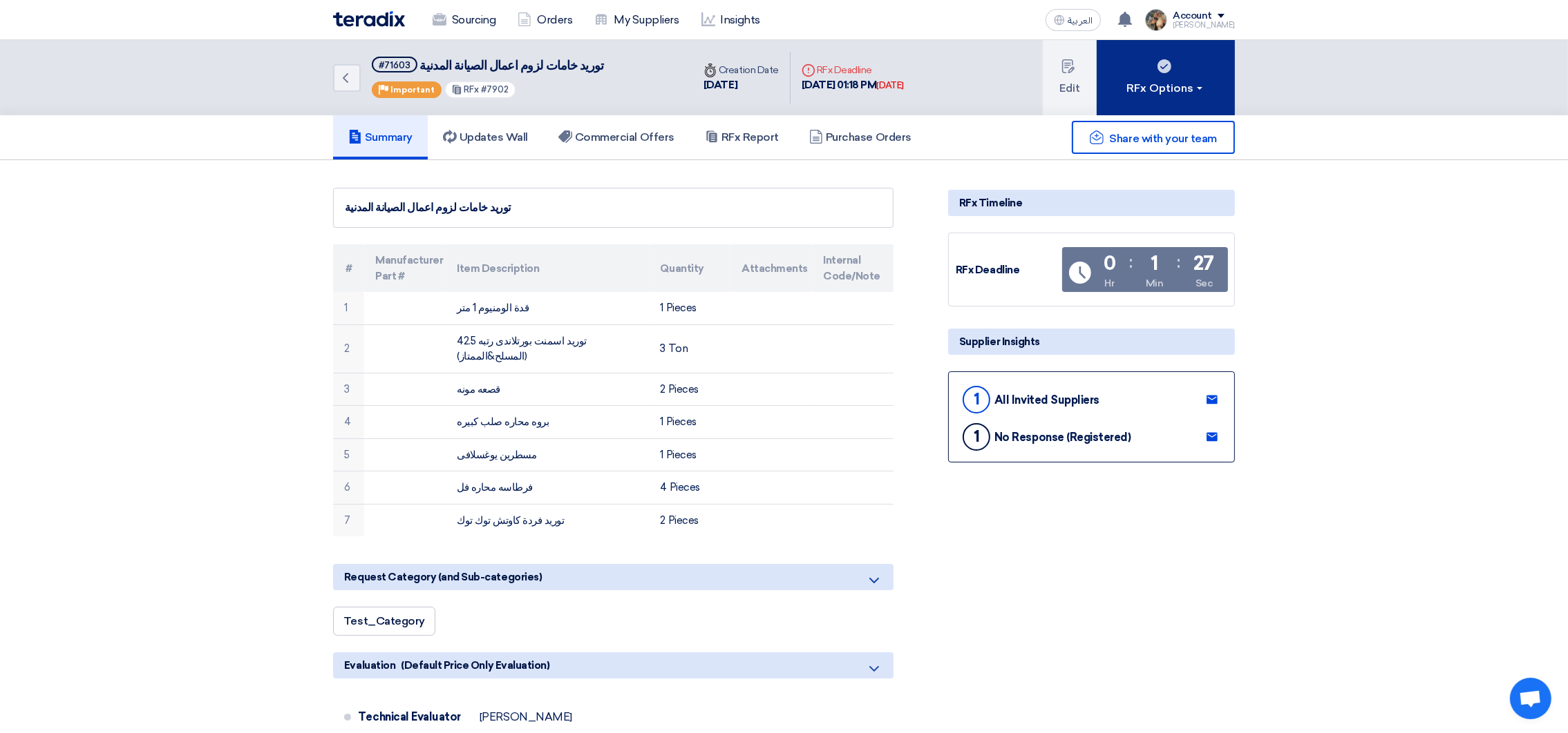
click at [1123, 99] on button "RFx Options" at bounding box center [1166, 78] width 138 height 75
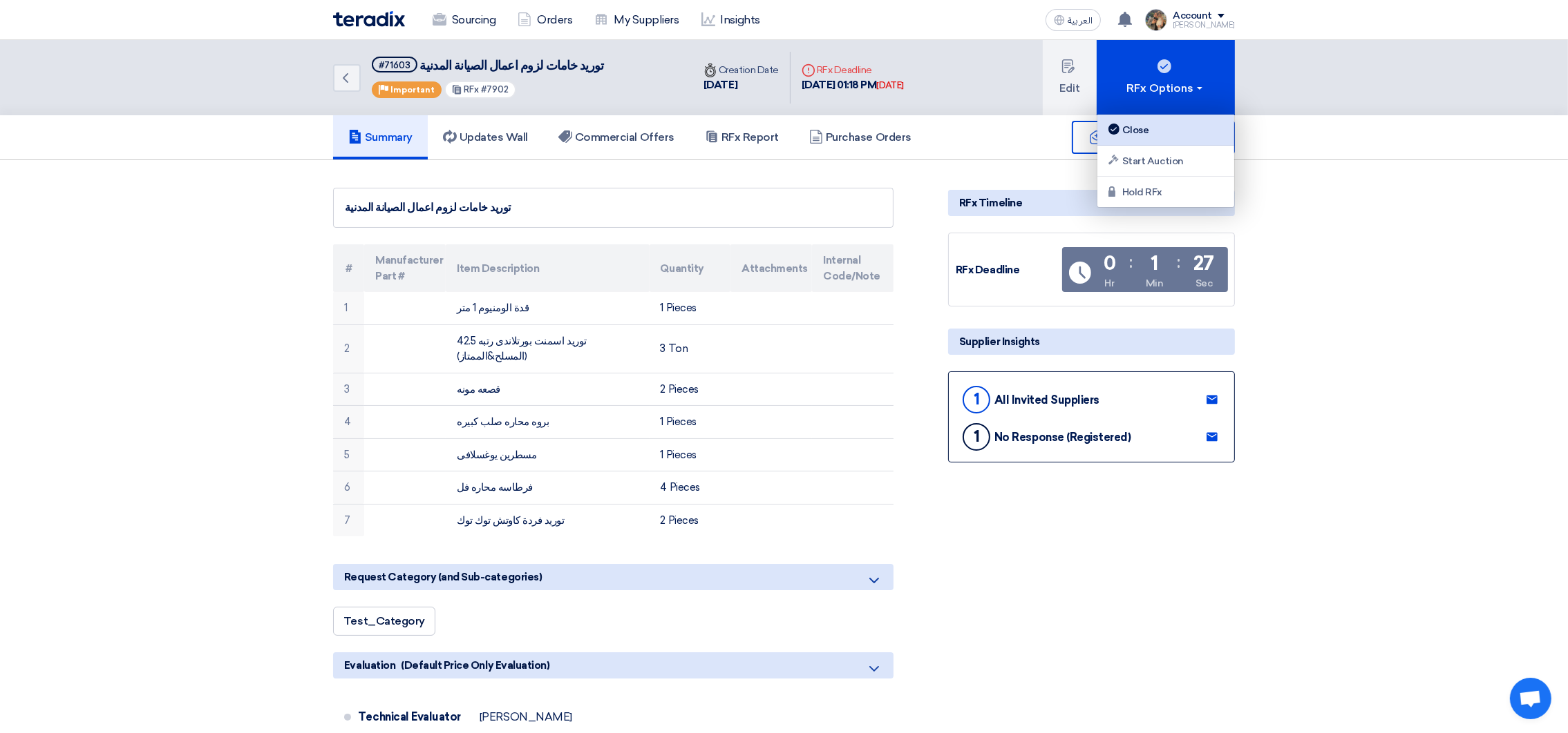
click at [1126, 122] on div "Close" at bounding box center [1166, 130] width 120 height 17
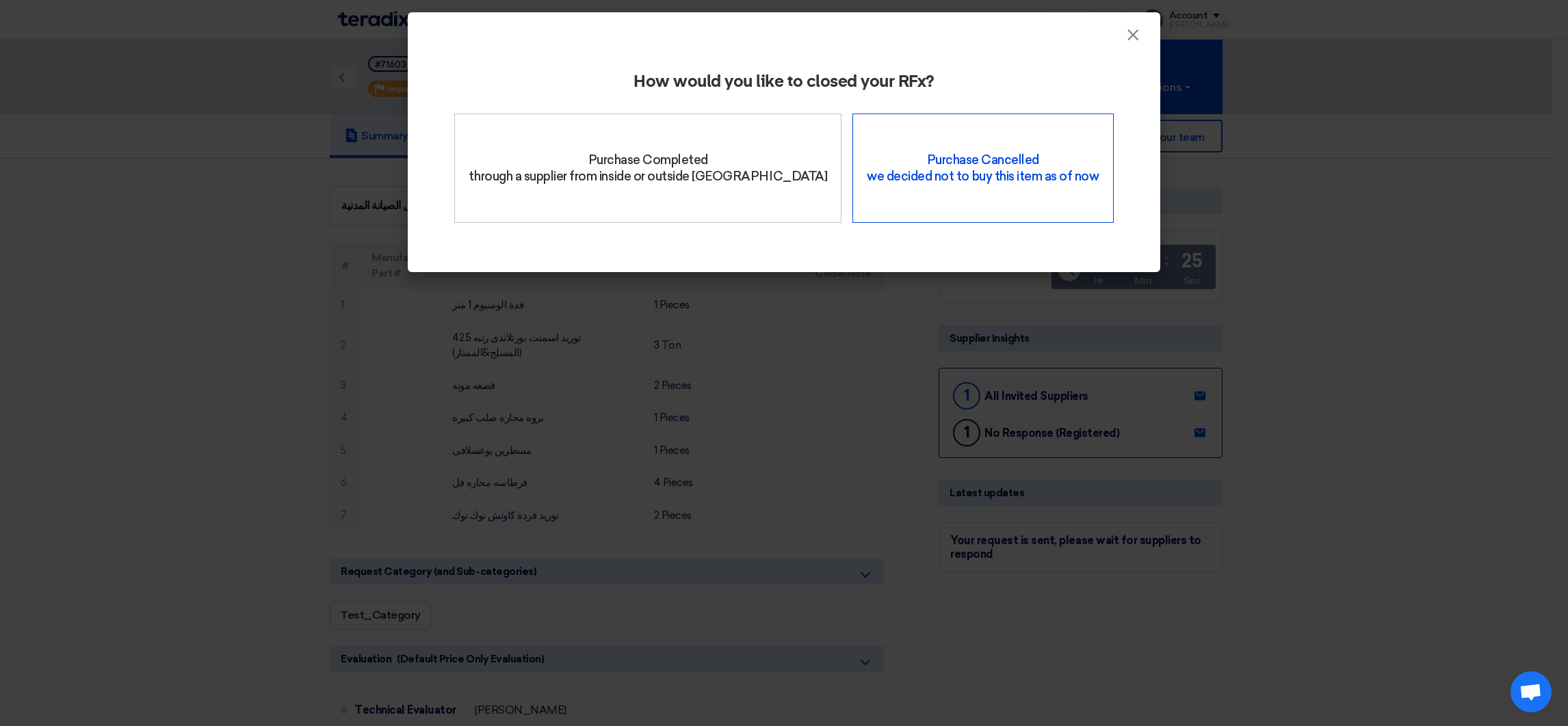
click at [873, 182] on div "Purchase Cancelled we decided not to buy this item as of now" at bounding box center [982, 168] width 260 height 109
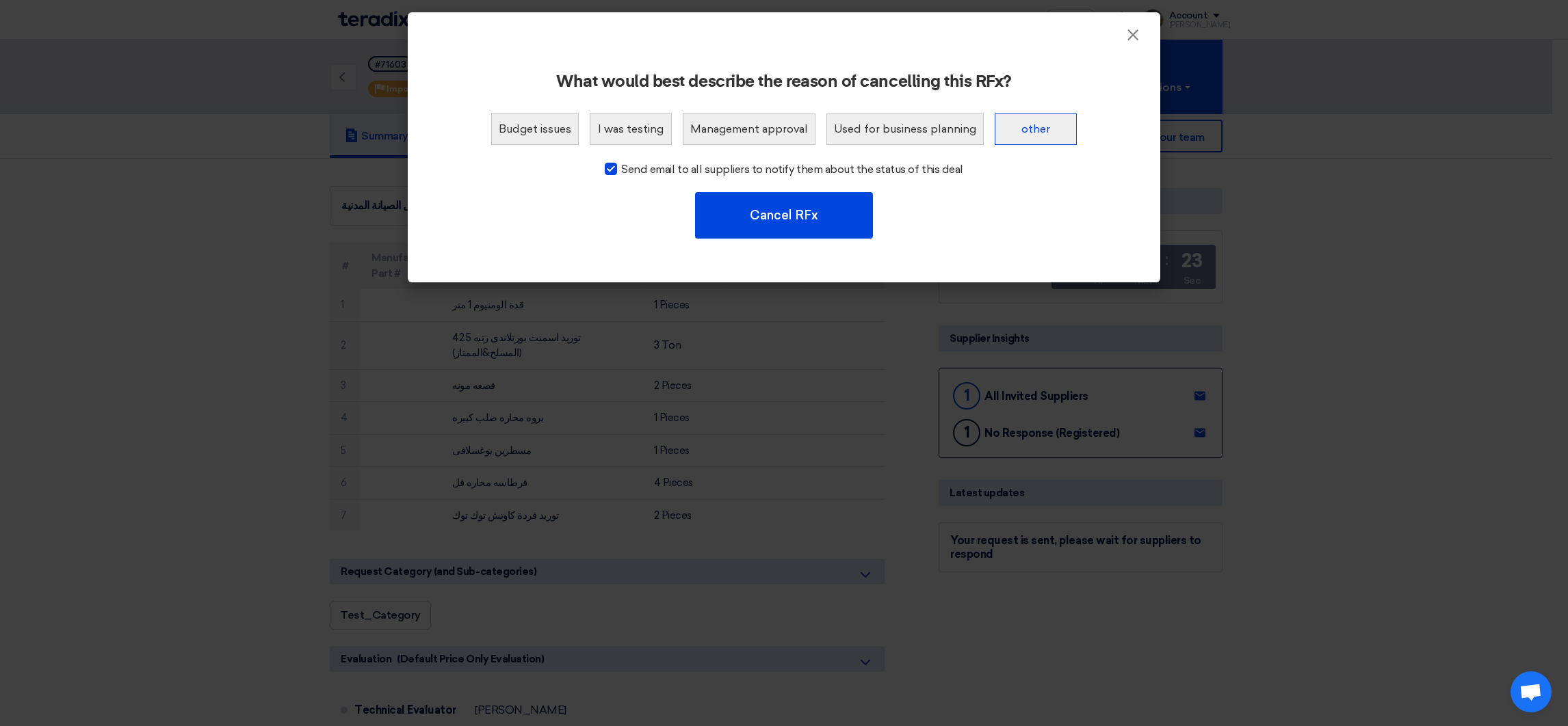
click at [1015, 132] on button "other" at bounding box center [1035, 129] width 82 height 32
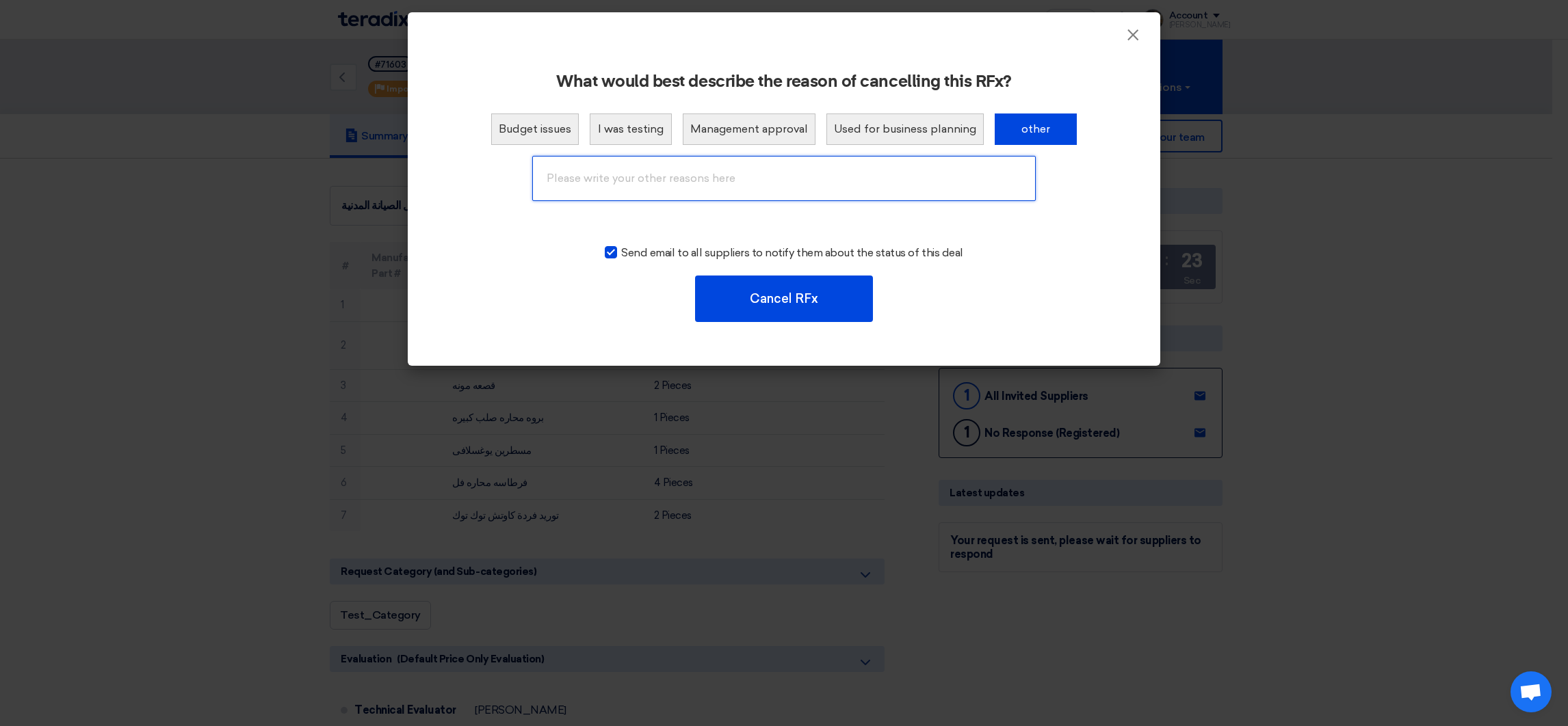
click at [790, 171] on input "text" at bounding box center [784, 179] width 503 height 45
drag, startPoint x: 634, startPoint y: 171, endPoint x: 847, endPoint y: 171, distance: 213.0
click at [847, 171] on input "Already done by Duplication" at bounding box center [784, 179] width 503 height 45
type input "Already done by Custody"
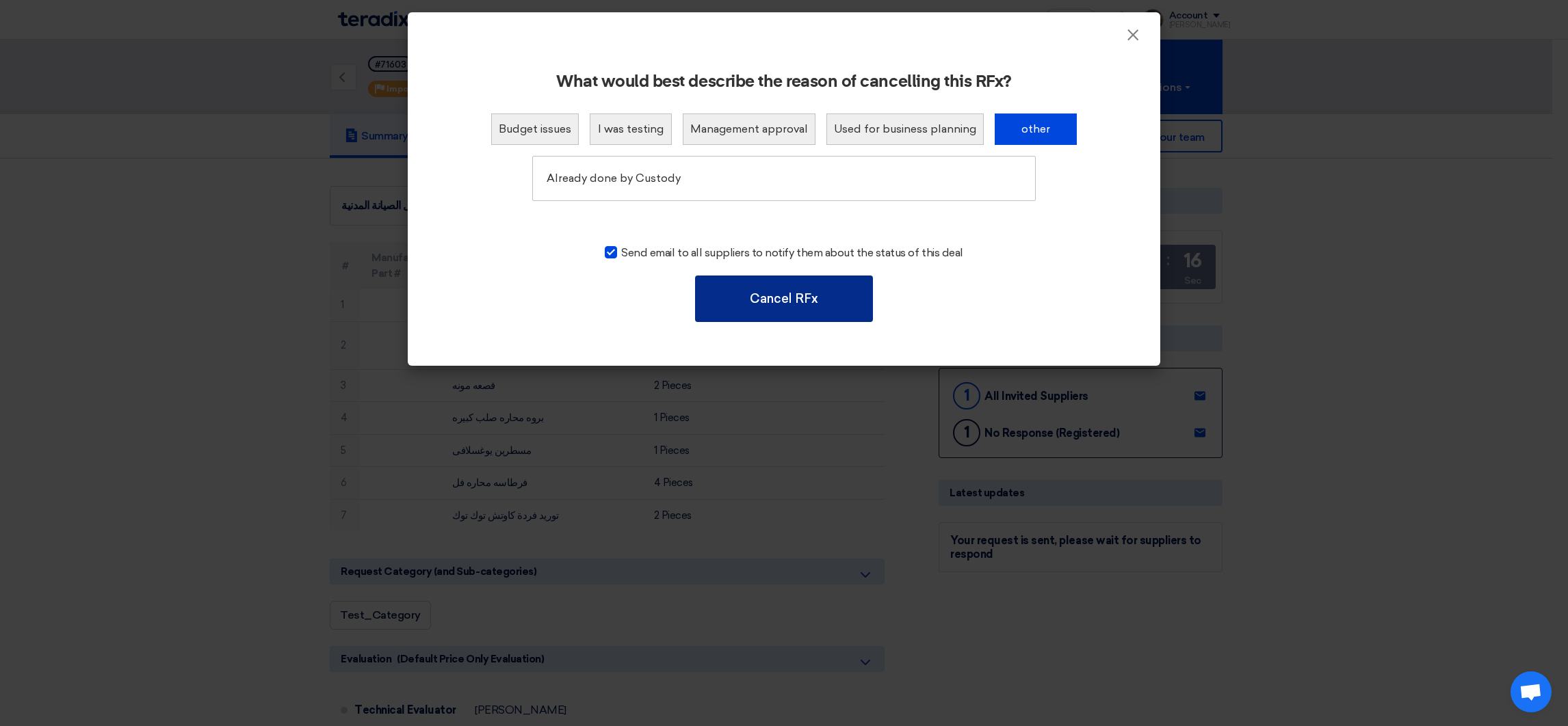
click at [802, 298] on button "Cancel RFx" at bounding box center [784, 298] width 178 height 47
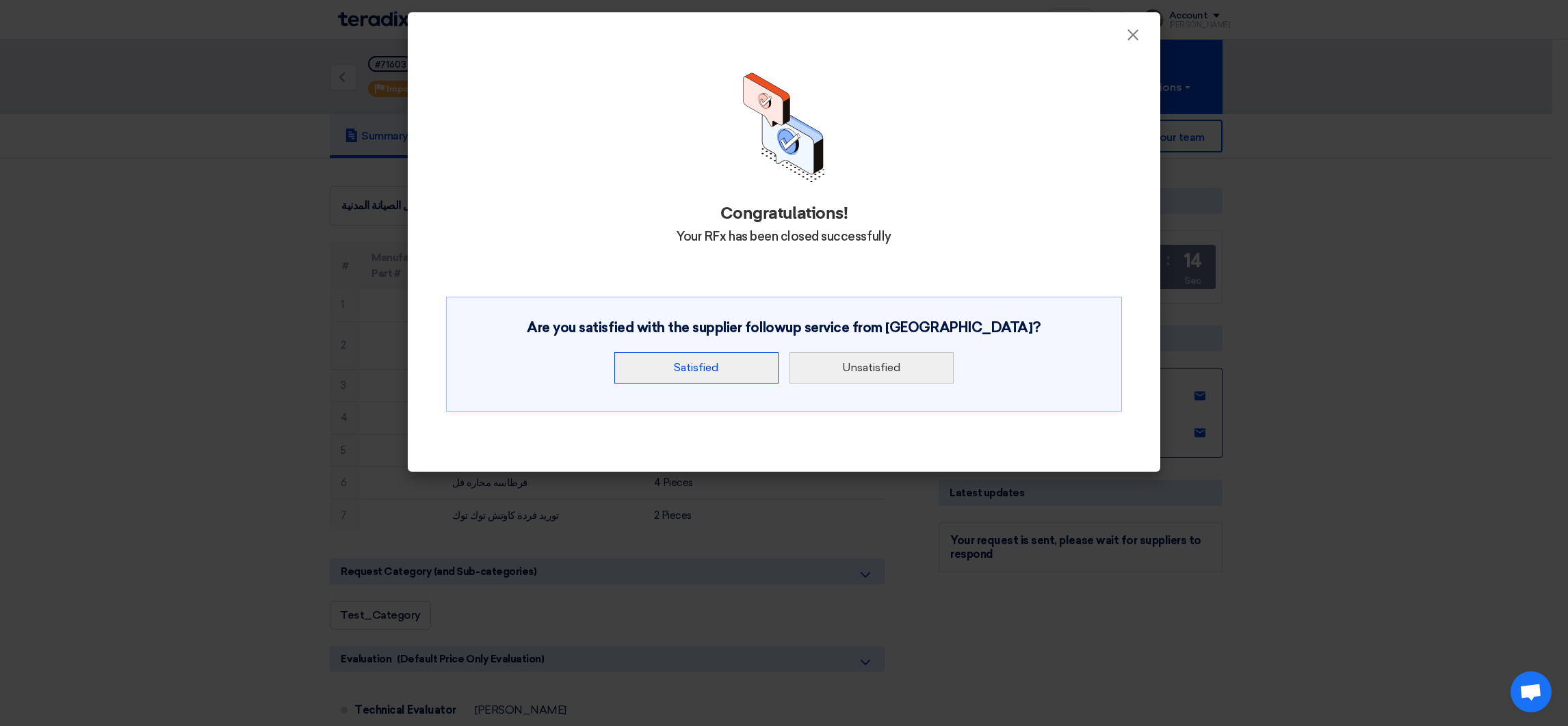
click at [615, 370] on button "Satisfied" at bounding box center [696, 368] width 164 height 32
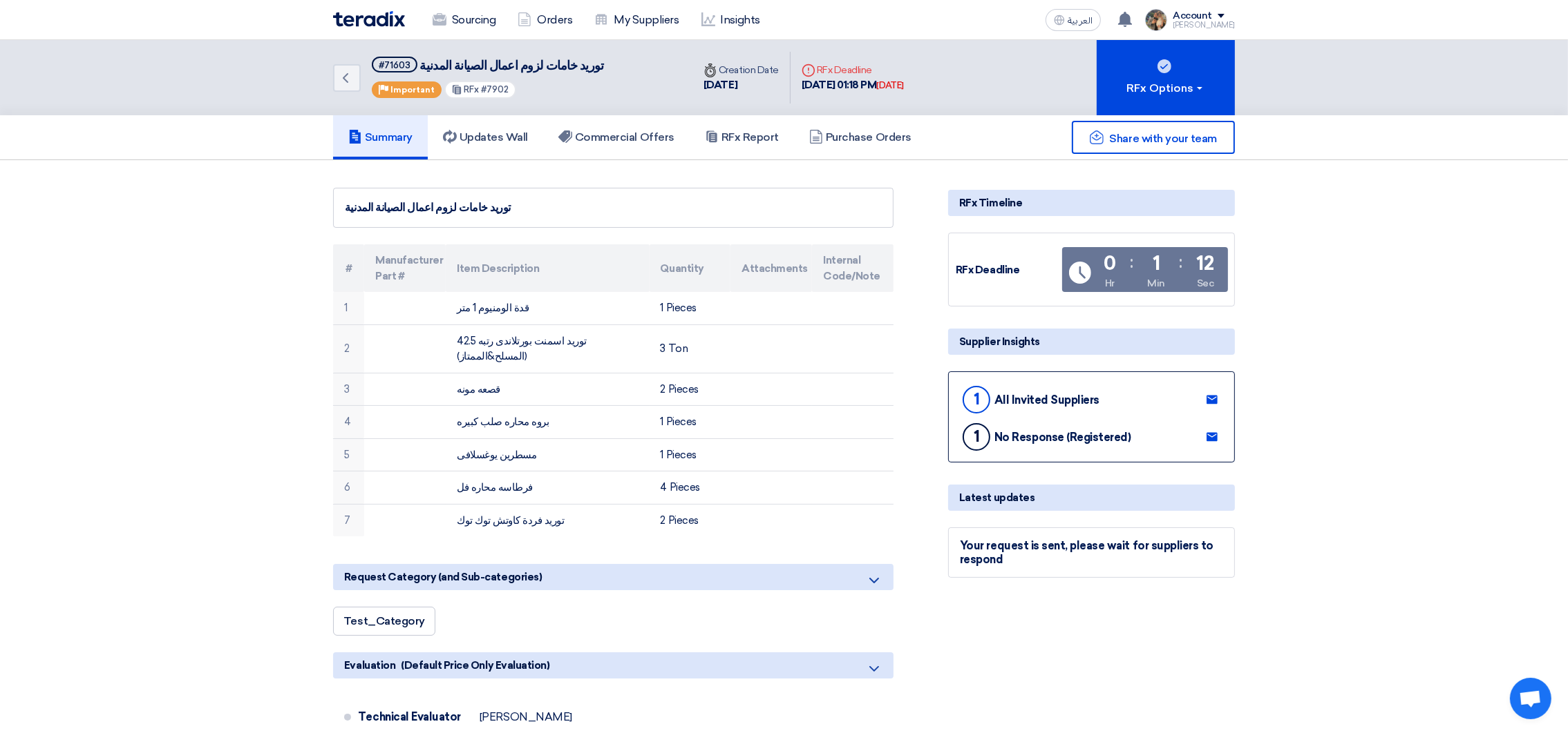
click at [363, 22] on img at bounding box center [369, 19] width 72 height 16
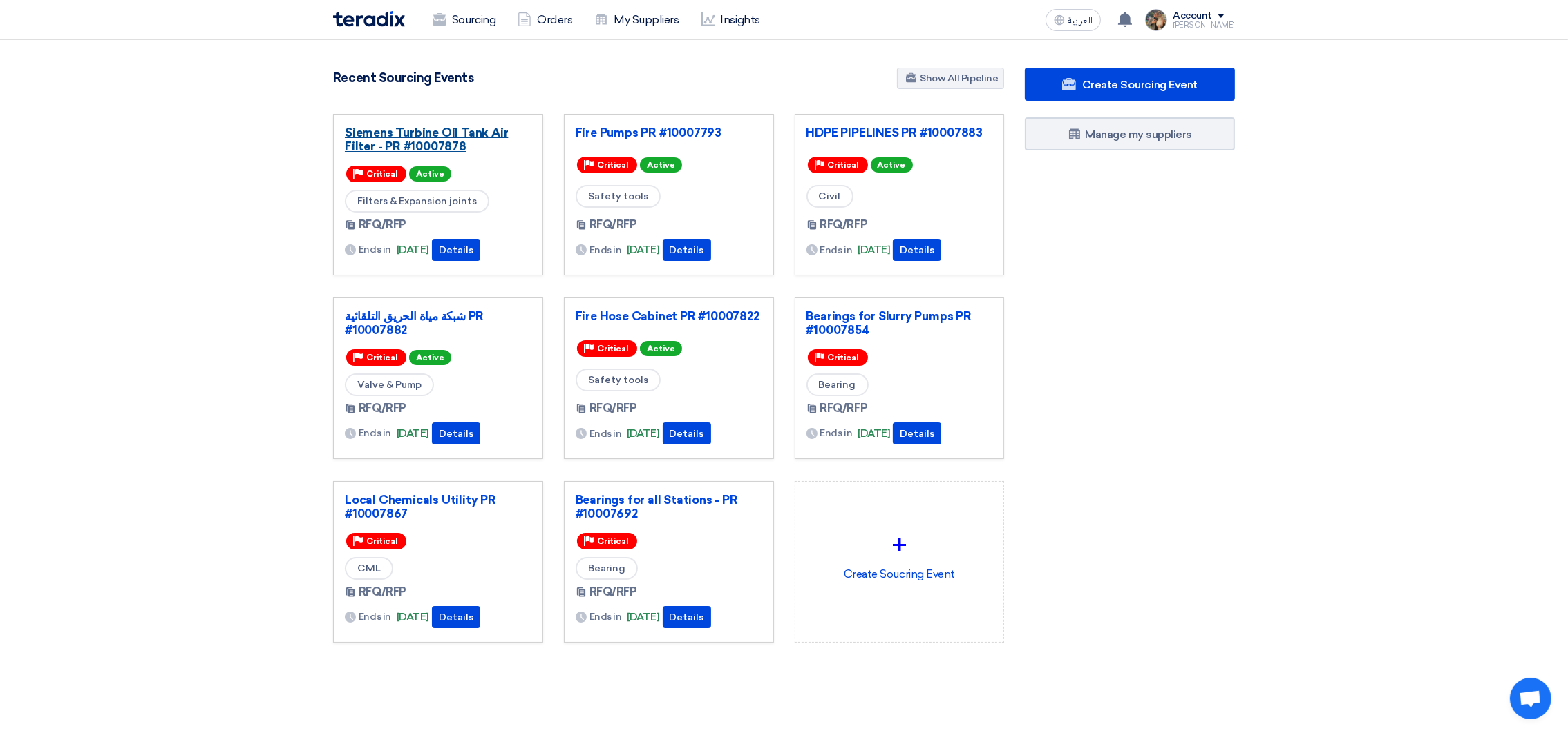
click at [404, 147] on link "Siemens Turbine Oil Tank Air Filter - PR #10007878" at bounding box center [438, 139] width 187 height 27
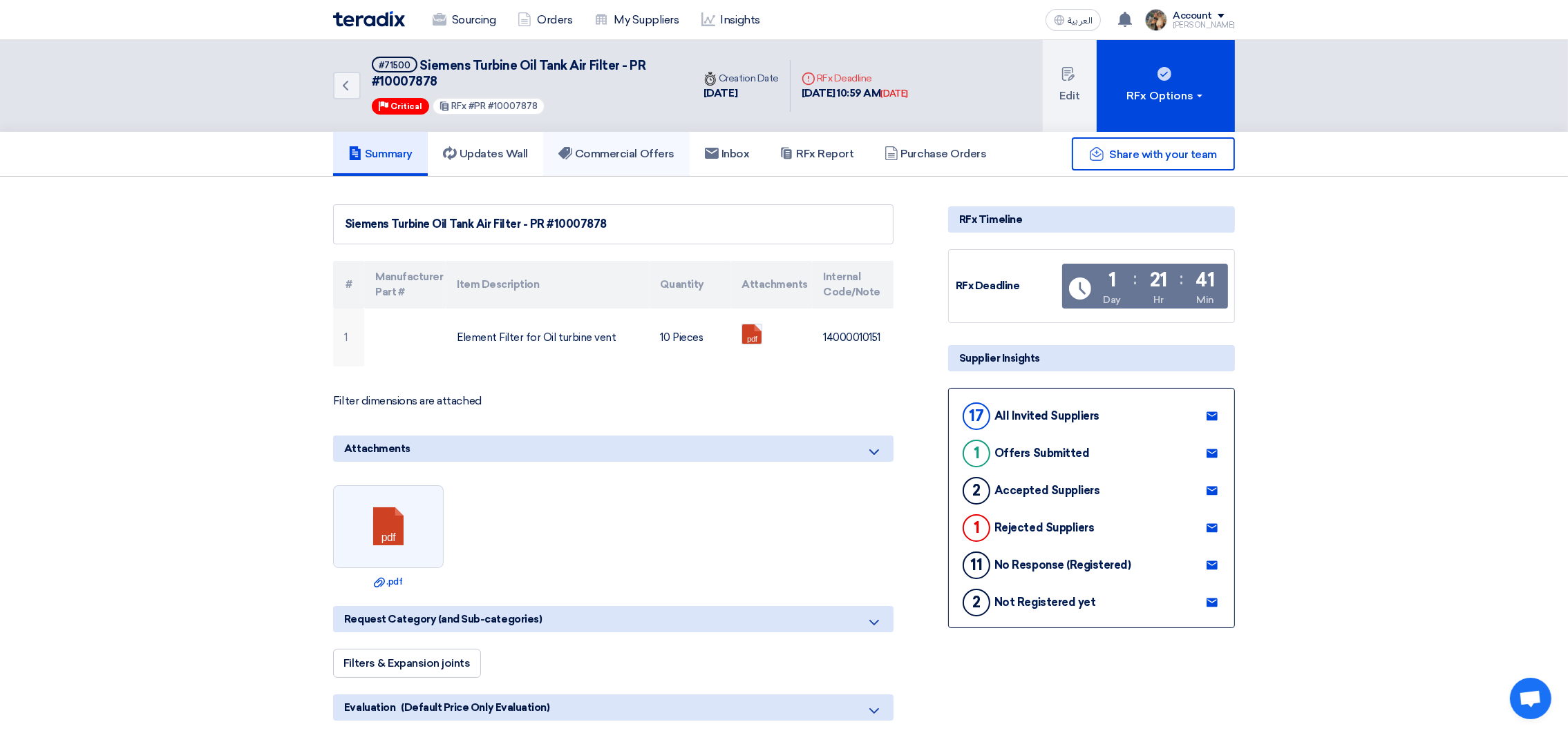
click at [645, 148] on h5 "Commercial Offers" at bounding box center [616, 154] width 116 height 14
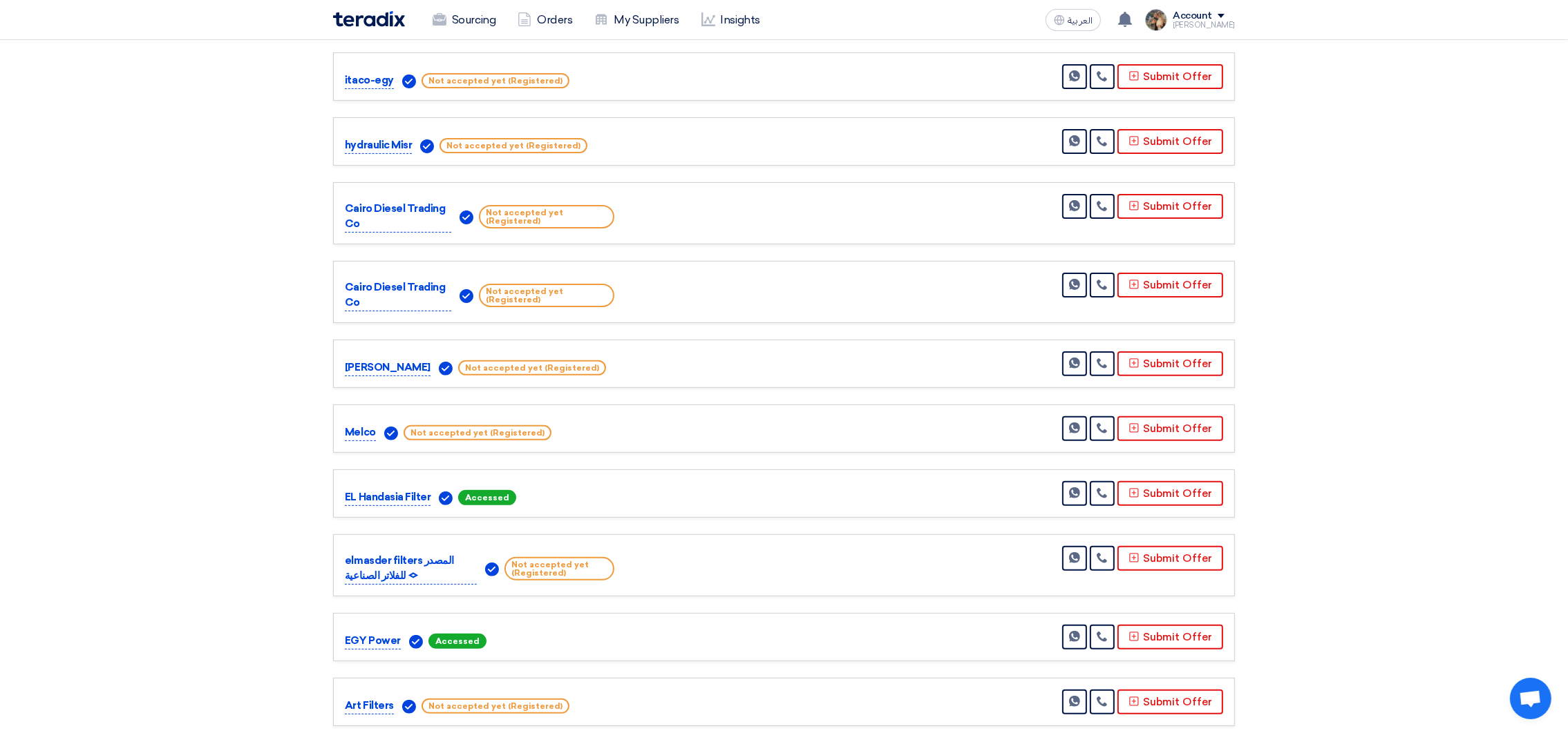
scroll to position [103, 0]
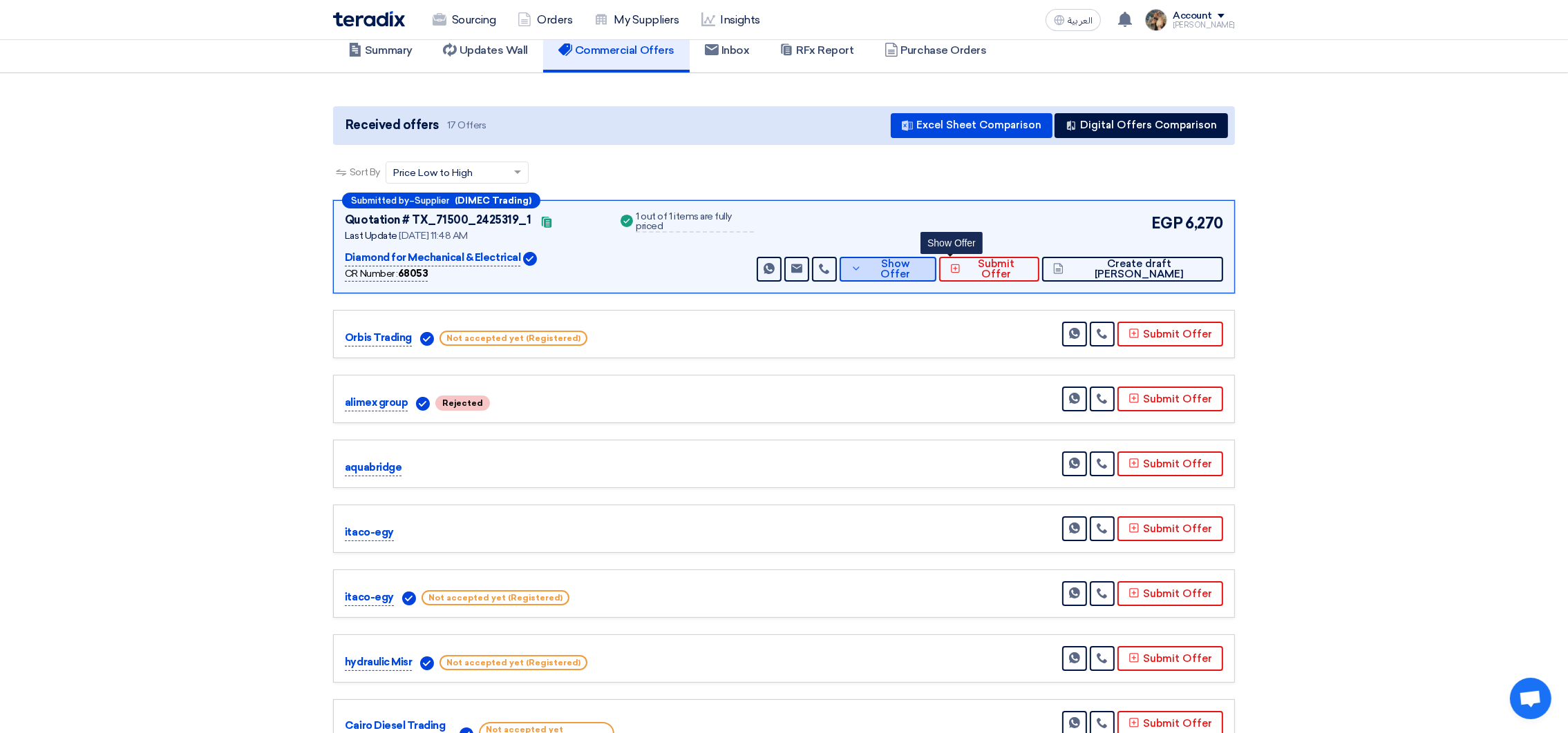
click at [923, 272] on button "Show Offer" at bounding box center [887, 269] width 97 height 25
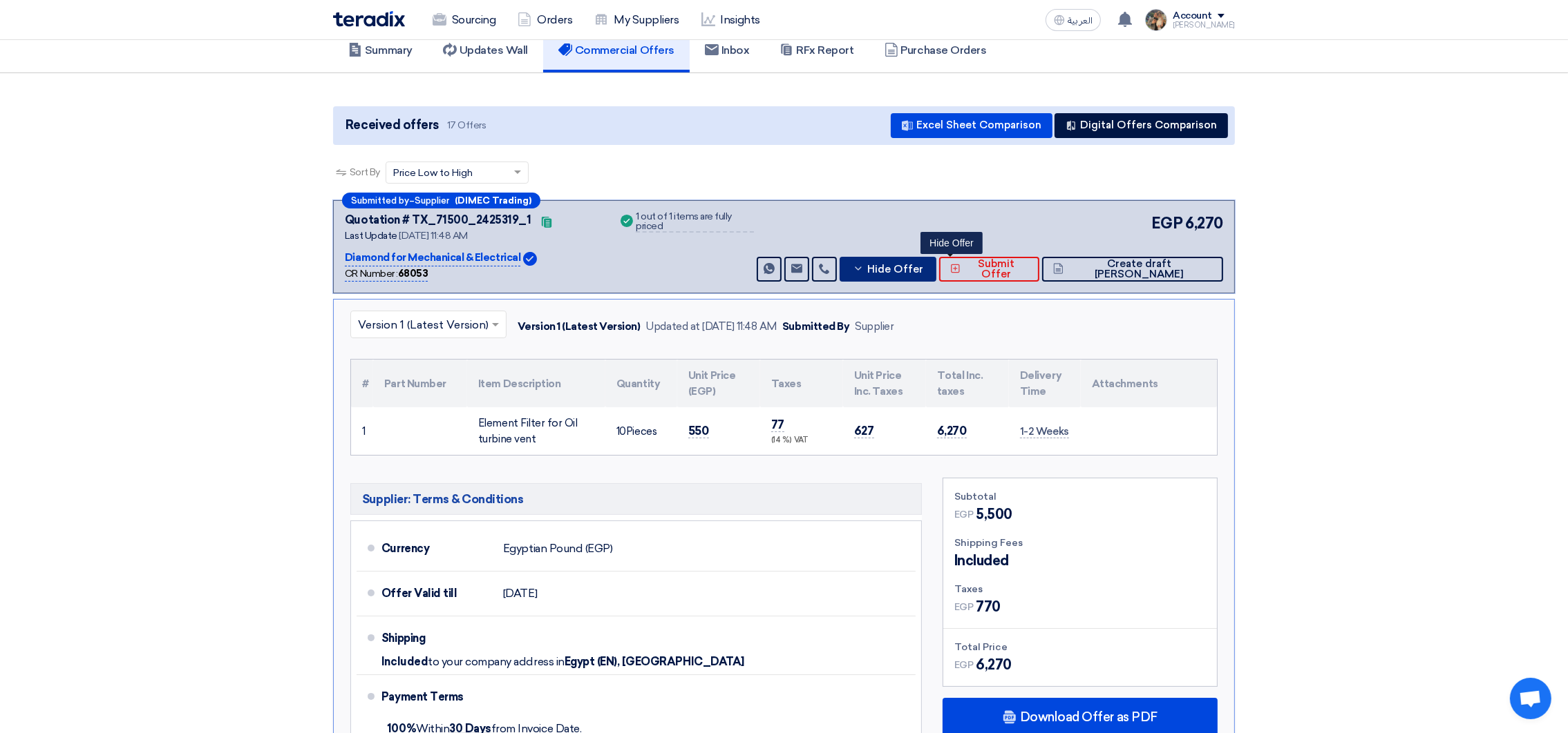
click at [929, 272] on button "Hide Offer" at bounding box center [887, 269] width 97 height 25
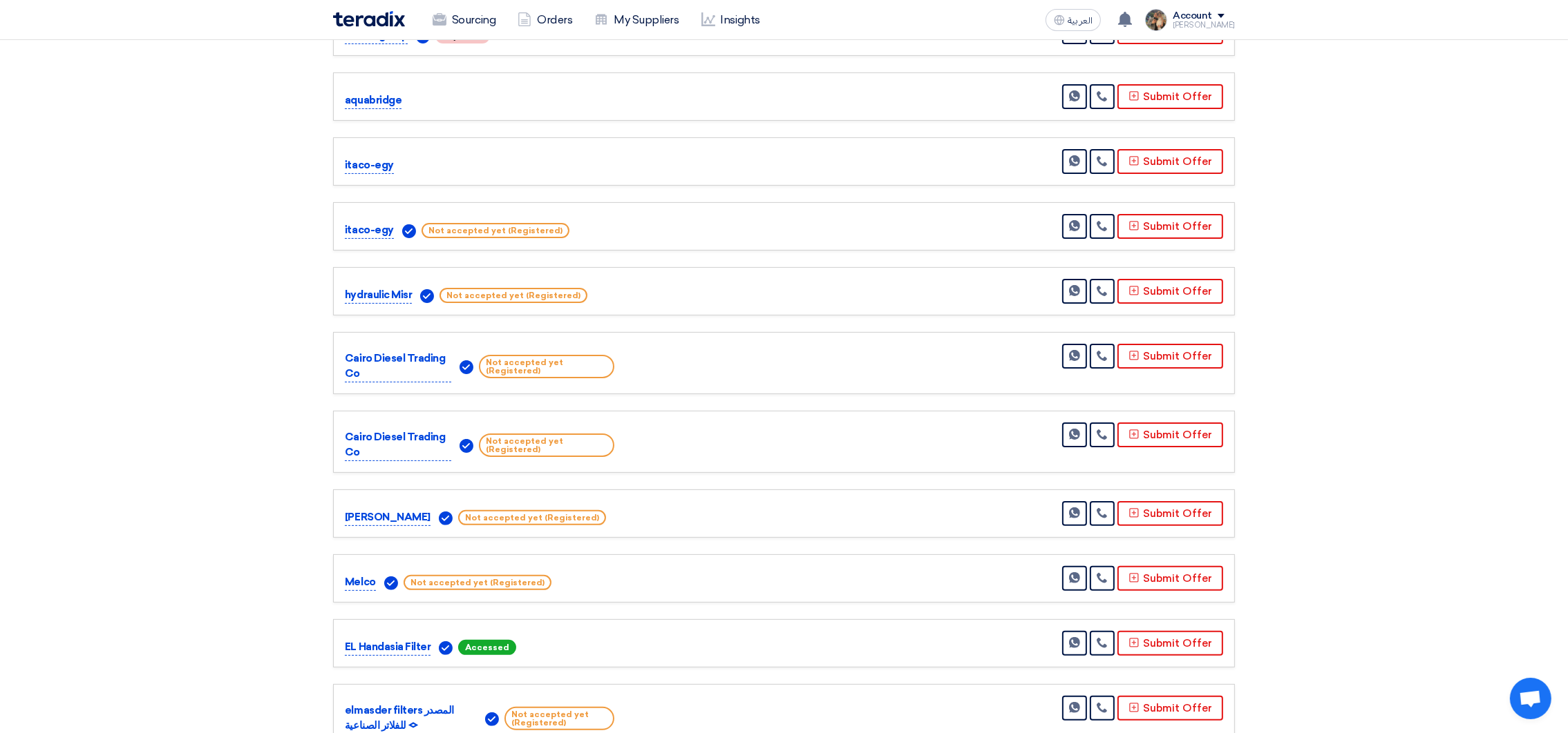
scroll to position [0, 0]
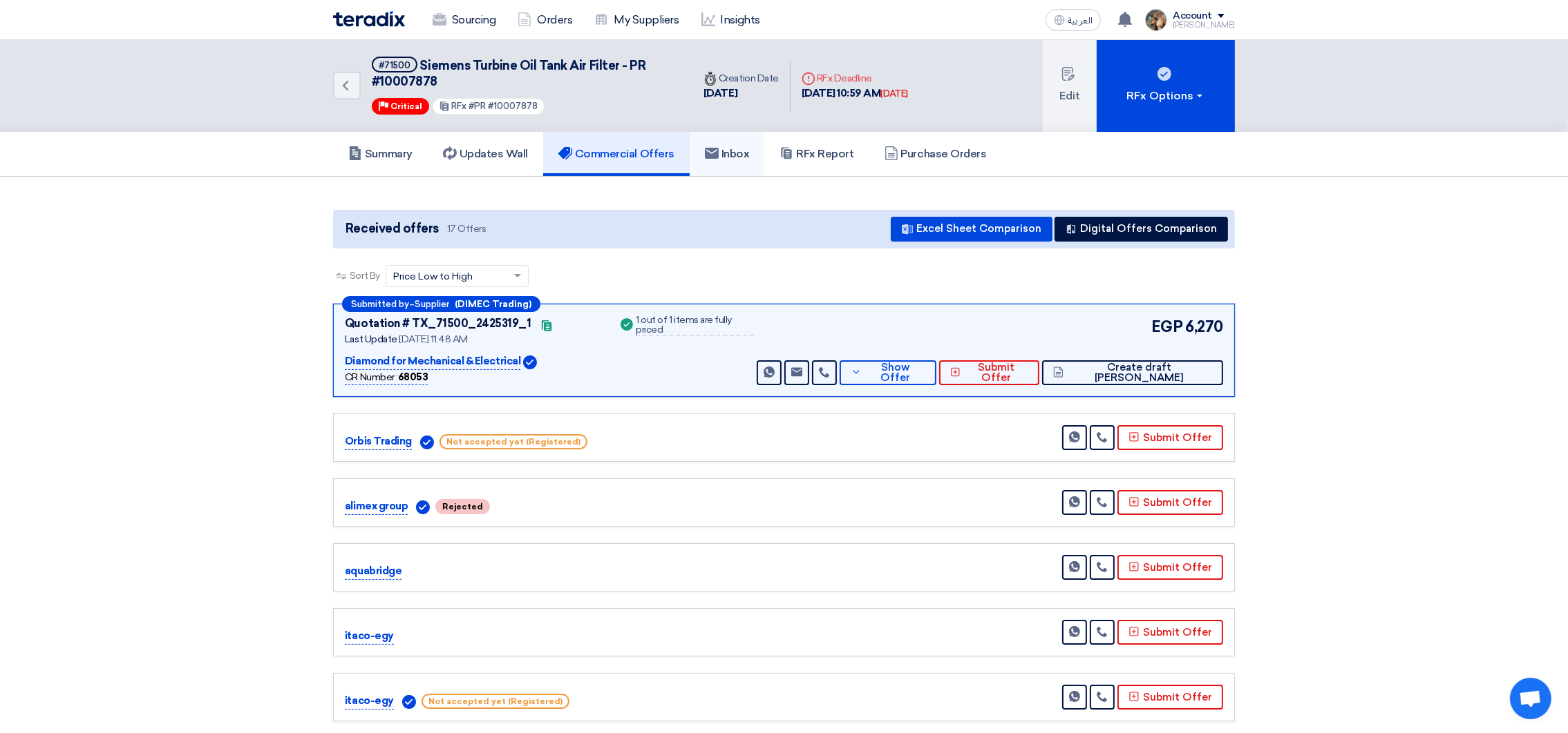
click at [750, 159] on link "Inbox" at bounding box center [727, 154] width 75 height 44
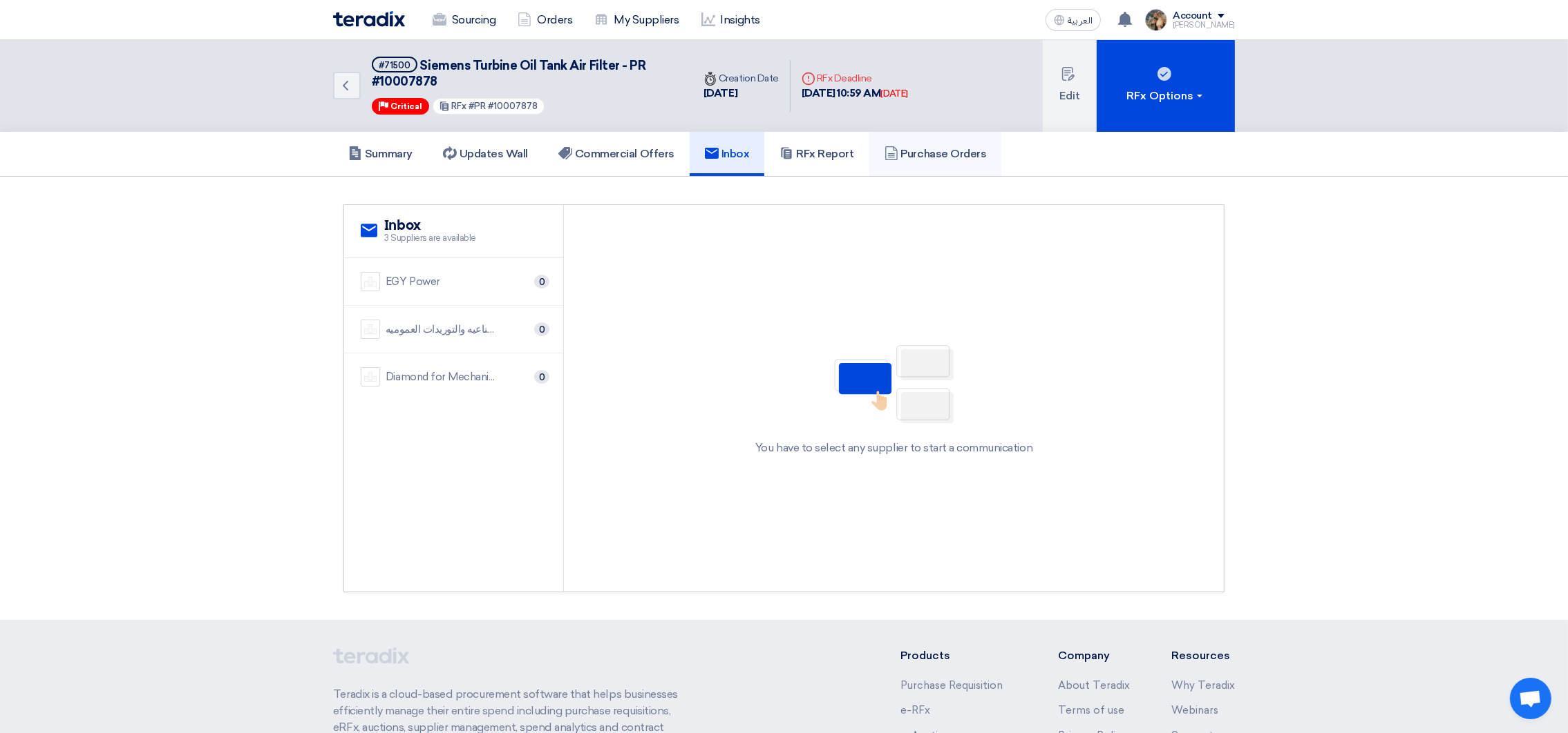
click at [895, 147] on icon at bounding box center [891, 153] width 14 height 14
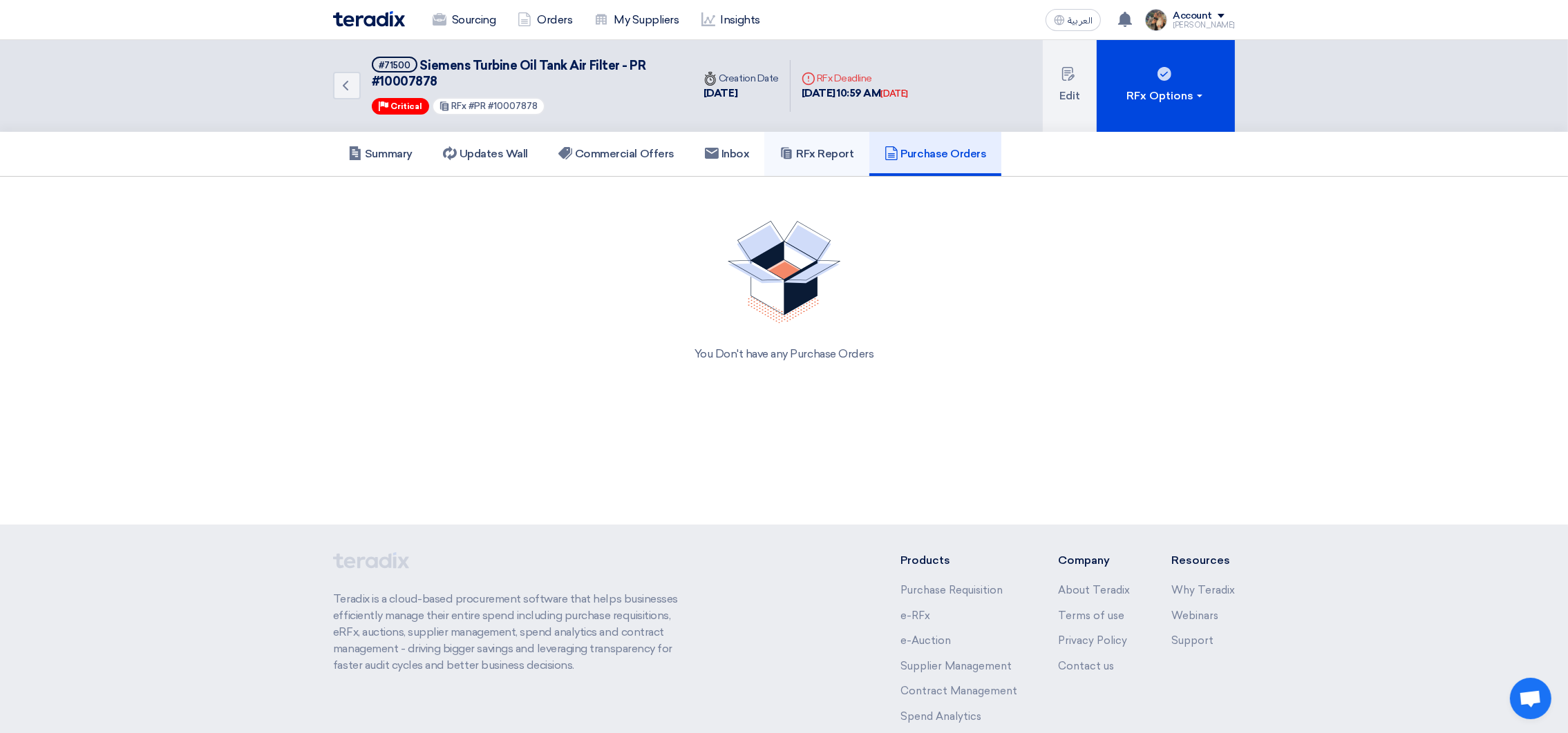
click at [830, 151] on h5 "RFx Report" at bounding box center [816, 154] width 74 height 14
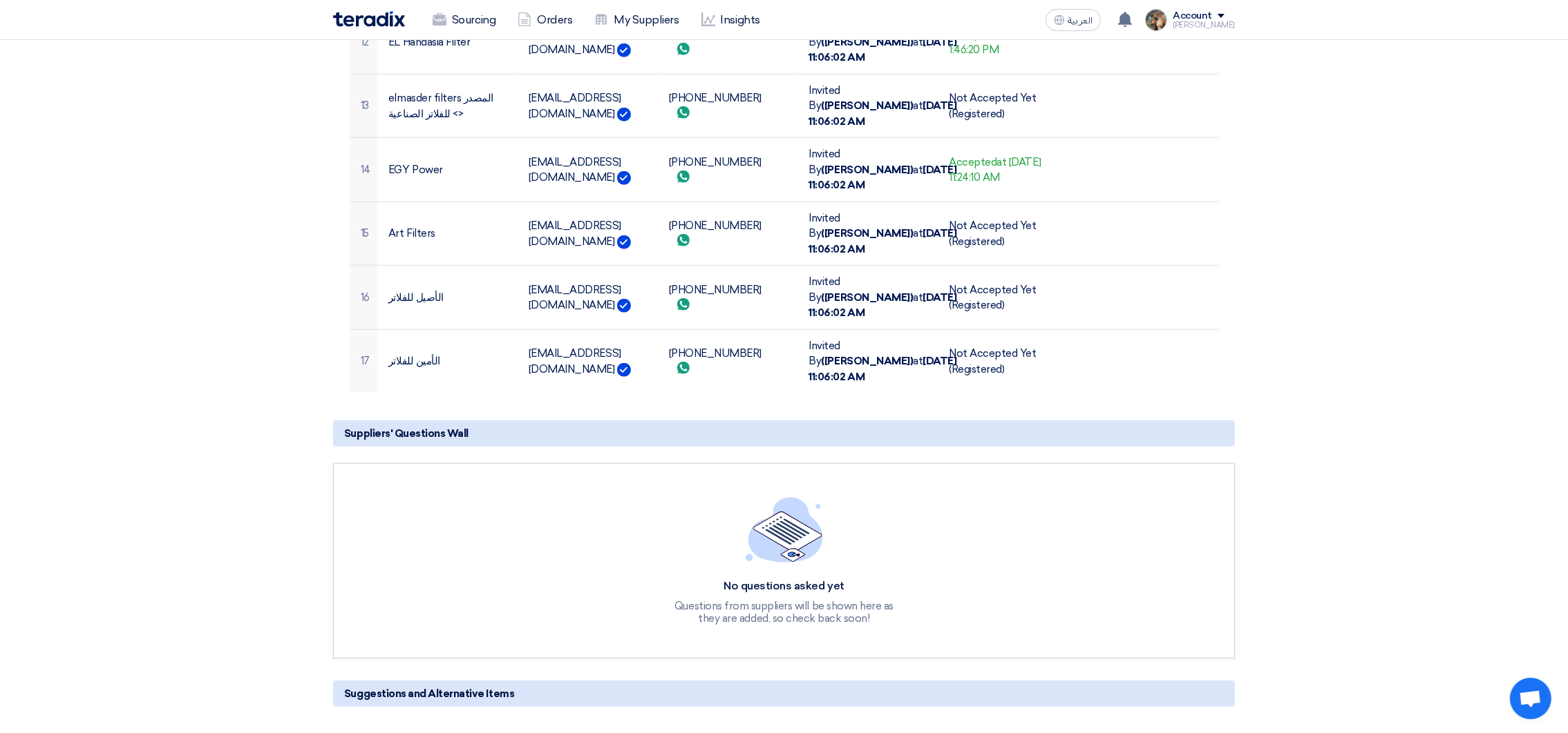
scroll to position [1761, 0]
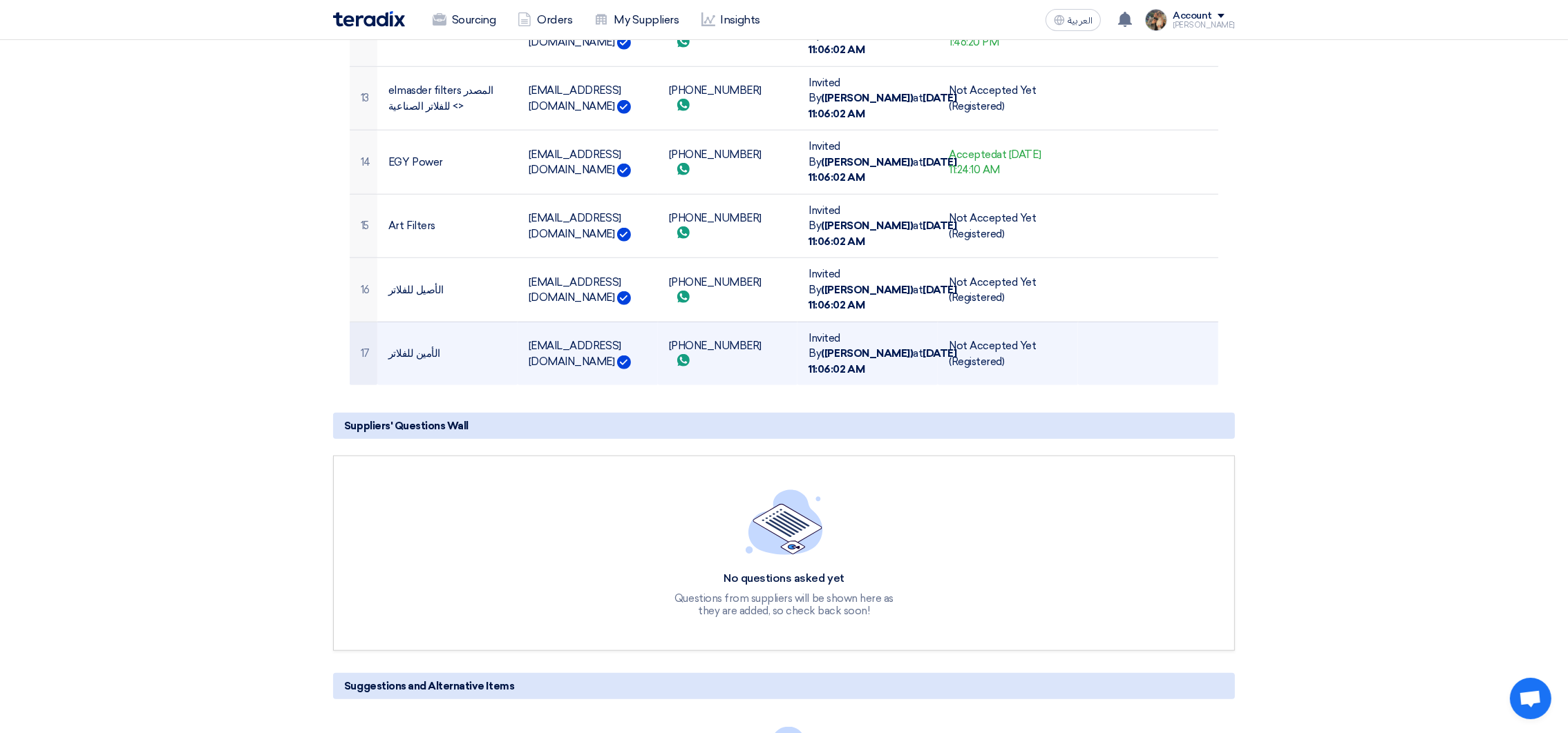
click at [692, 334] on td "[PHONE_NUMBER] Send whatsApp message" at bounding box center [728, 353] width 140 height 63
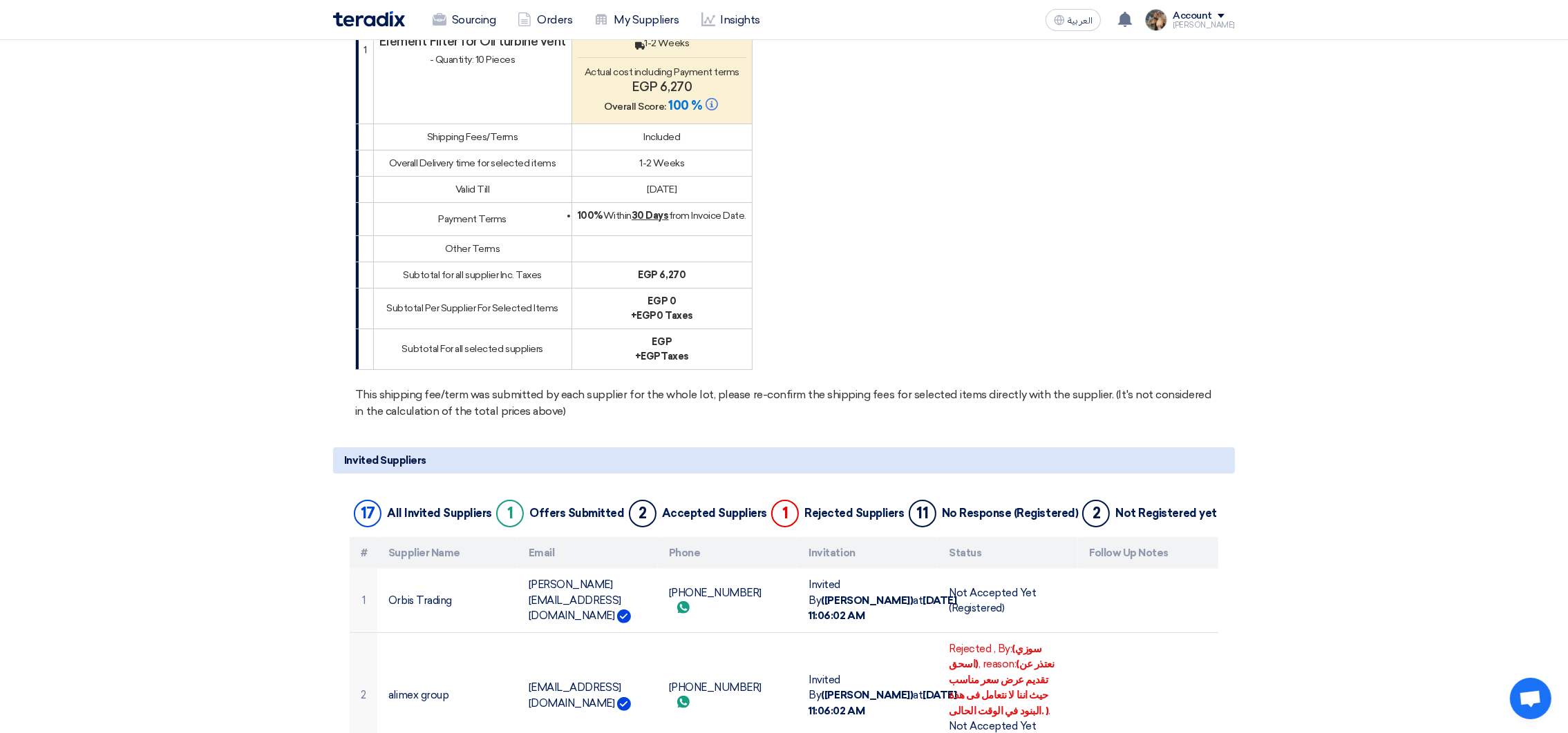
scroll to position [0, 0]
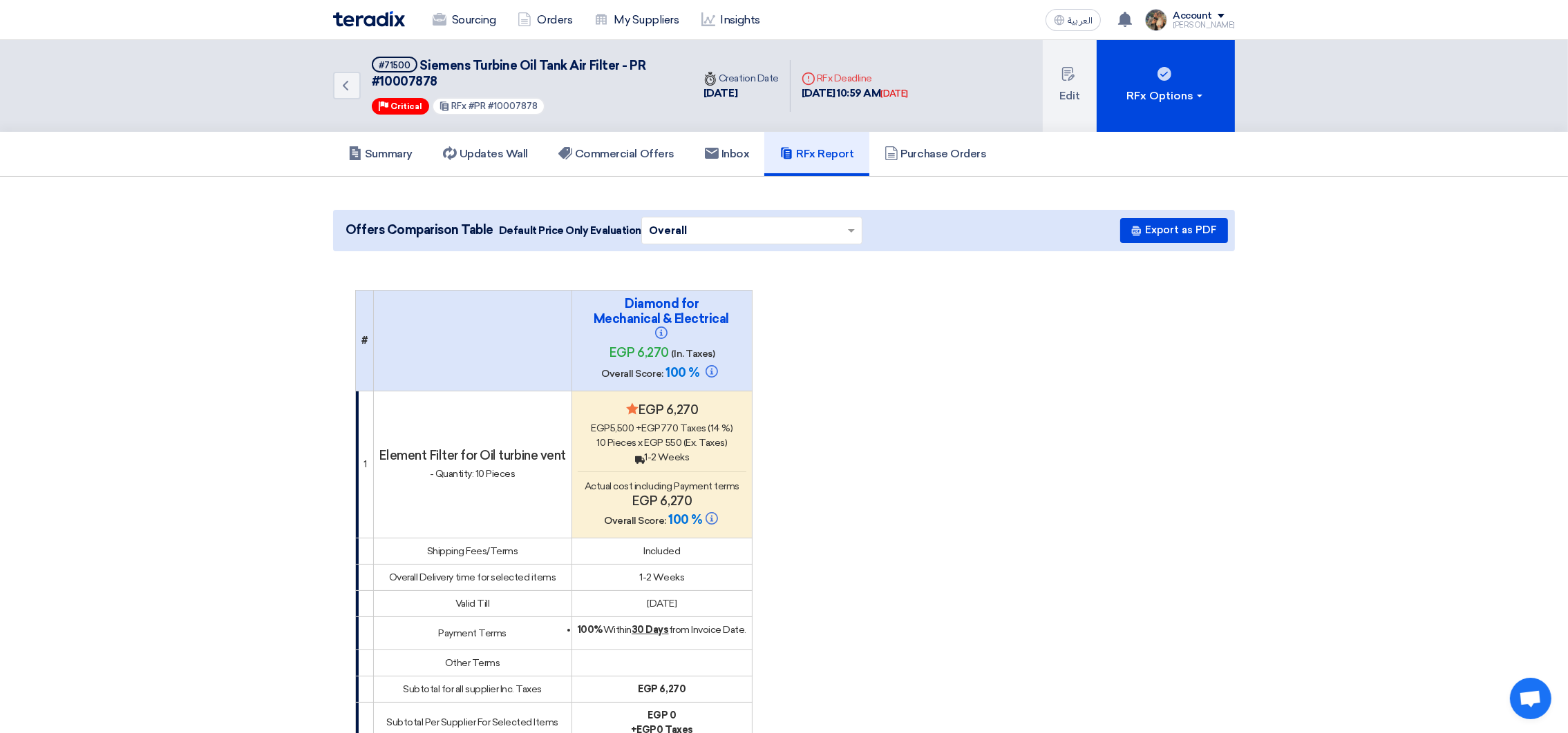
click at [368, 16] on img at bounding box center [369, 19] width 72 height 16
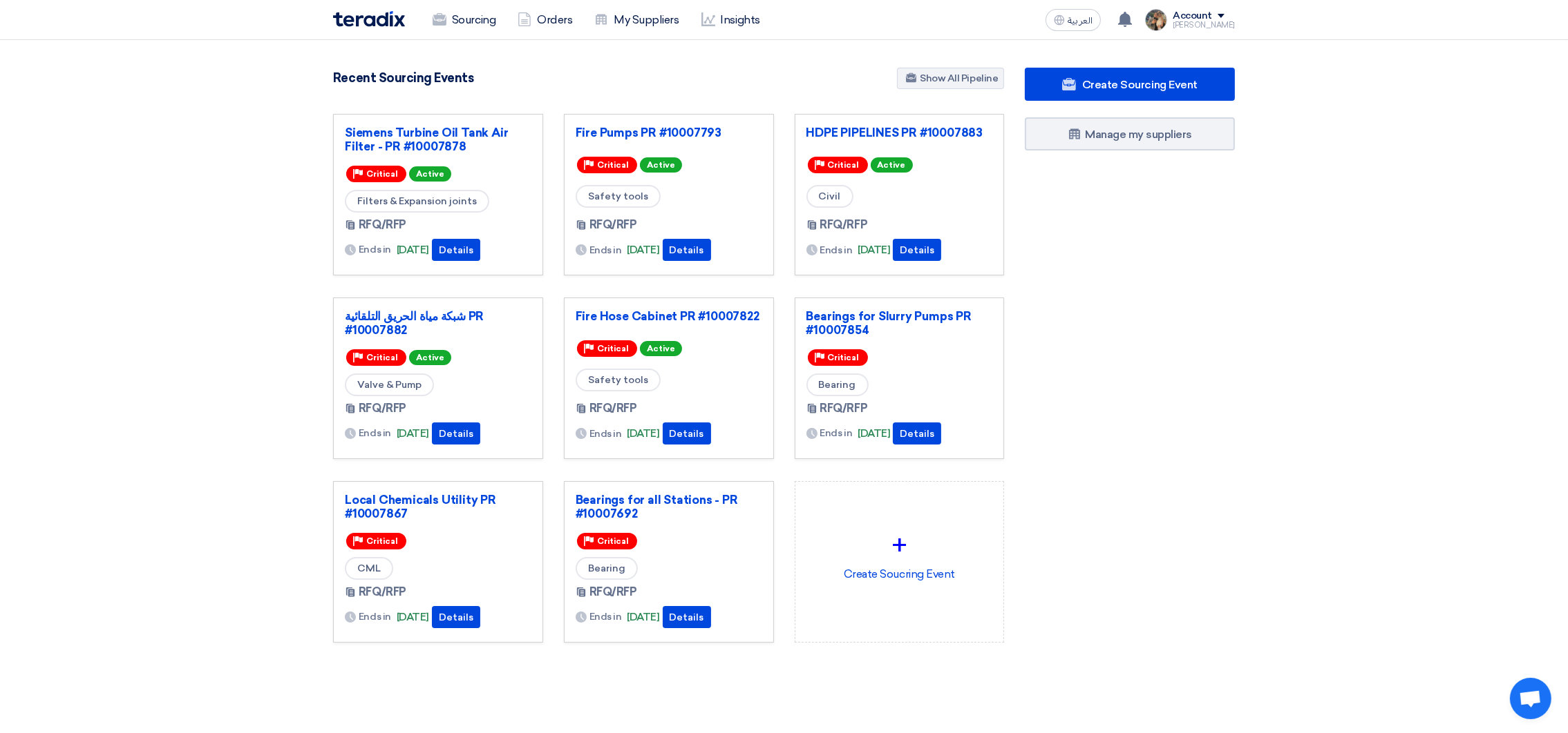
click at [333, 77] on h4 "Recent Sourcing Events" at bounding box center [402, 78] width 140 height 15
click at [636, 18] on link "My Suppliers" at bounding box center [636, 20] width 107 height 30
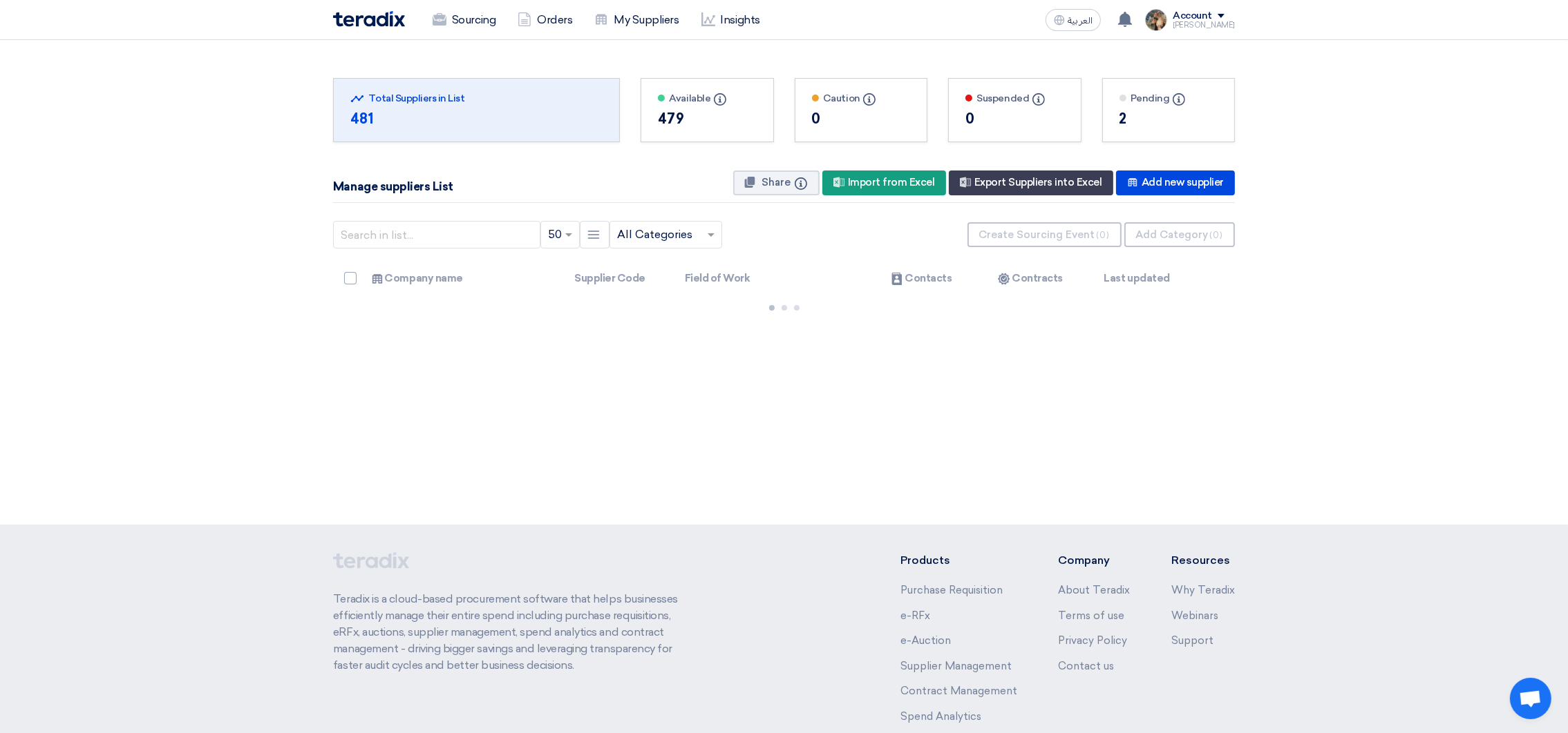
click at [358, 18] on img at bounding box center [369, 19] width 72 height 16
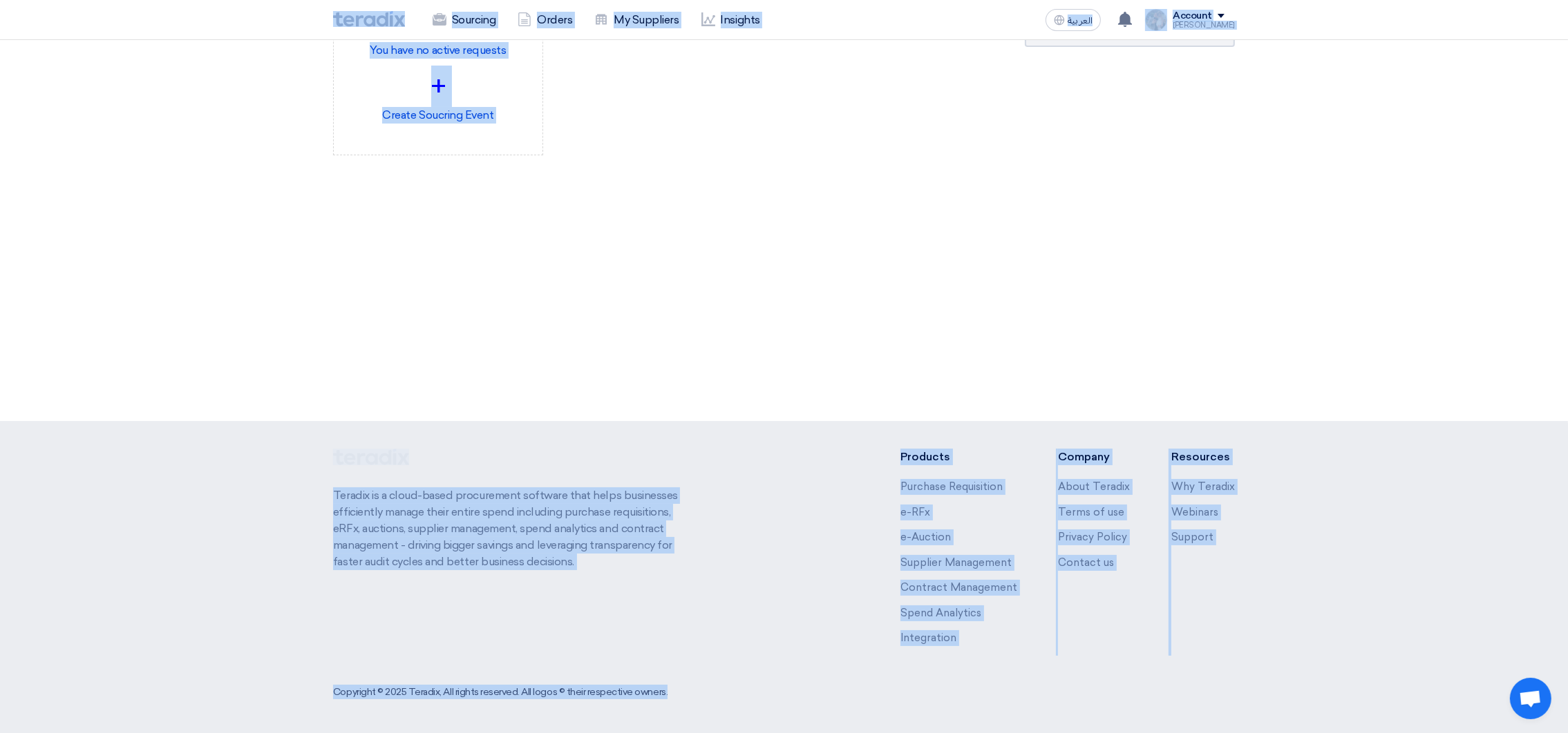
drag, startPoint x: 329, startPoint y: 18, endPoint x: 1291, endPoint y: 558, distance: 1103.2
click at [1348, 733] on html "Sourcing Orders My Suppliers Insights العربية ع You have a new offer for 'Fire …" at bounding box center [784, 316] width 1568 height 838
click at [1228, 299] on div "3049 RFx remaining 9 Auctions remaining Create Sourcing Event +" at bounding box center [784, 179] width 1568 height 485
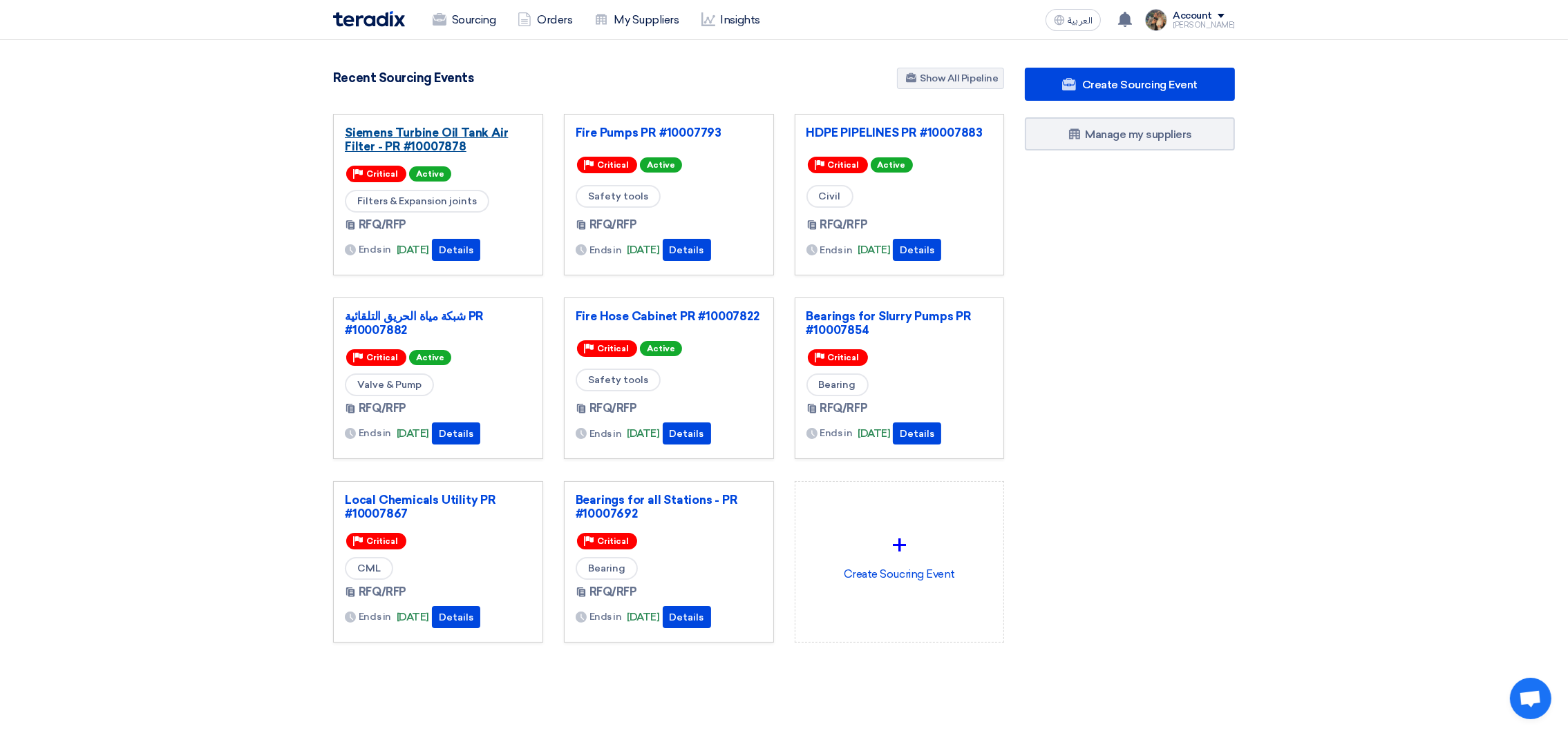
click at [443, 138] on link "Siemens Turbine Oil Tank Air Filter - PR #10007878" at bounding box center [438, 139] width 187 height 27
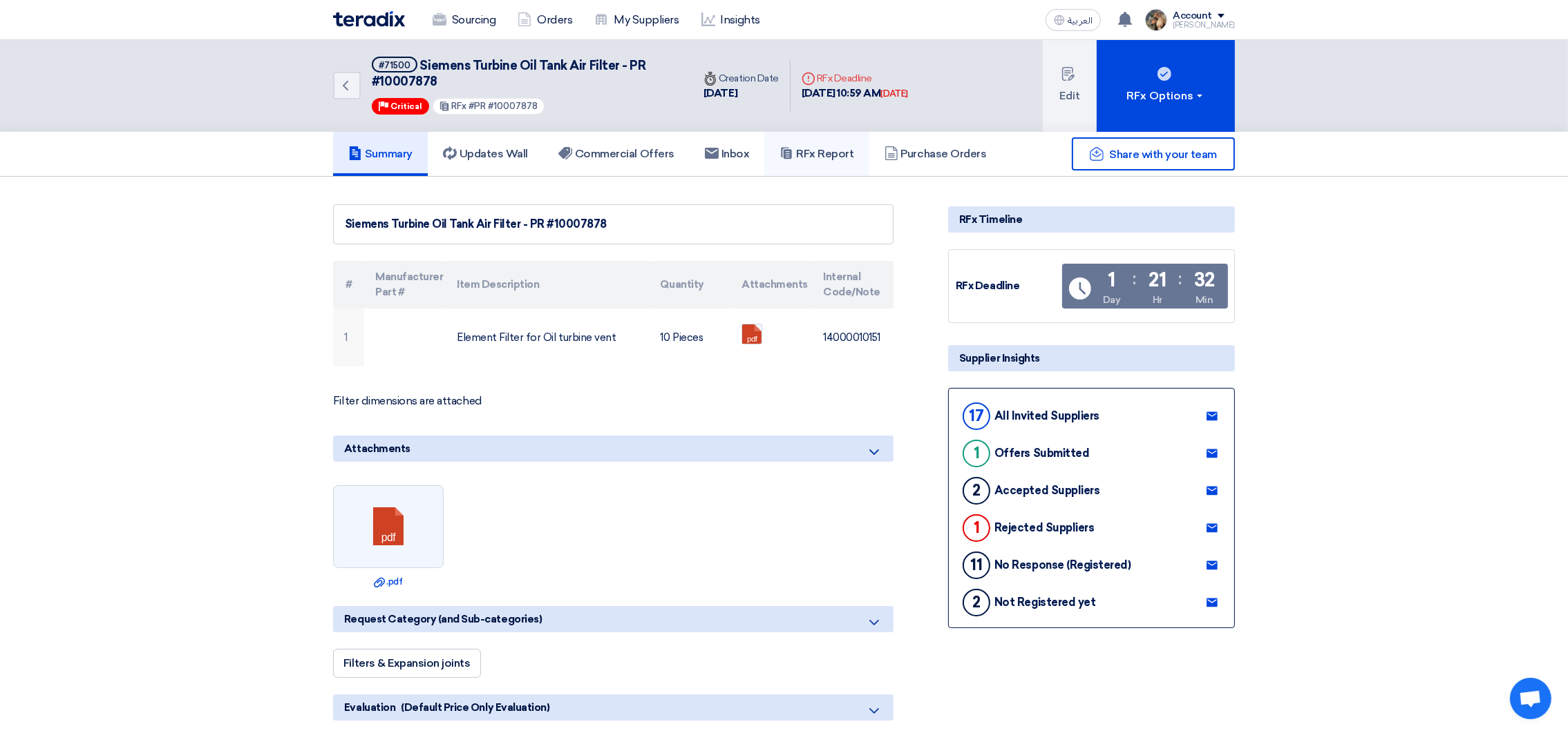
click at [823, 151] on h5 "RFx Report" at bounding box center [816, 154] width 74 height 14
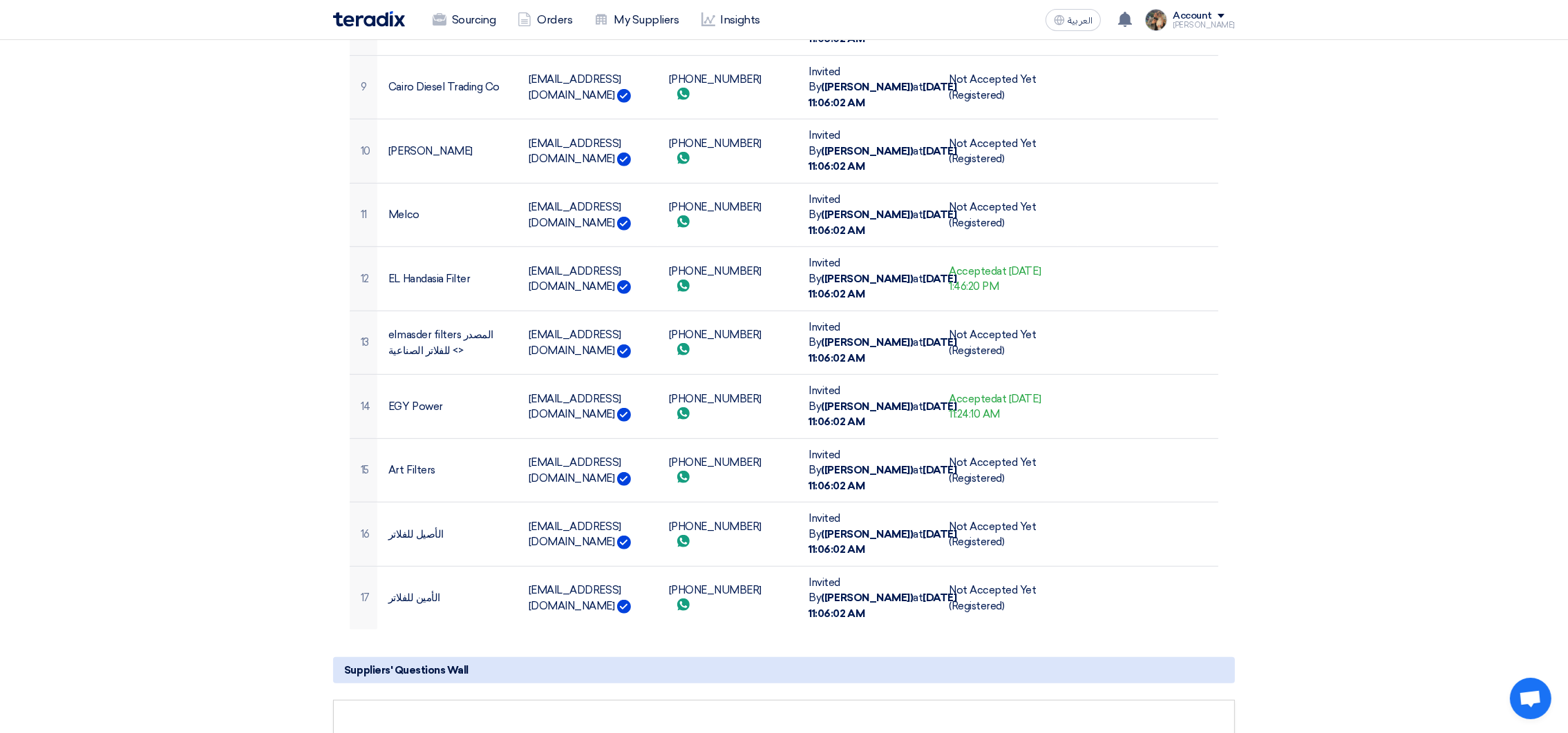
scroll to position [1138, 0]
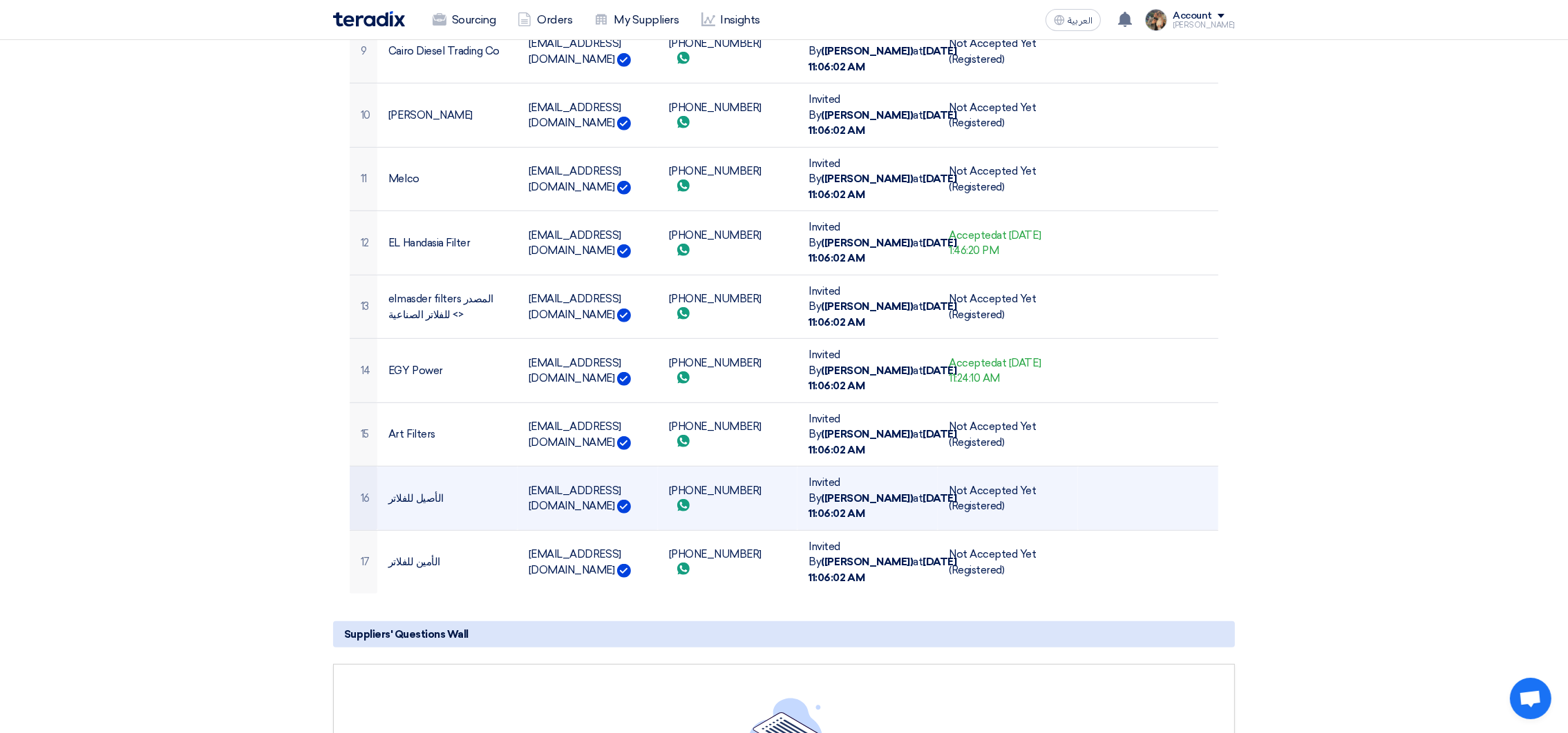
click at [718, 483] on td "[PHONE_NUMBER] Send whatsApp message" at bounding box center [728, 499] width 140 height 64
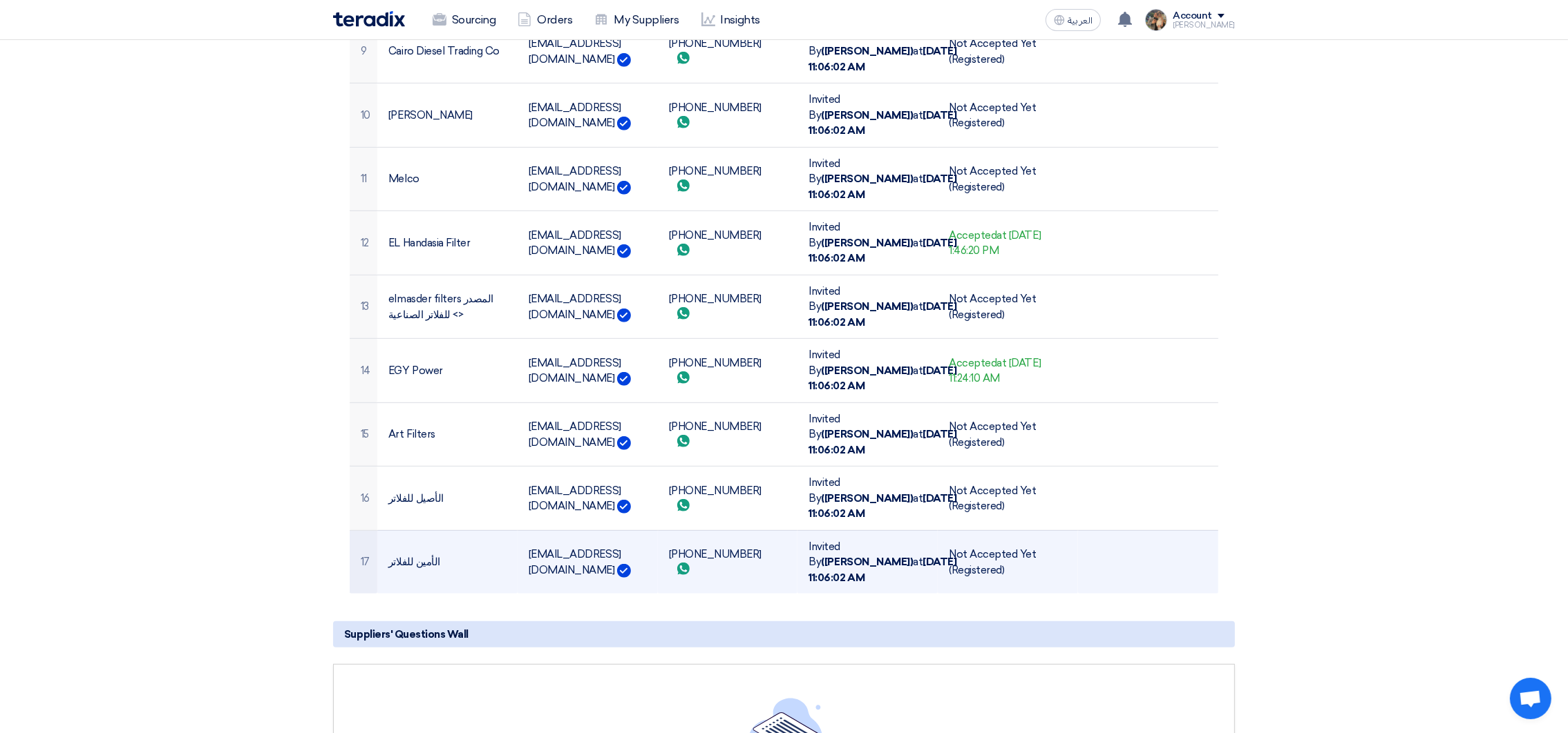
click at [723, 537] on td "[PHONE_NUMBER] Send whatsApp message" at bounding box center [728, 562] width 140 height 63
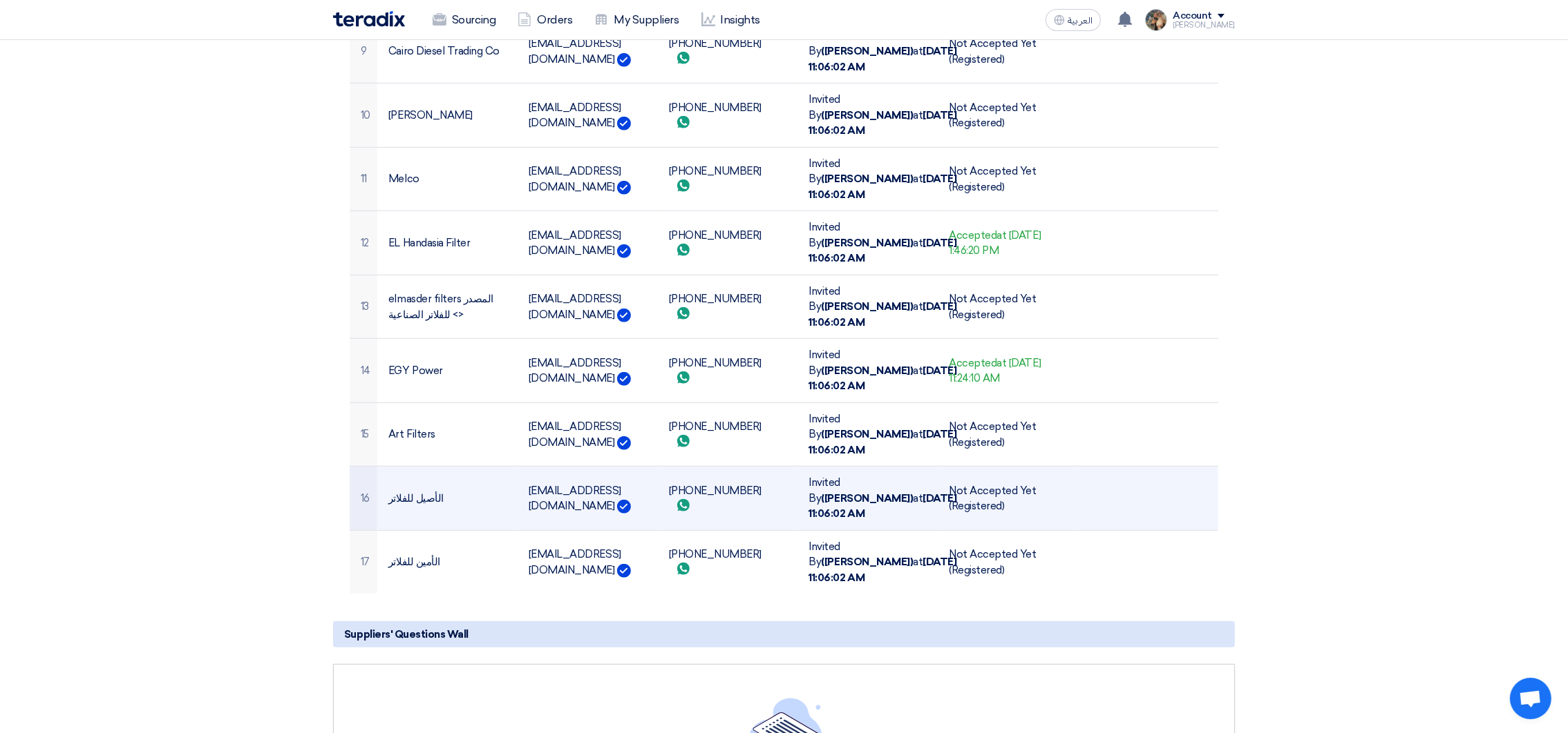
click at [709, 492] on td "[PHONE_NUMBER] Send whatsApp message" at bounding box center [728, 499] width 140 height 64
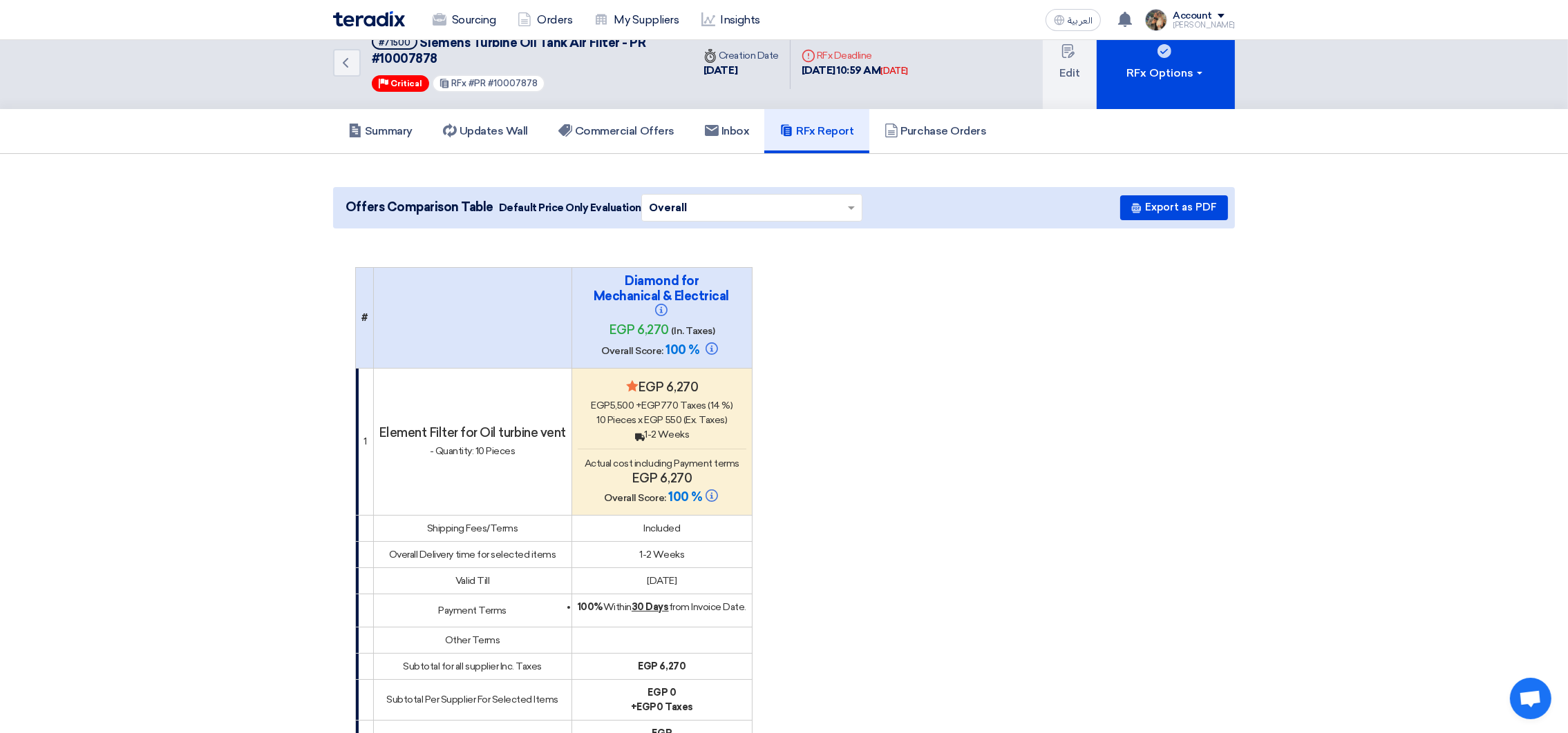
scroll to position [0, 0]
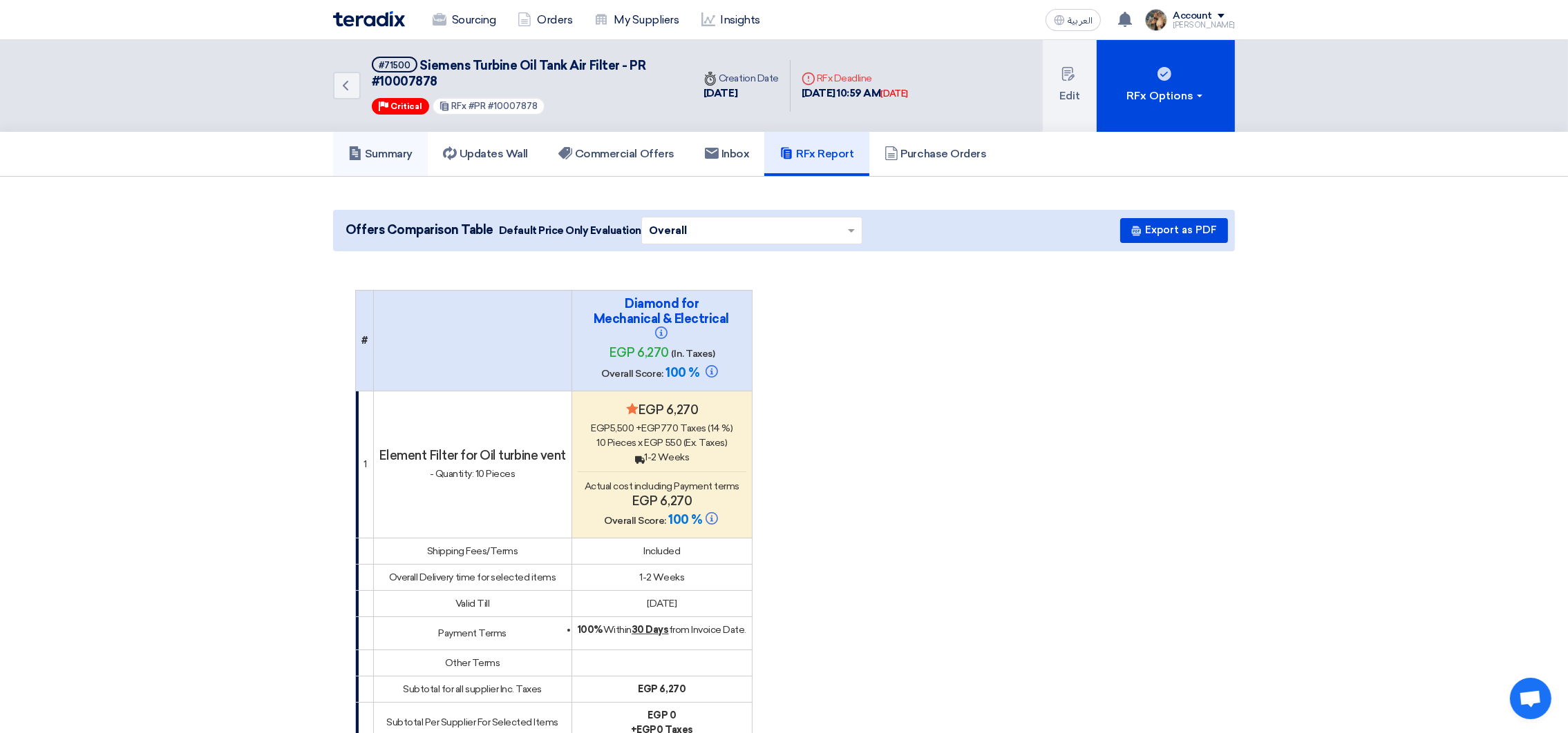
click at [386, 163] on link "Summary" at bounding box center [380, 154] width 95 height 44
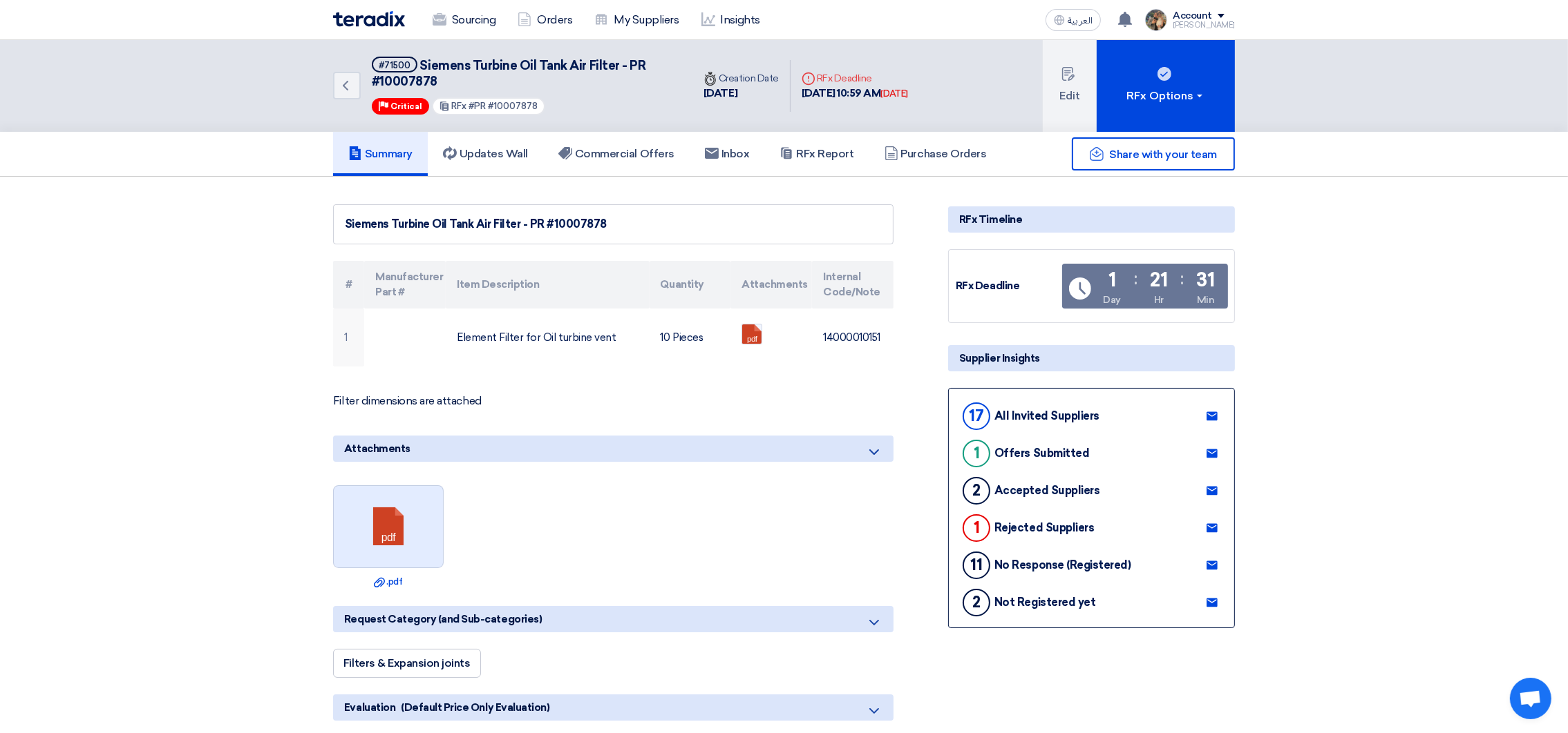
click at [410, 529] on link at bounding box center [389, 527] width 111 height 83
